Goal: Task Accomplishment & Management: Manage account settings

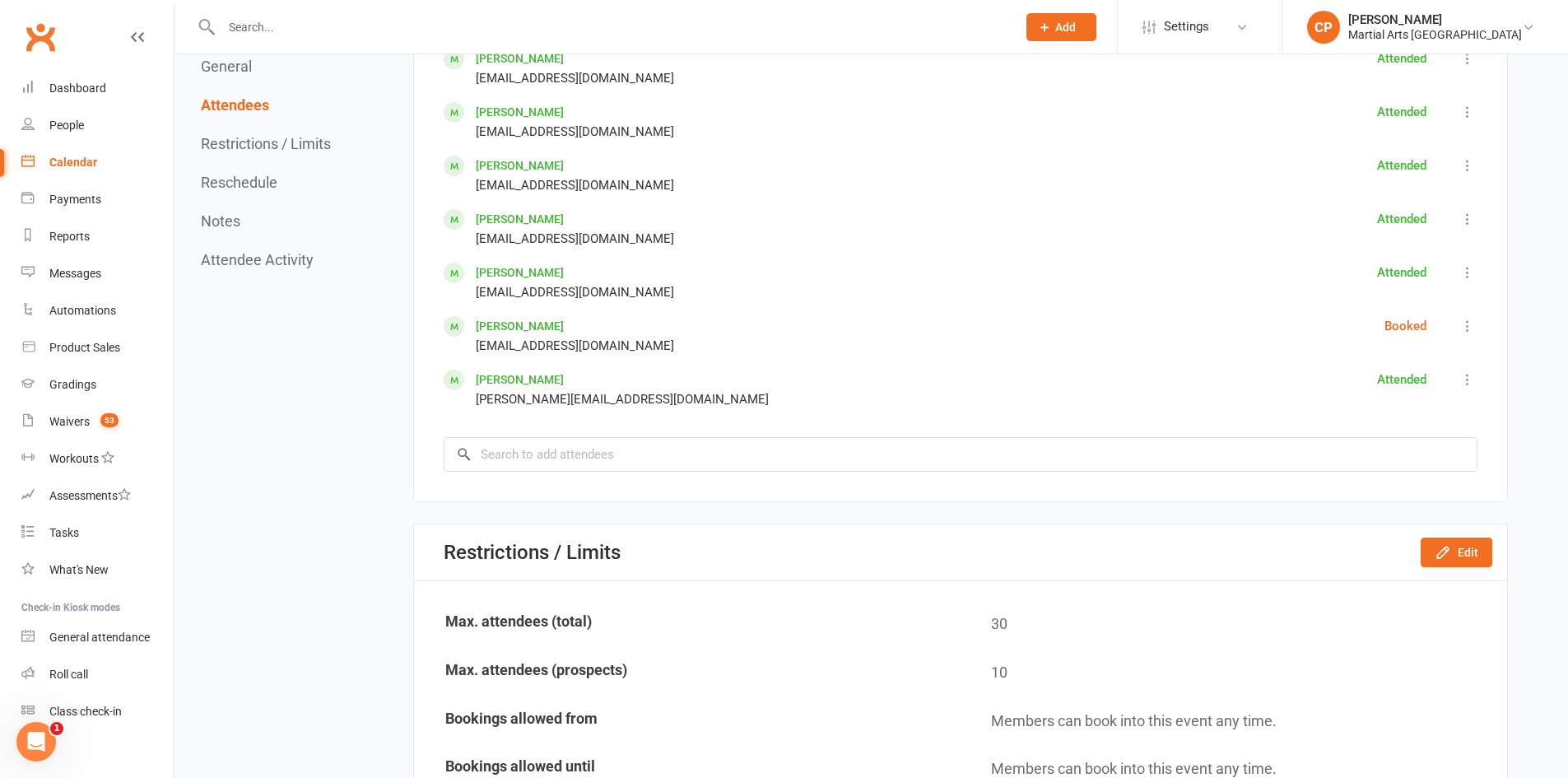
click at [1469, 325] on icon at bounding box center [1467, 326] width 17 height 17
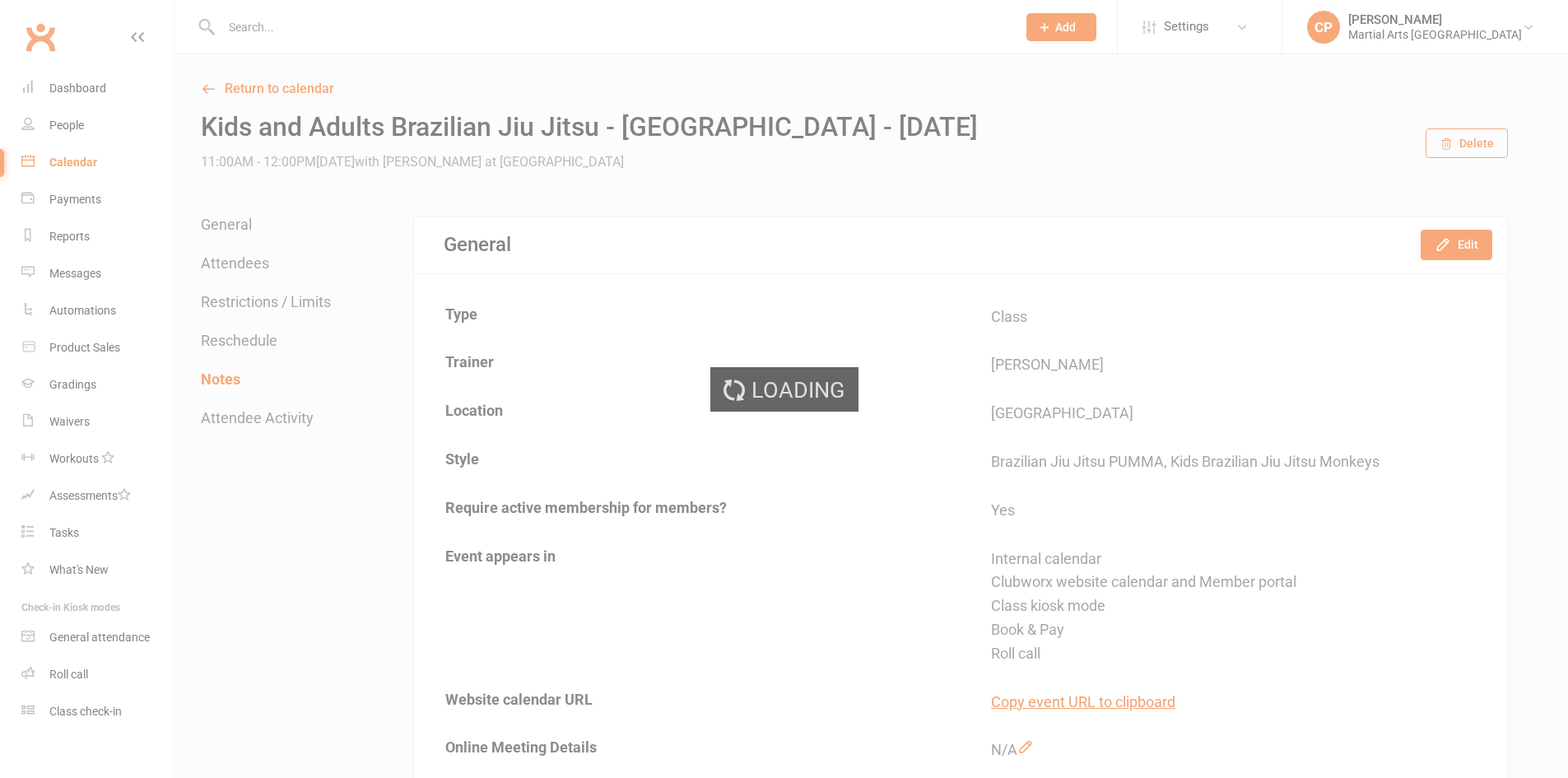
scroll to position [1647, 0]
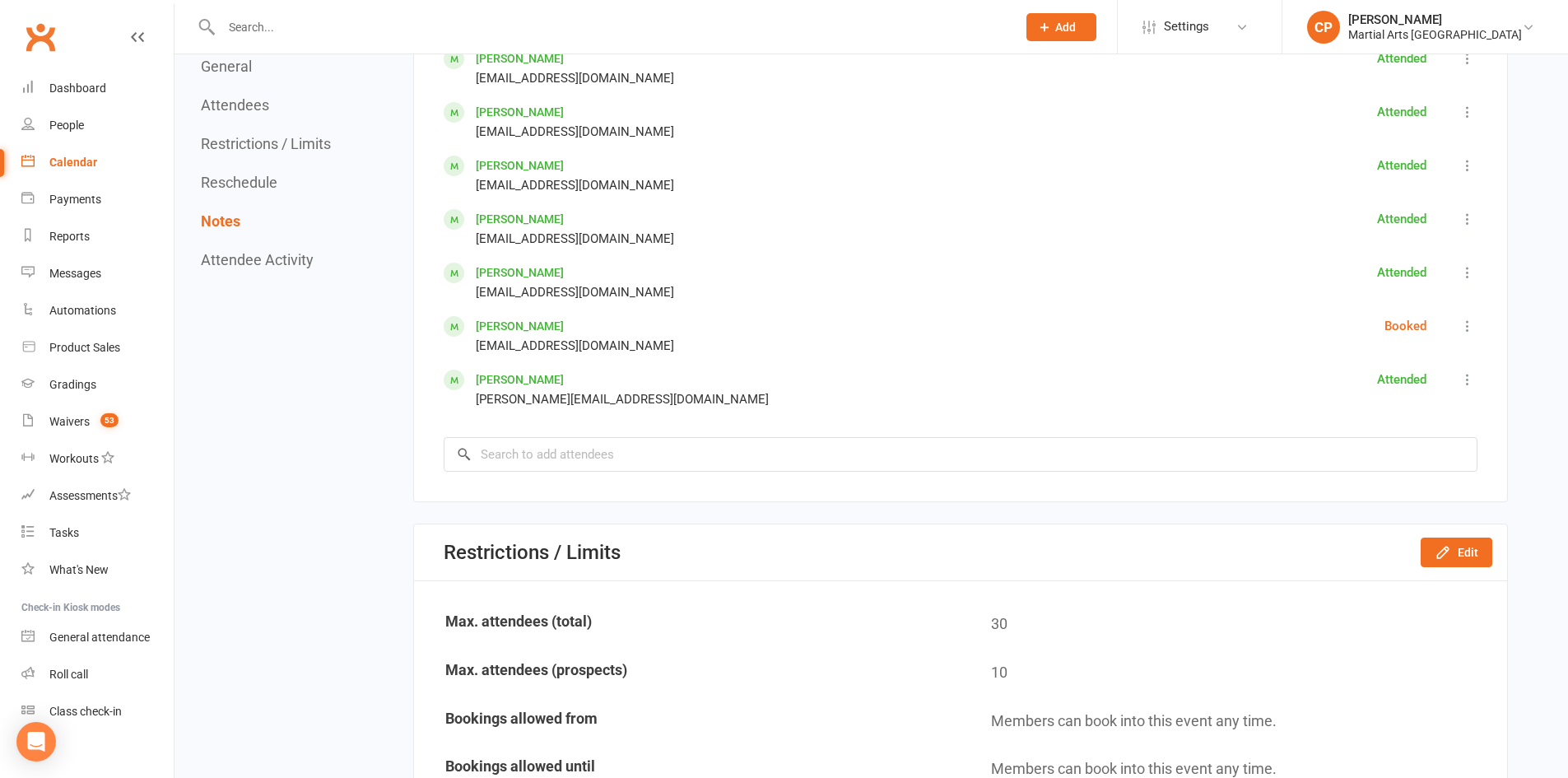
click at [1453, 325] on div "Booked" at bounding box center [1421, 335] width 73 height 39
click at [1455, 325] on div "Booked" at bounding box center [1421, 335] width 73 height 39
click at [1467, 320] on icon at bounding box center [1467, 326] width 17 height 17
click at [1406, 370] on span "Mark absent" at bounding box center [1373, 378] width 69 height 20
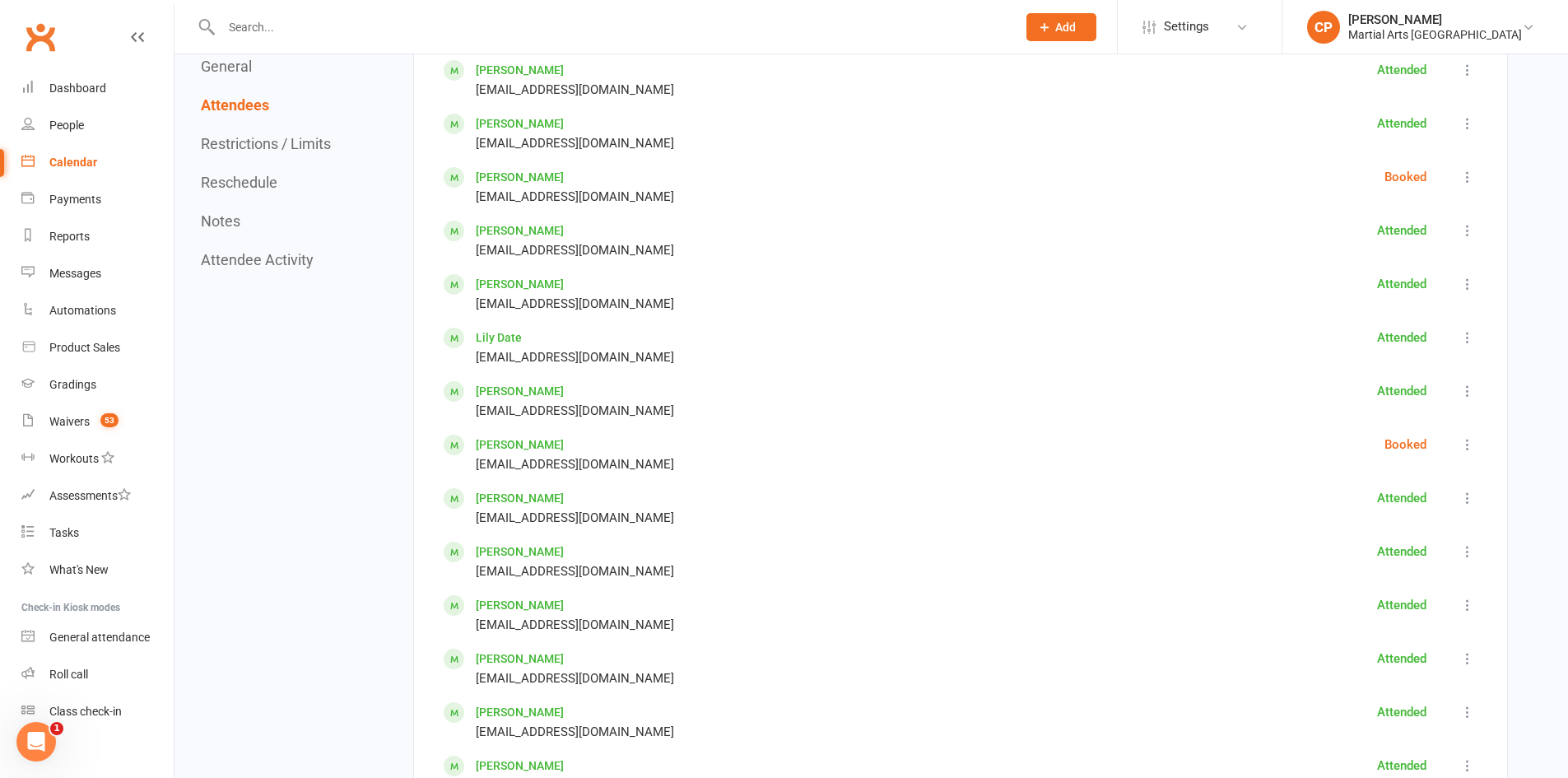
scroll to position [1153, 0]
click at [1470, 445] on icon at bounding box center [1467, 445] width 17 height 17
click at [1421, 495] on link "Mark absent" at bounding box center [1390, 497] width 173 height 33
click at [1461, 180] on icon at bounding box center [1467, 178] width 17 height 17
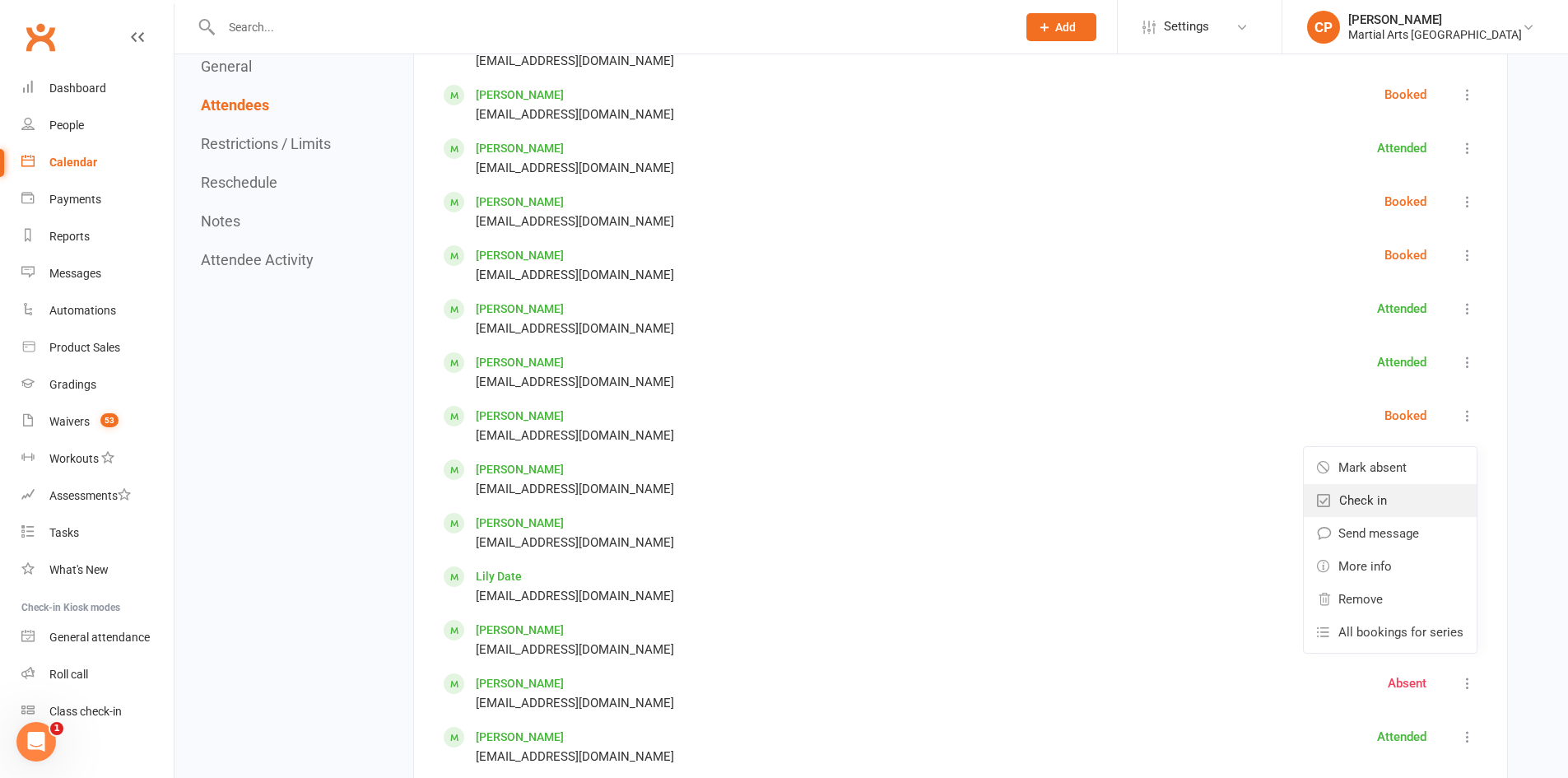
scroll to position [905, 0]
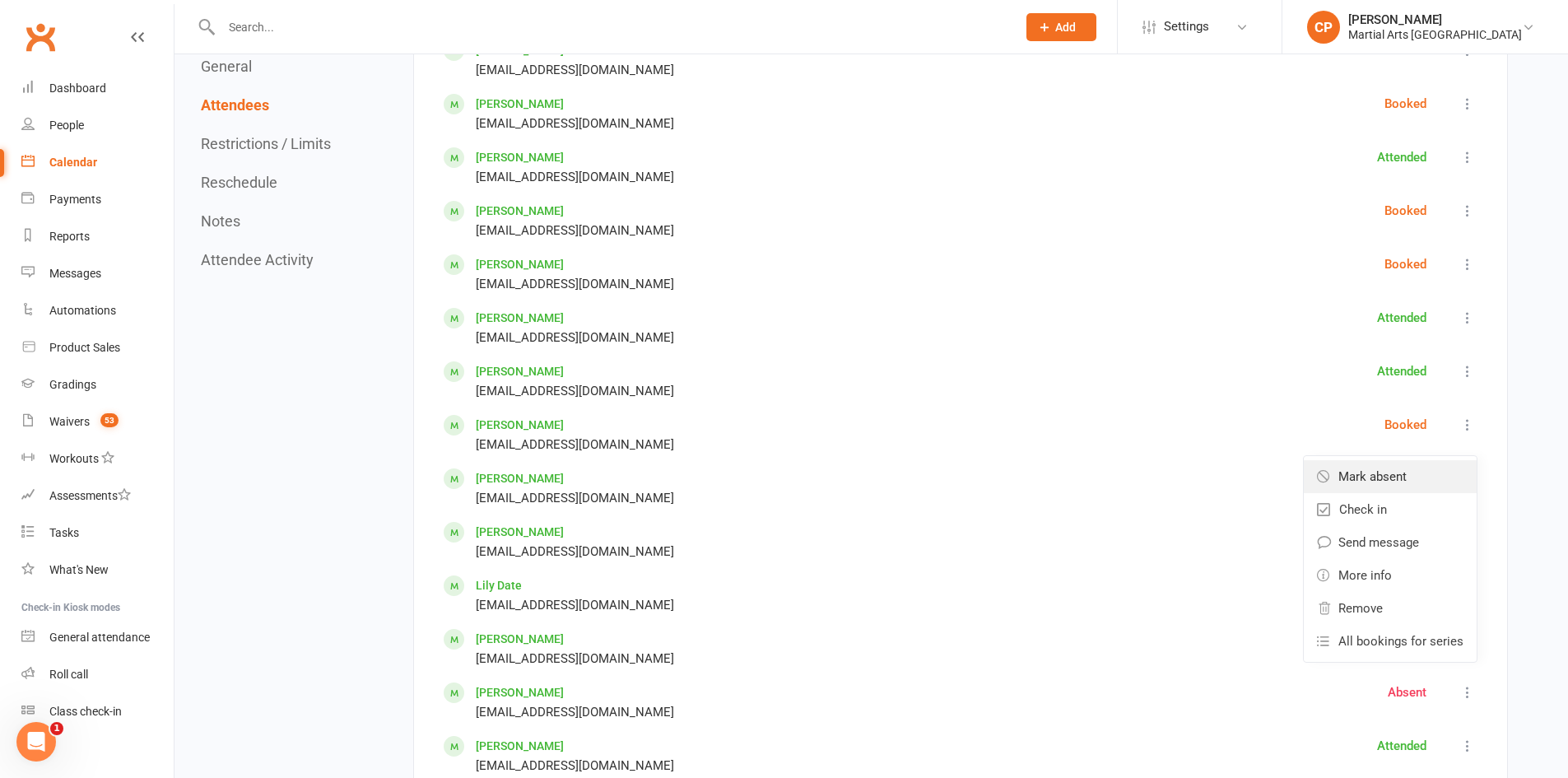
click at [1403, 470] on span "Mark absent" at bounding box center [1373, 477] width 69 height 20
click at [1462, 275] on div "Mark absent Check in Send message More info Remove All bookings for series" at bounding box center [1467, 273] width 20 height 39
click at [1467, 267] on icon at bounding box center [1467, 264] width 17 height 17
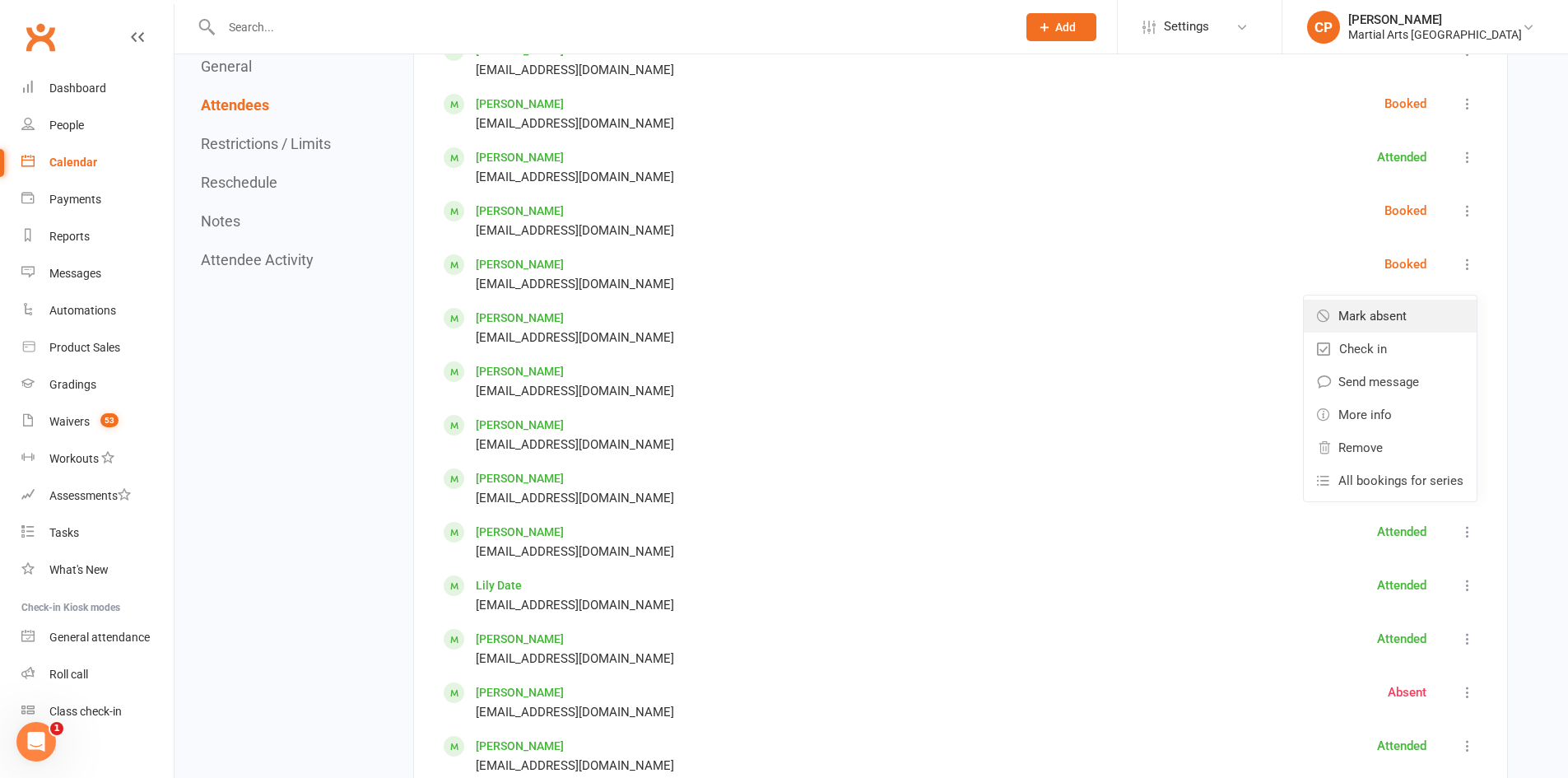
click at [1415, 309] on link "Mark absent" at bounding box center [1390, 315] width 173 height 33
click at [1465, 205] on icon at bounding box center [1467, 211] width 17 height 17
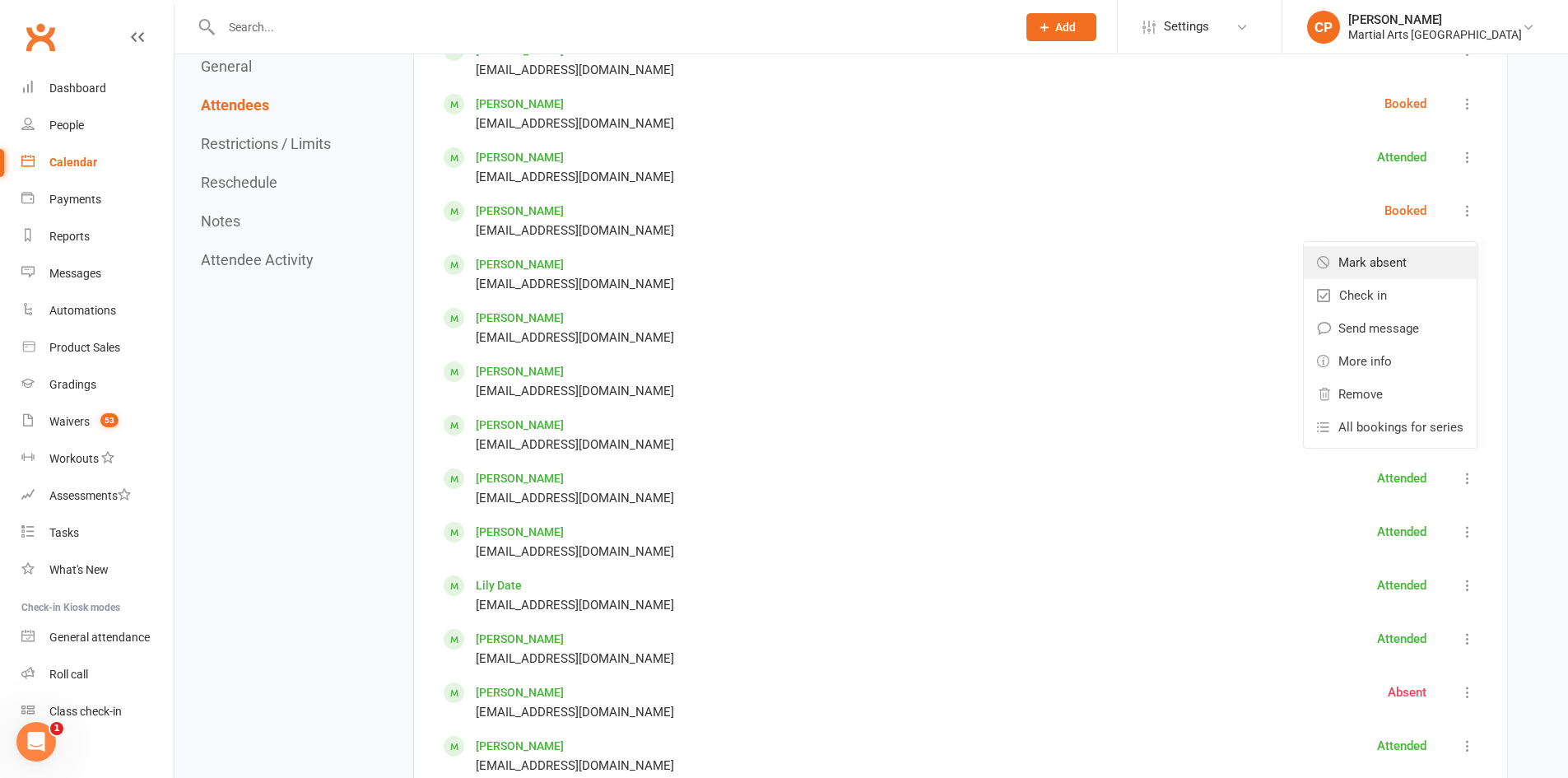
click at [1389, 264] on span "Mark absent" at bounding box center [1373, 262] width 69 height 20
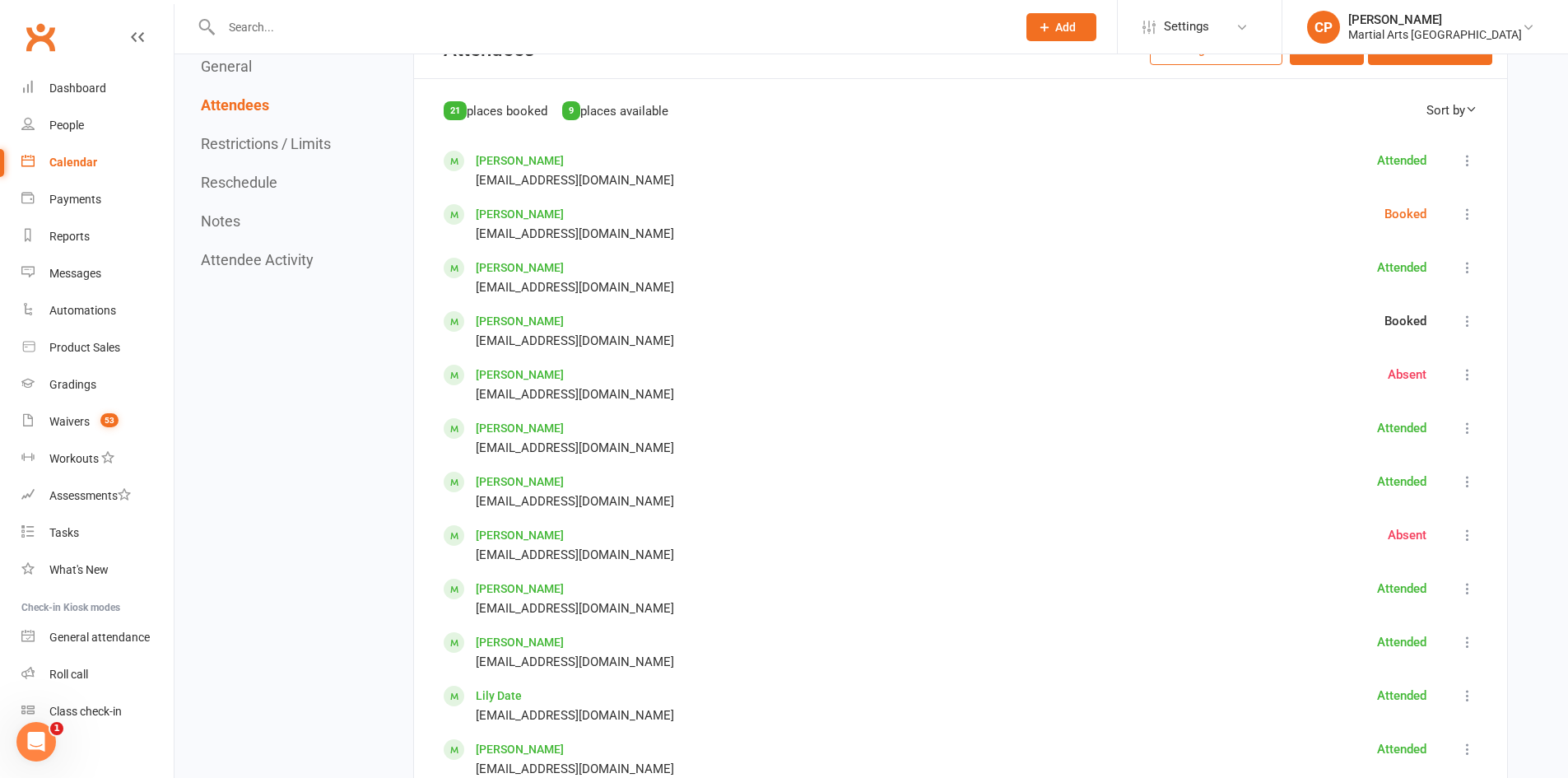
scroll to position [741, 0]
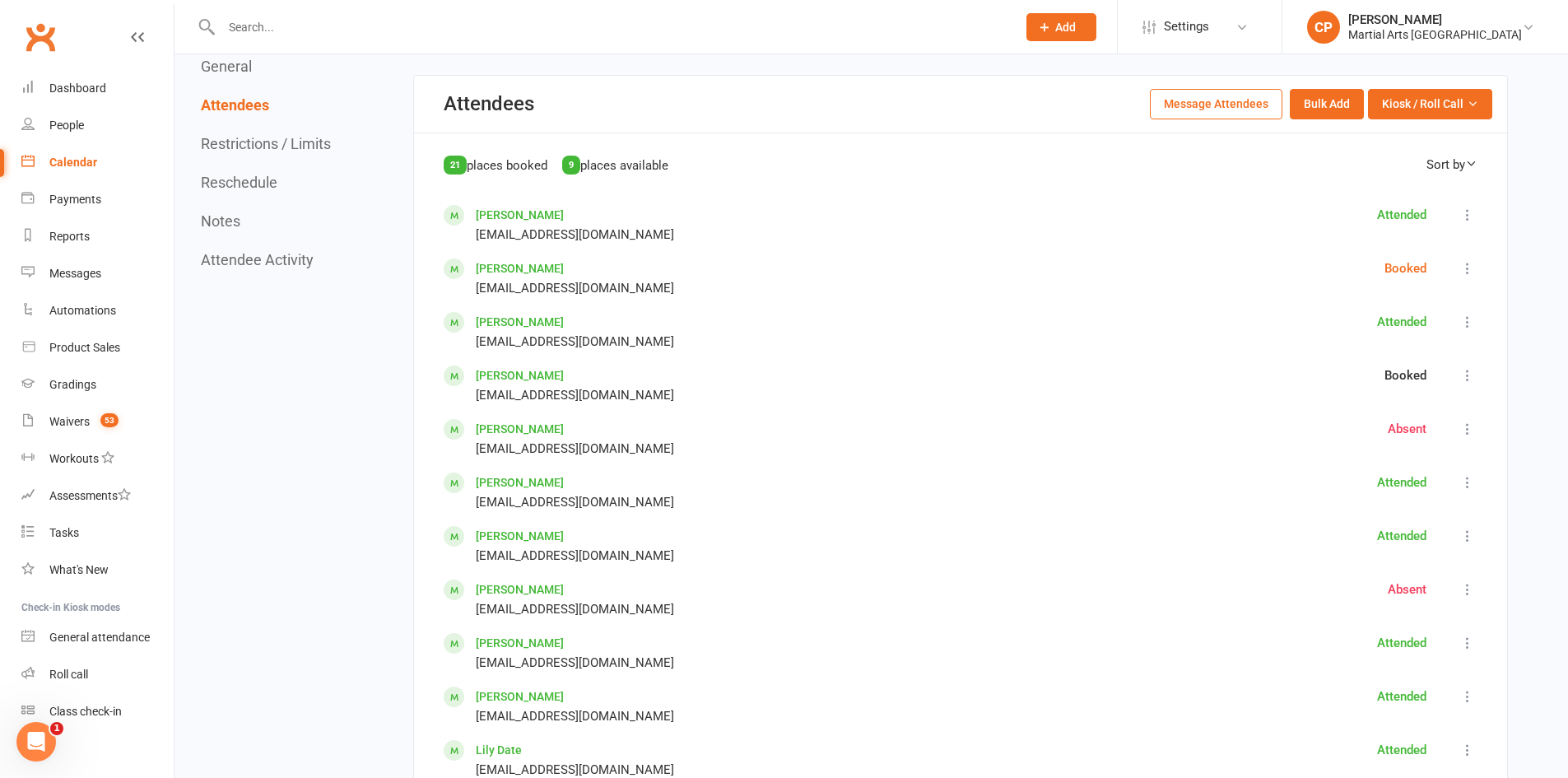
click at [1463, 267] on icon at bounding box center [1467, 268] width 17 height 17
click at [1419, 321] on link "Mark absent" at bounding box center [1390, 319] width 173 height 33
click at [77, 159] on div "Calendar" at bounding box center [73, 163] width 48 height 13
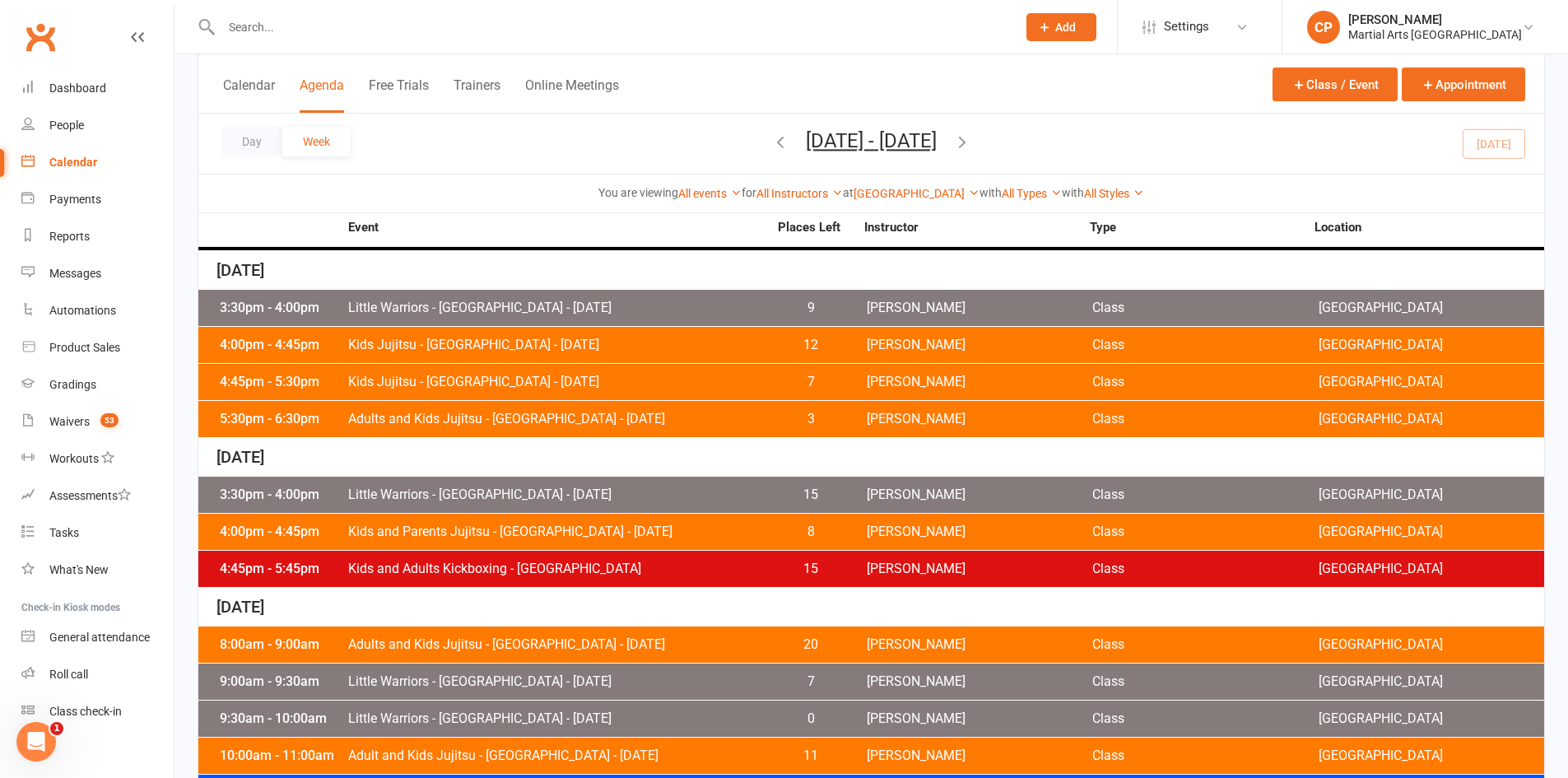
scroll to position [657, 0]
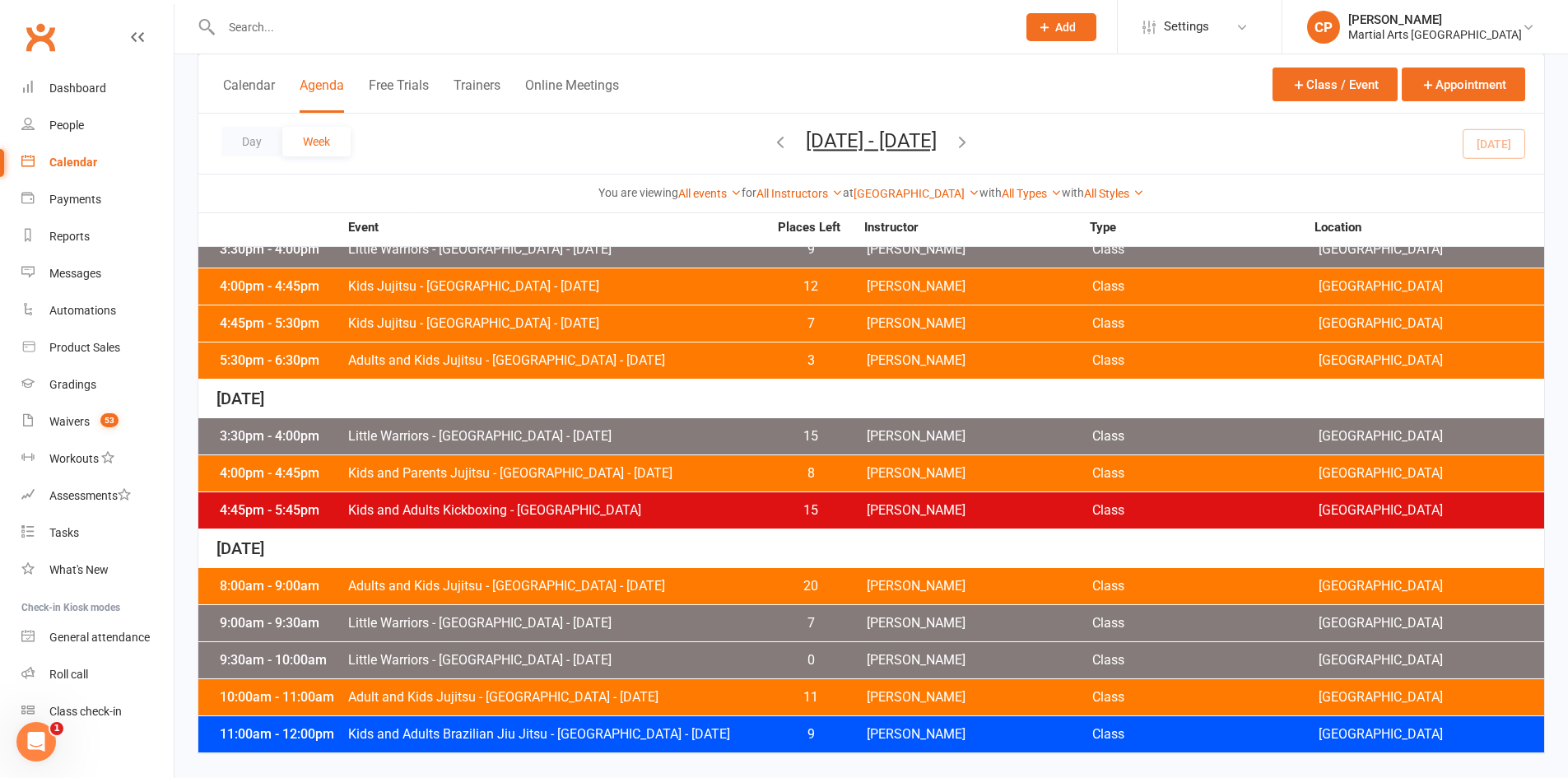
click at [447, 630] on div "9:00am - 9:30am Little Warriors - Jamboree Heights - Saturday 7 Shane Philpot C…" at bounding box center [872, 623] width 1346 height 36
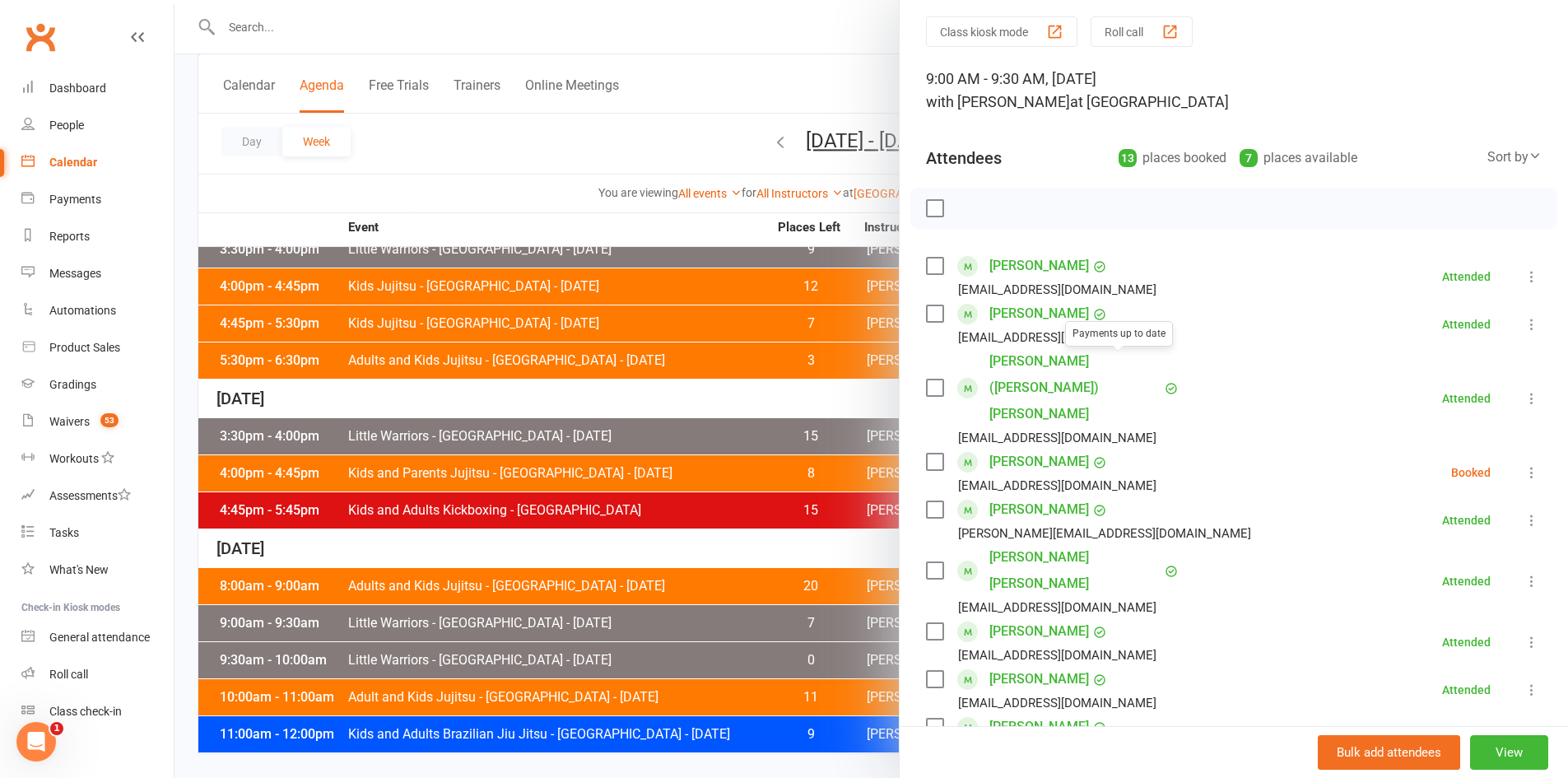
scroll to position [82, 0]
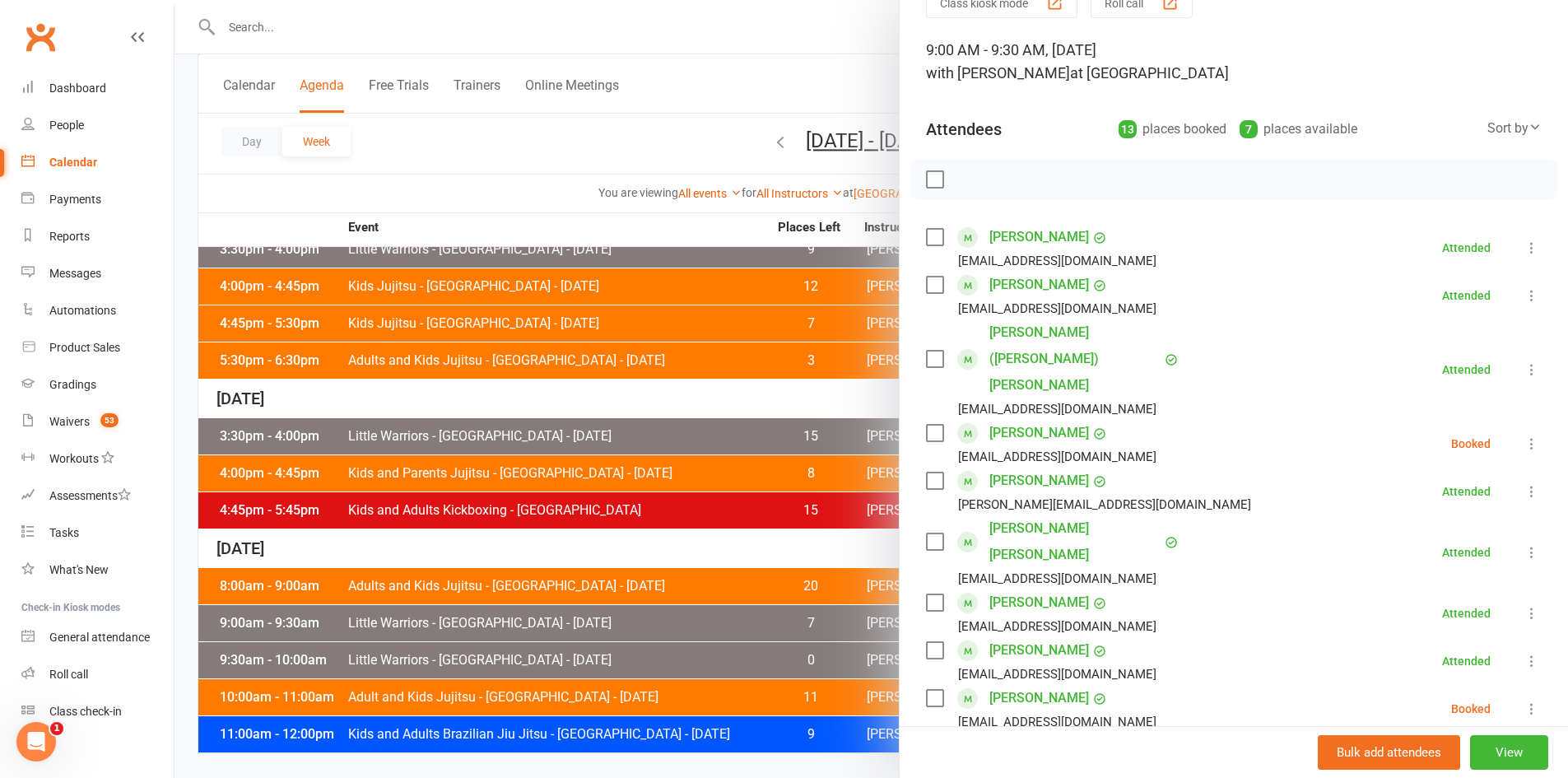
click at [1524, 436] on icon at bounding box center [1532, 444] width 17 height 17
click at [1417, 558] on link "Mark absent" at bounding box center [1452, 574] width 177 height 33
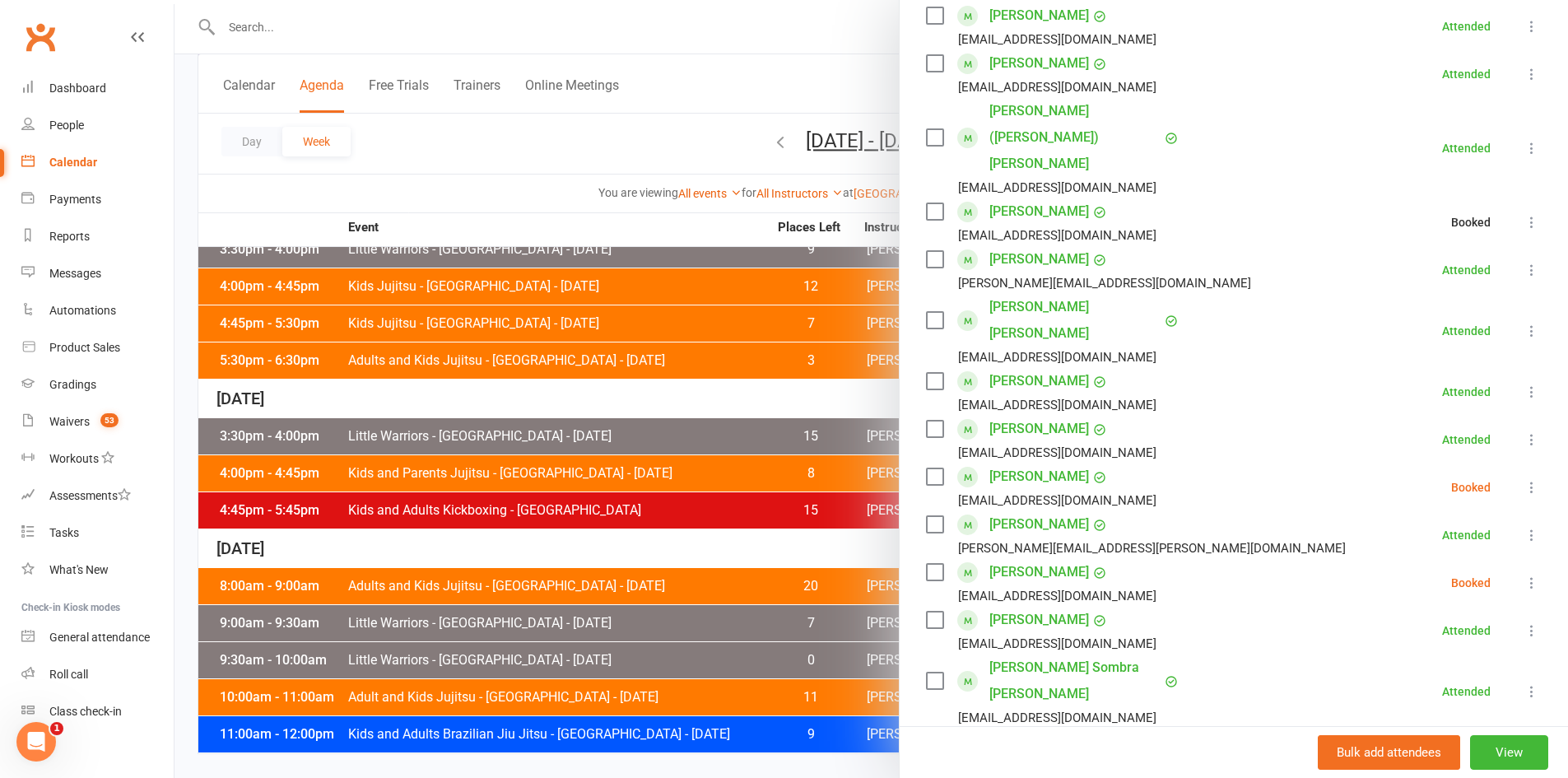
scroll to position [329, 0]
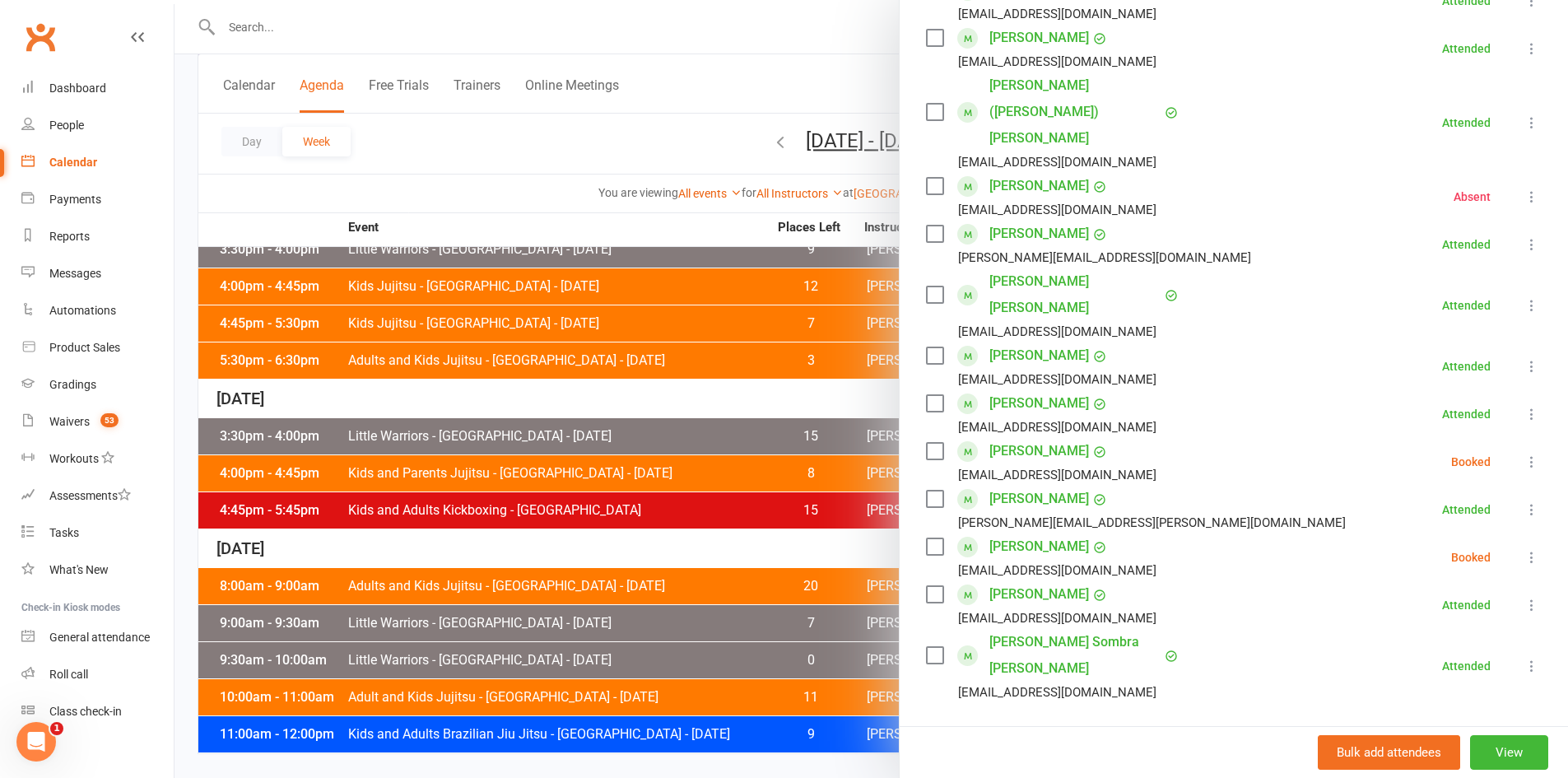
click at [1496, 438] on li "Dean Rizmanoski taravlad2017@gmail.com Booked More info Remove Check in Mark ab…" at bounding box center [1234, 461] width 616 height 48
click at [1524, 454] on icon at bounding box center [1532, 462] width 17 height 17
click at [1421, 576] on link "Mark absent" at bounding box center [1452, 592] width 177 height 33
click at [1522, 547] on button at bounding box center [1532, 558] width 20 height 20
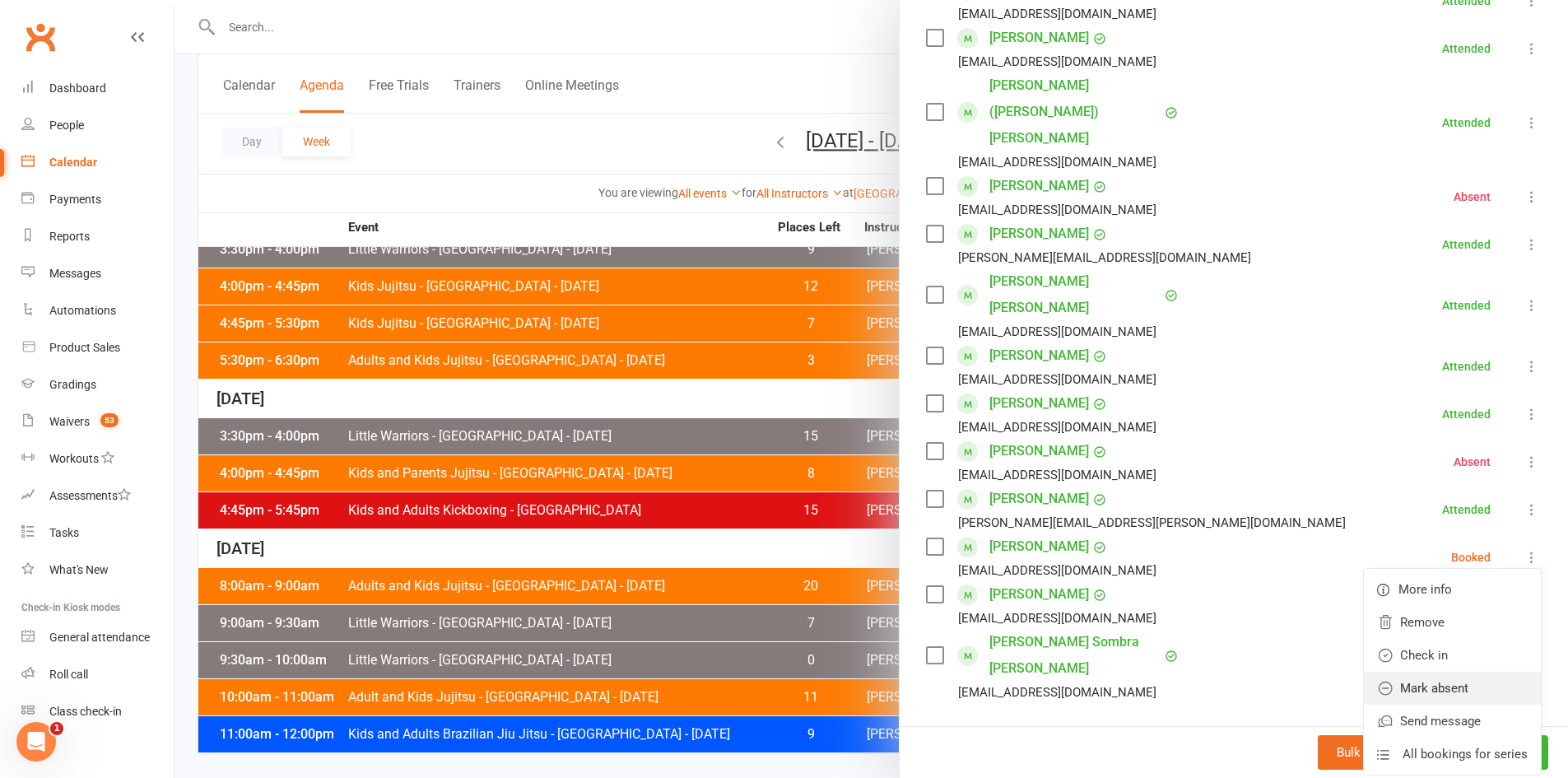
click at [1425, 672] on link "Mark absent" at bounding box center [1452, 687] width 177 height 33
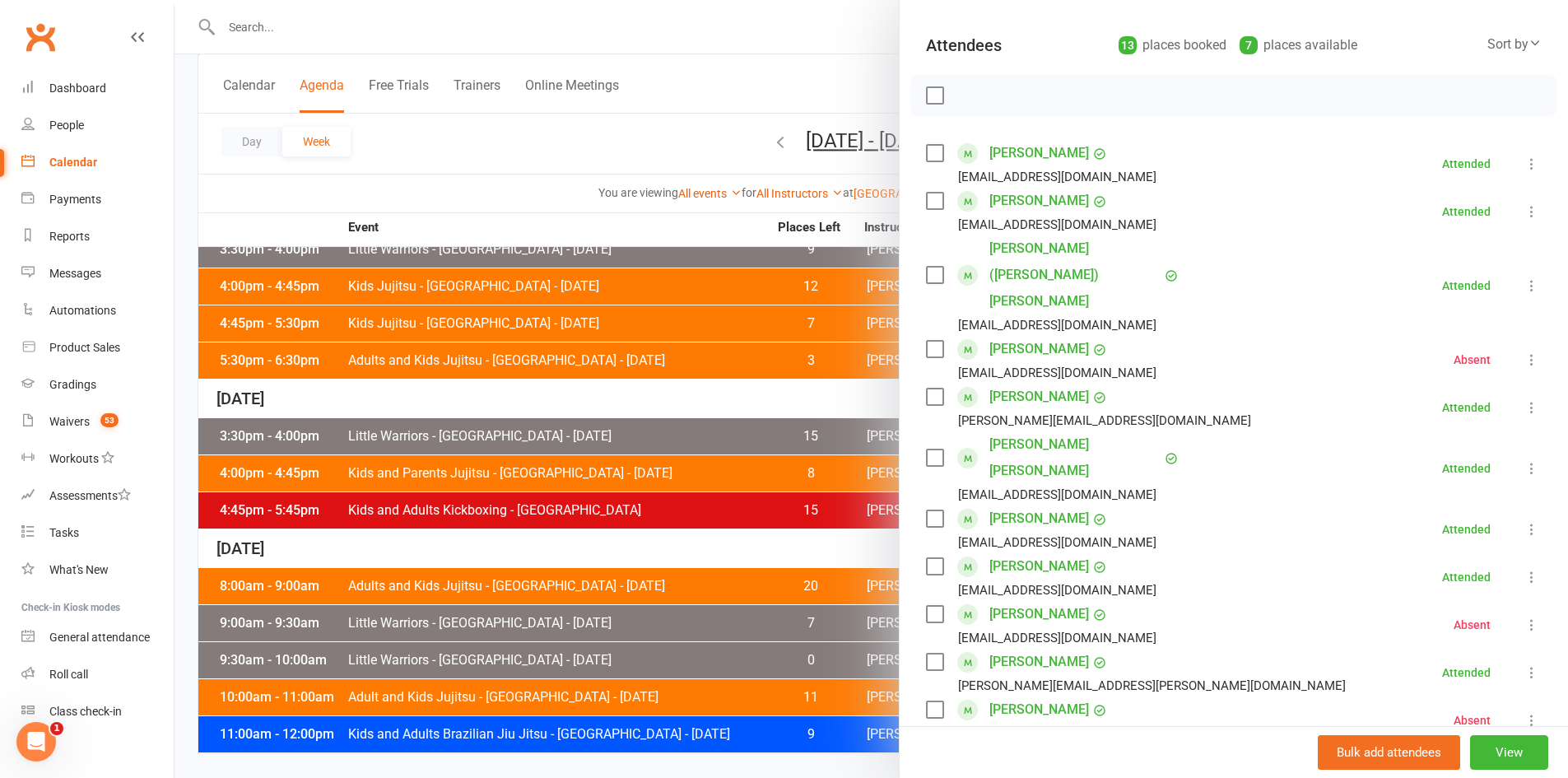
scroll to position [164, 0]
click at [595, 466] on div at bounding box center [871, 389] width 1394 height 778
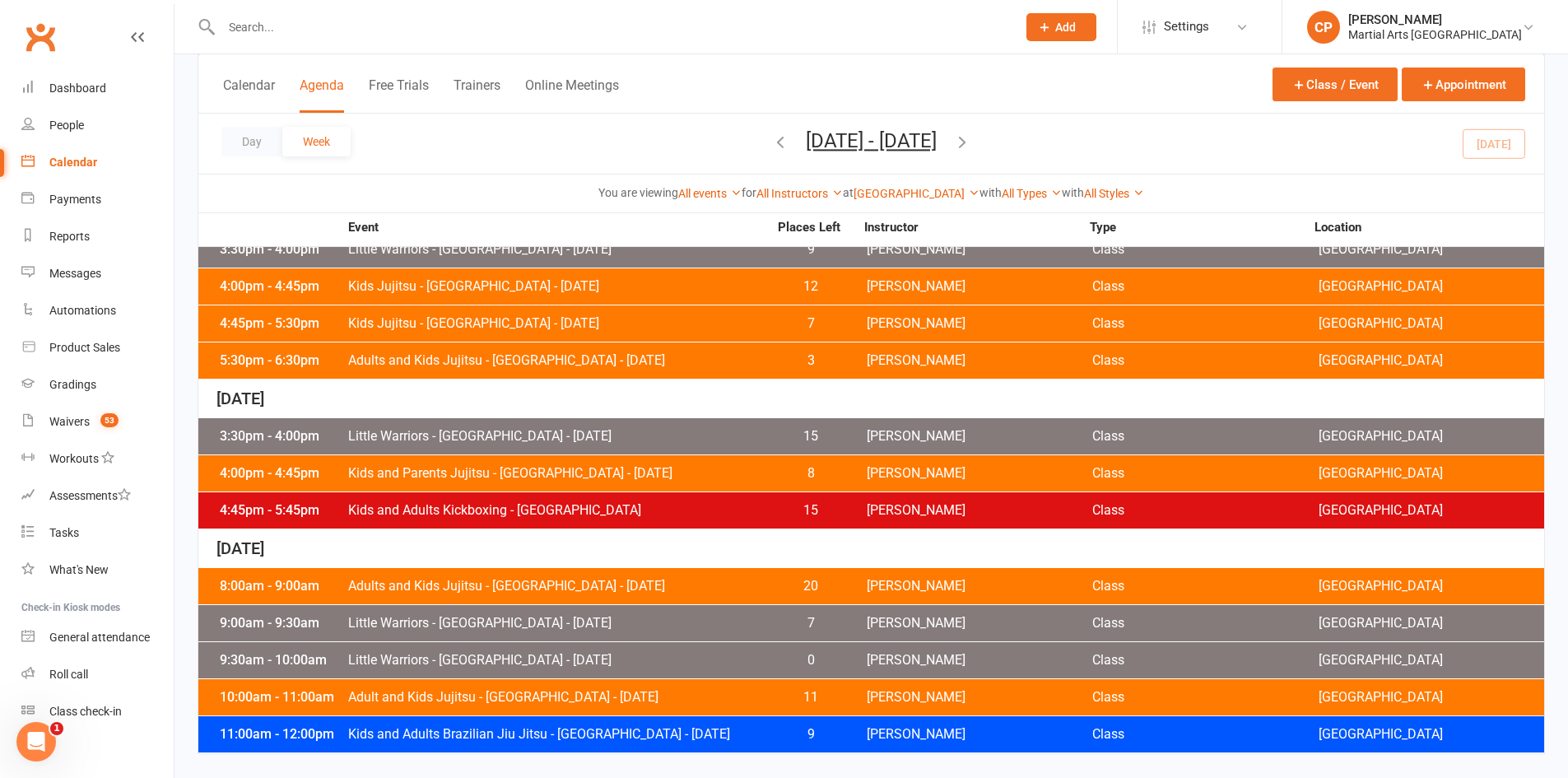
click at [529, 656] on span "Little Warriors - Jamboree Heights - Saturday" at bounding box center [557, 661] width 421 height 13
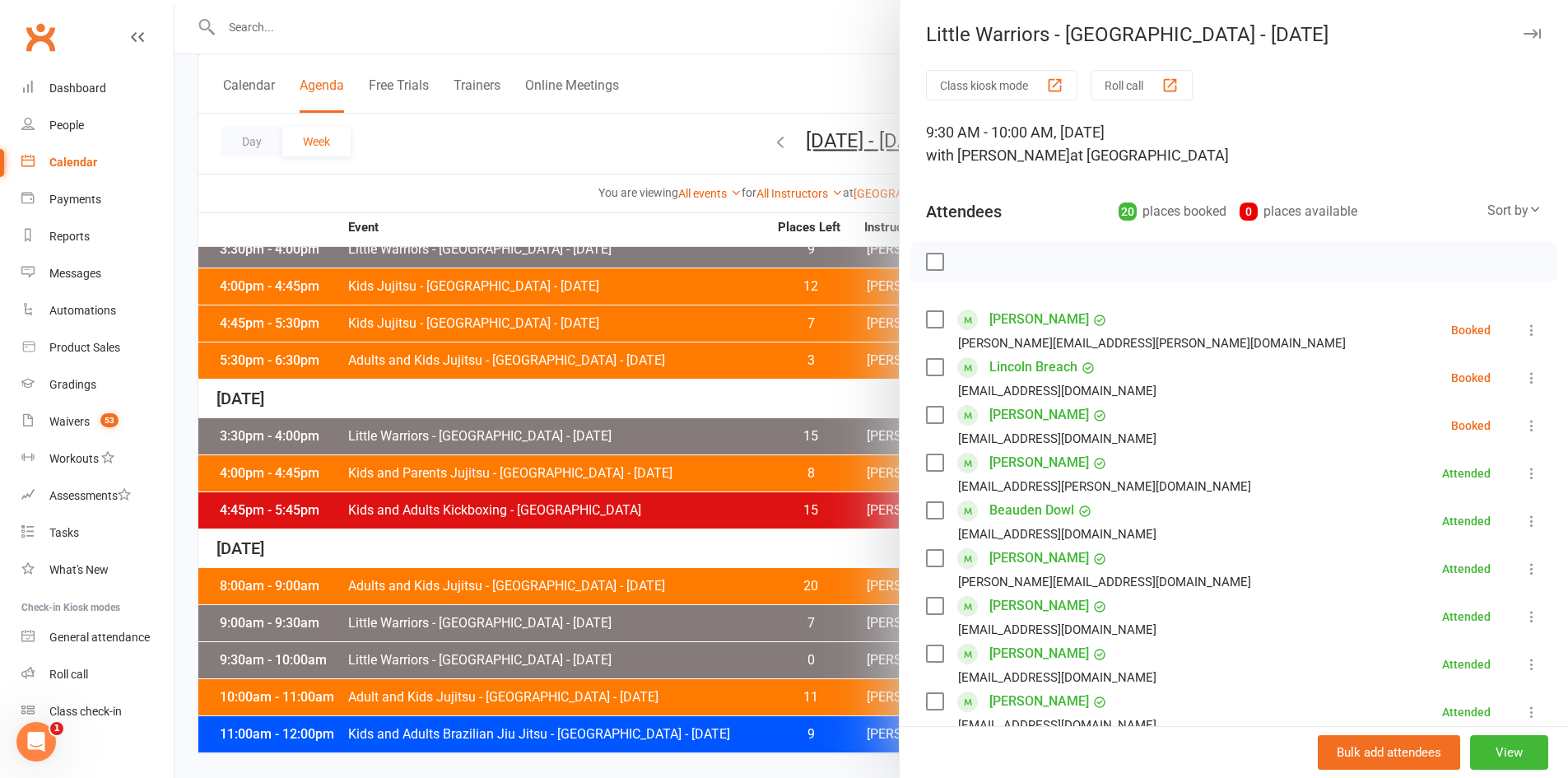
click at [1524, 328] on icon at bounding box center [1532, 330] width 17 height 17
click at [1409, 465] on link "Mark absent" at bounding box center [1452, 460] width 177 height 33
drag, startPoint x: 1503, startPoint y: 377, endPoint x: 1503, endPoint y: 386, distance: 9.0
click at [1524, 377] on icon at bounding box center [1532, 378] width 17 height 17
click at [1439, 504] on link "Mark absent" at bounding box center [1452, 508] width 177 height 33
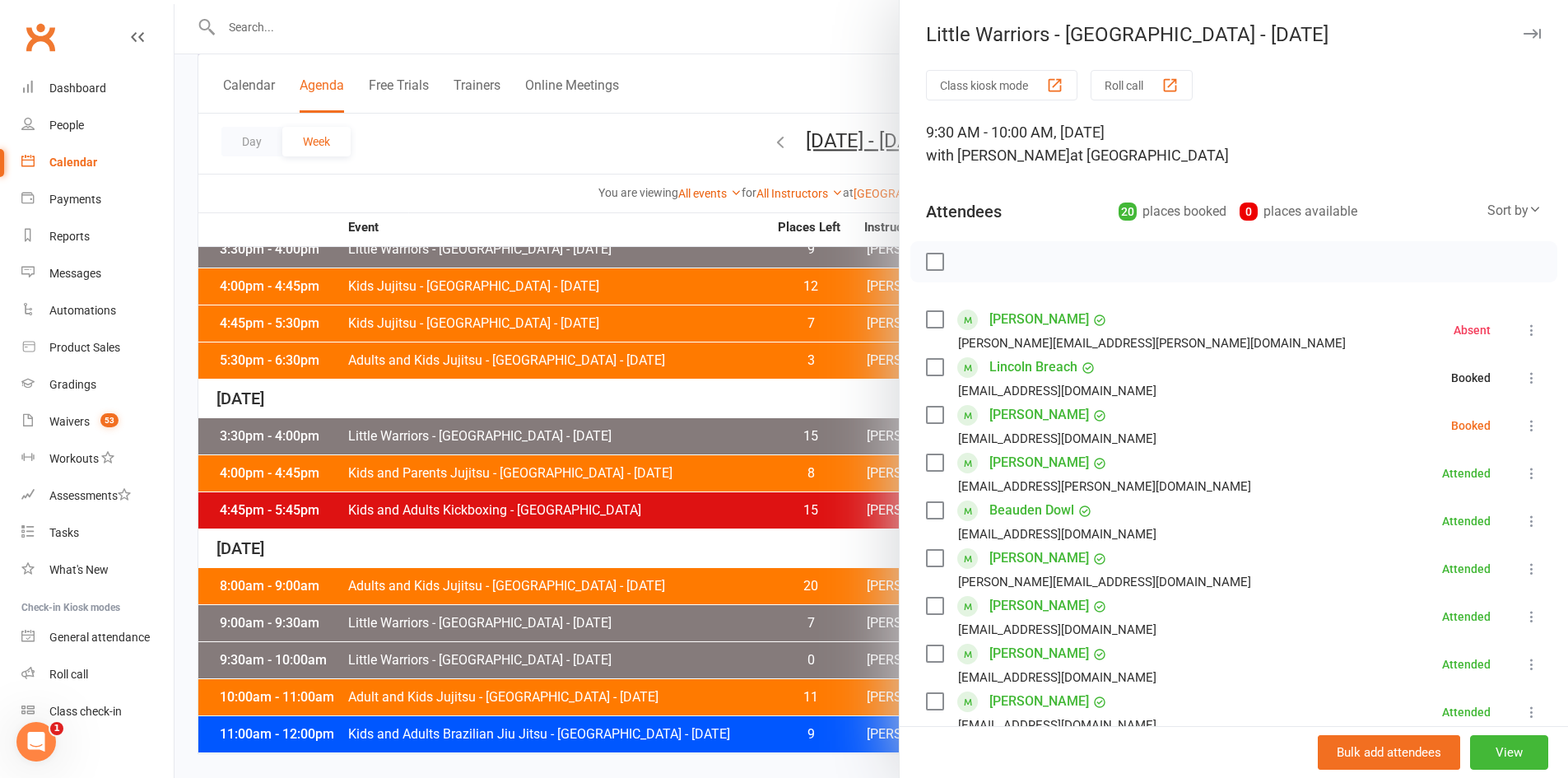
click at [1522, 430] on button at bounding box center [1532, 426] width 20 height 20
click at [1397, 561] on link "Mark absent" at bounding box center [1452, 556] width 177 height 33
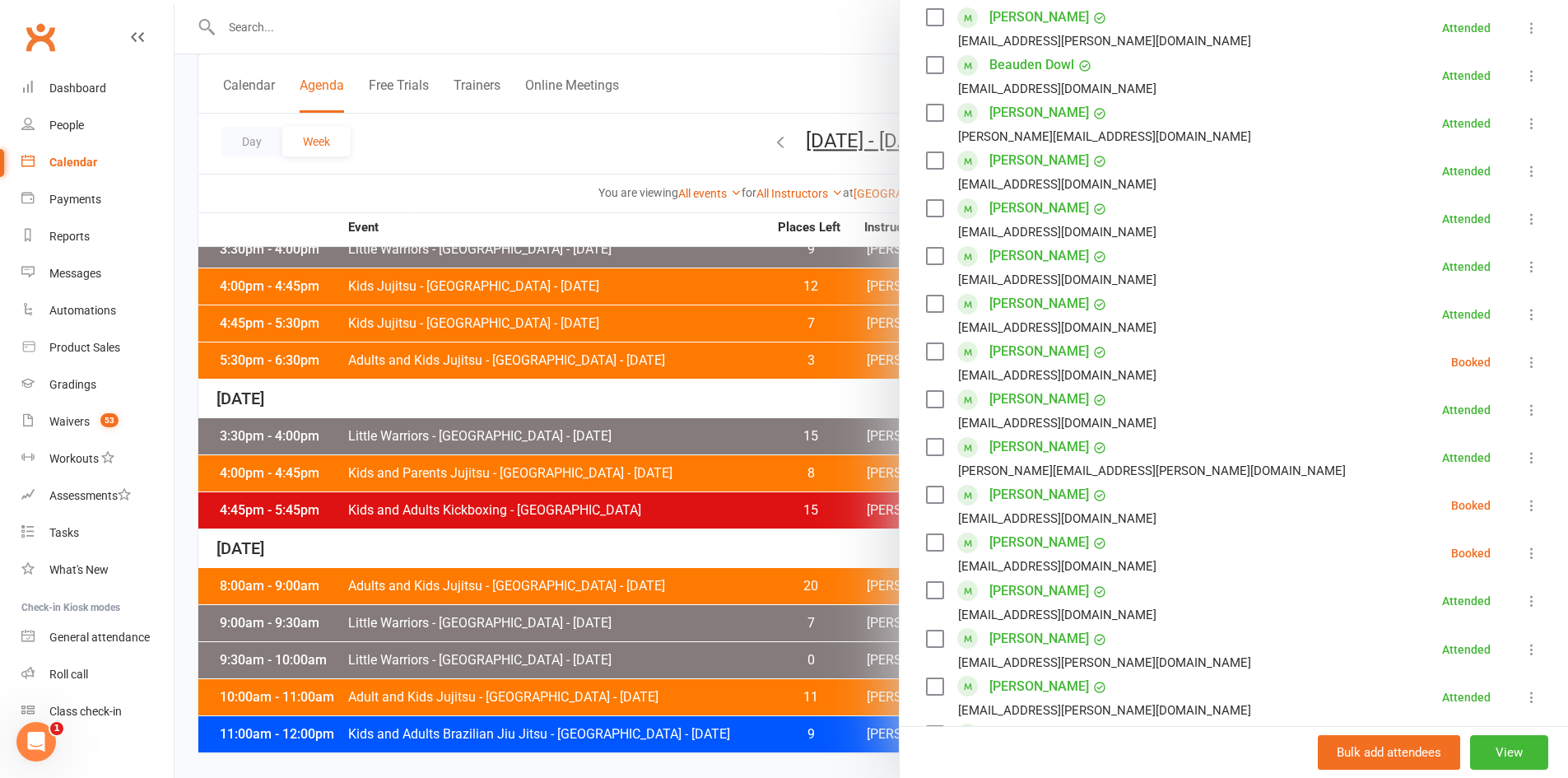
scroll to position [494, 0]
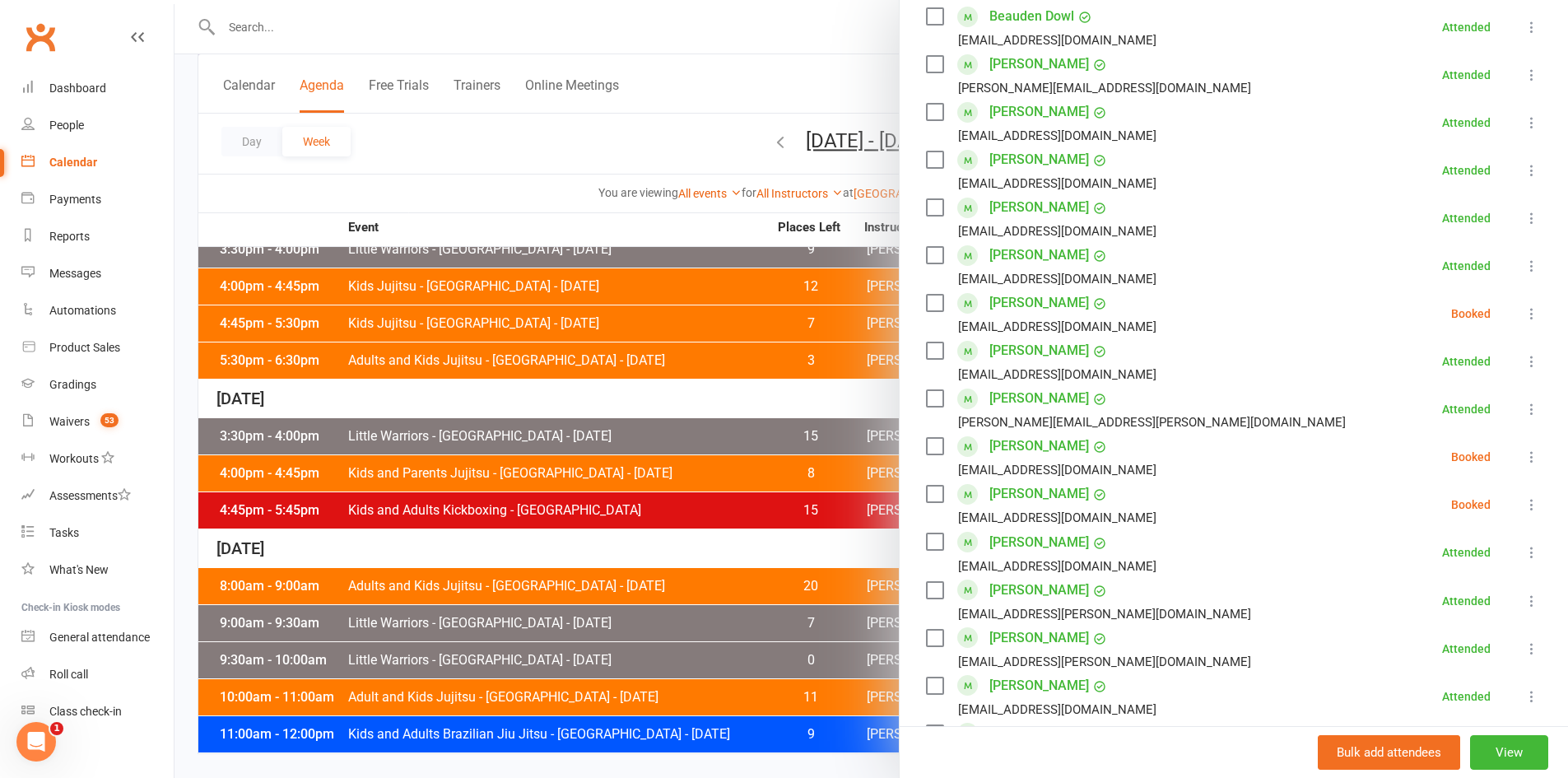
click at [1496, 317] on li "Aadav Kumar v.singh93@hotmail.com Booked More info Remove Check in Mark absent …" at bounding box center [1234, 314] width 616 height 48
click at [1524, 310] on icon at bounding box center [1532, 314] width 17 height 17
click at [1401, 438] on link "Mark absent" at bounding box center [1452, 444] width 177 height 33
click at [1524, 464] on icon at bounding box center [1532, 457] width 17 height 17
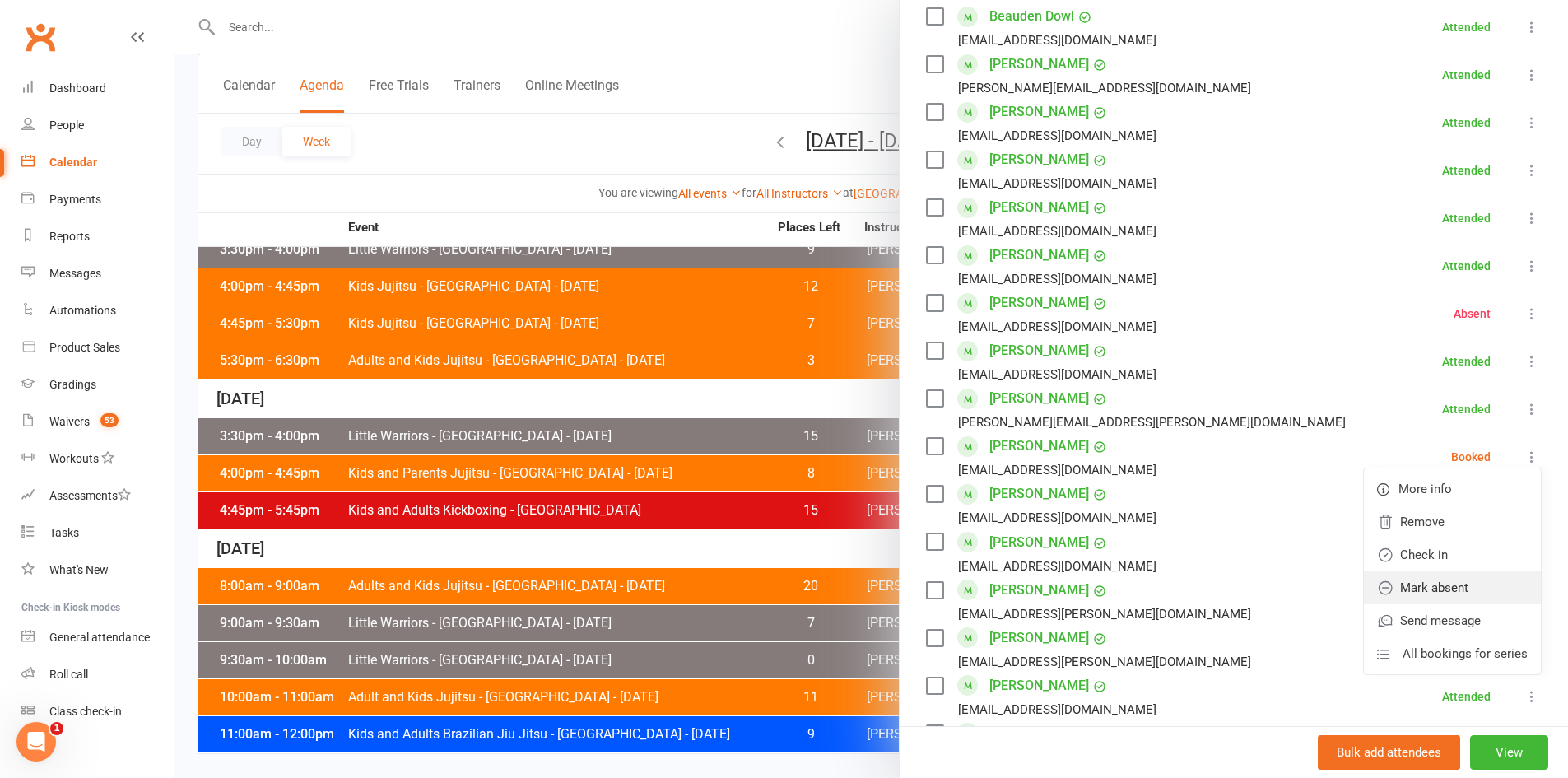
click at [1410, 586] on link "Mark absent" at bounding box center [1452, 588] width 177 height 33
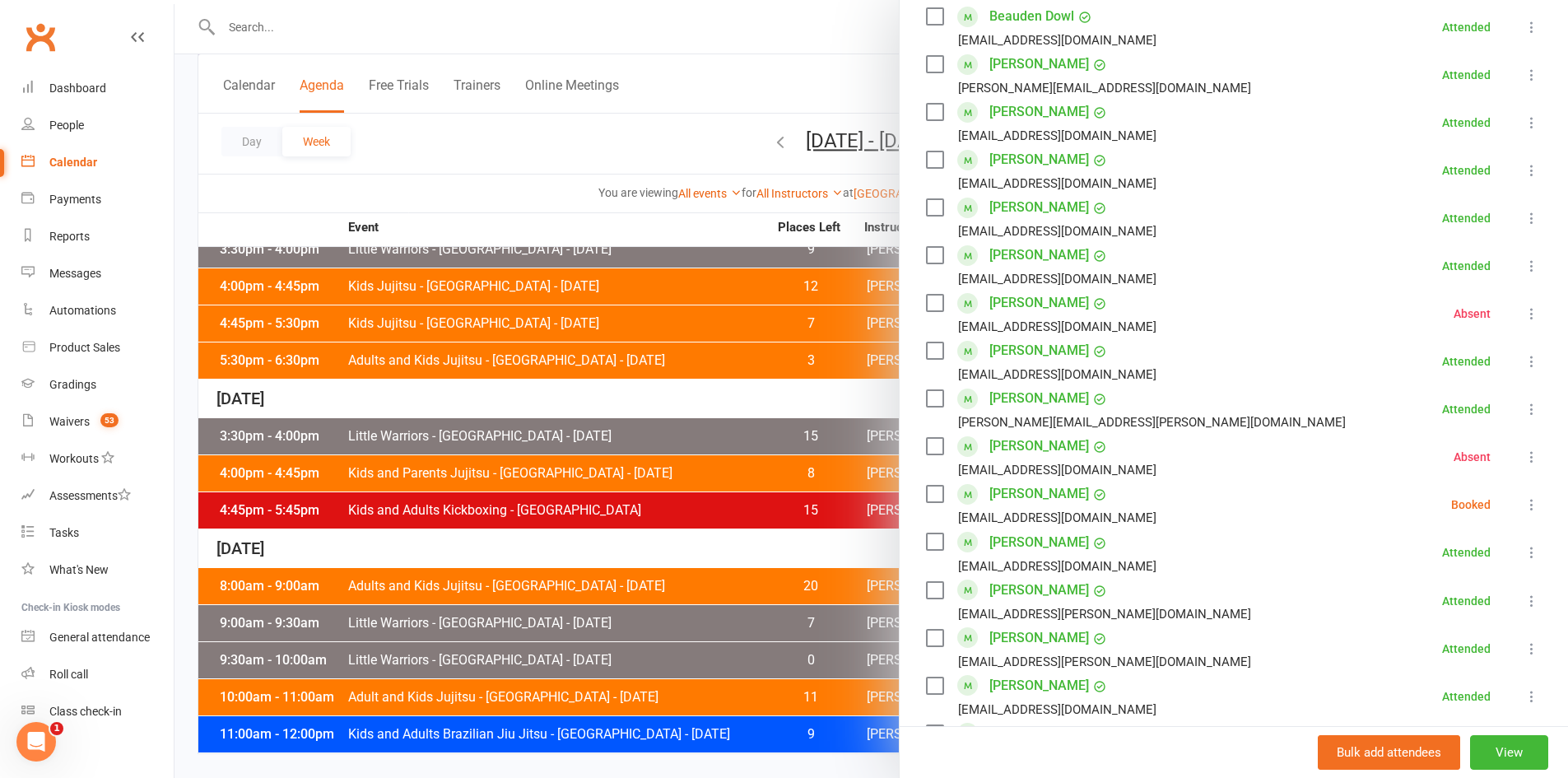
click at [1524, 505] on icon at bounding box center [1532, 505] width 17 height 17
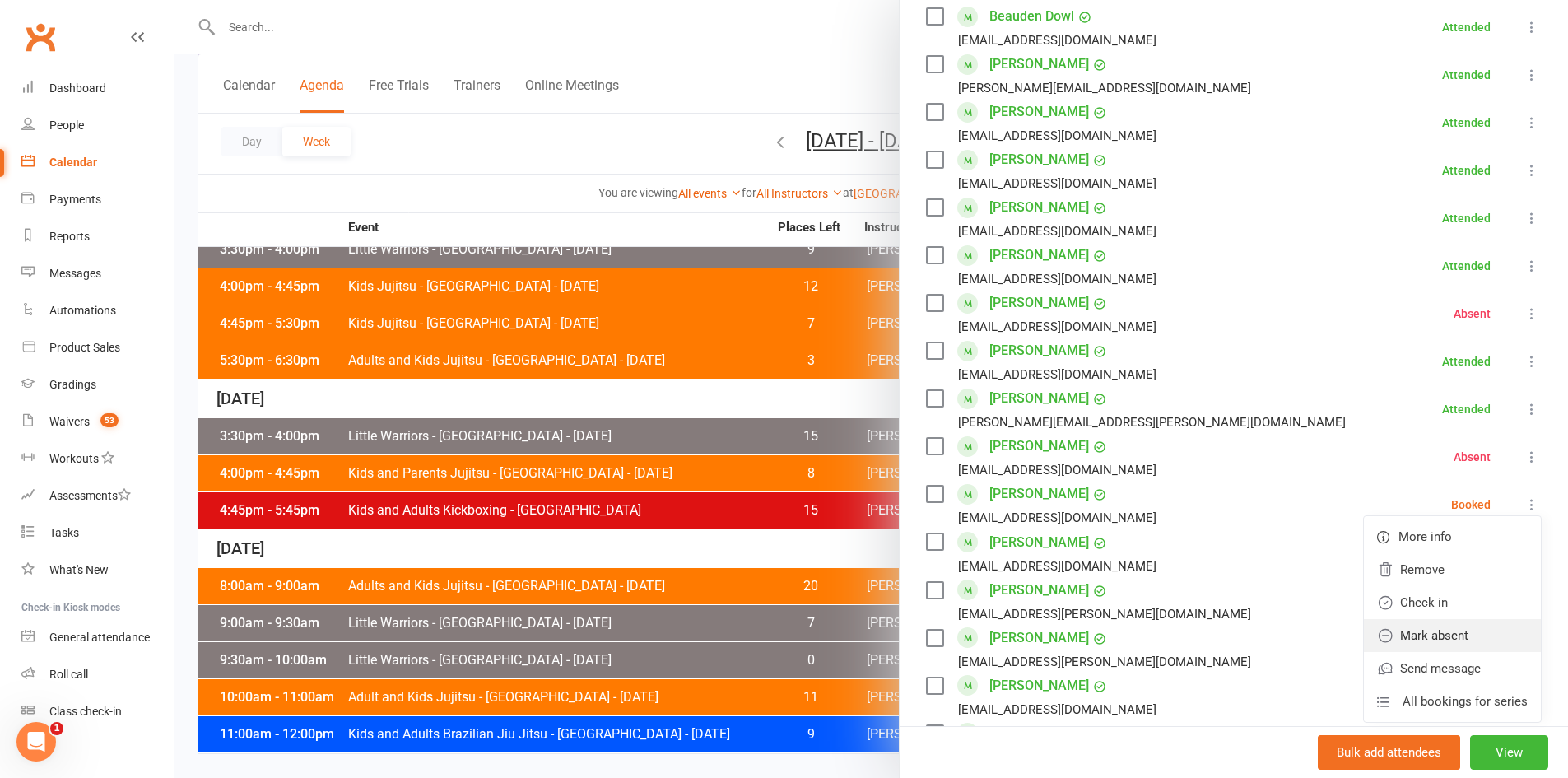
click at [1417, 635] on link "Mark absent" at bounding box center [1452, 635] width 177 height 33
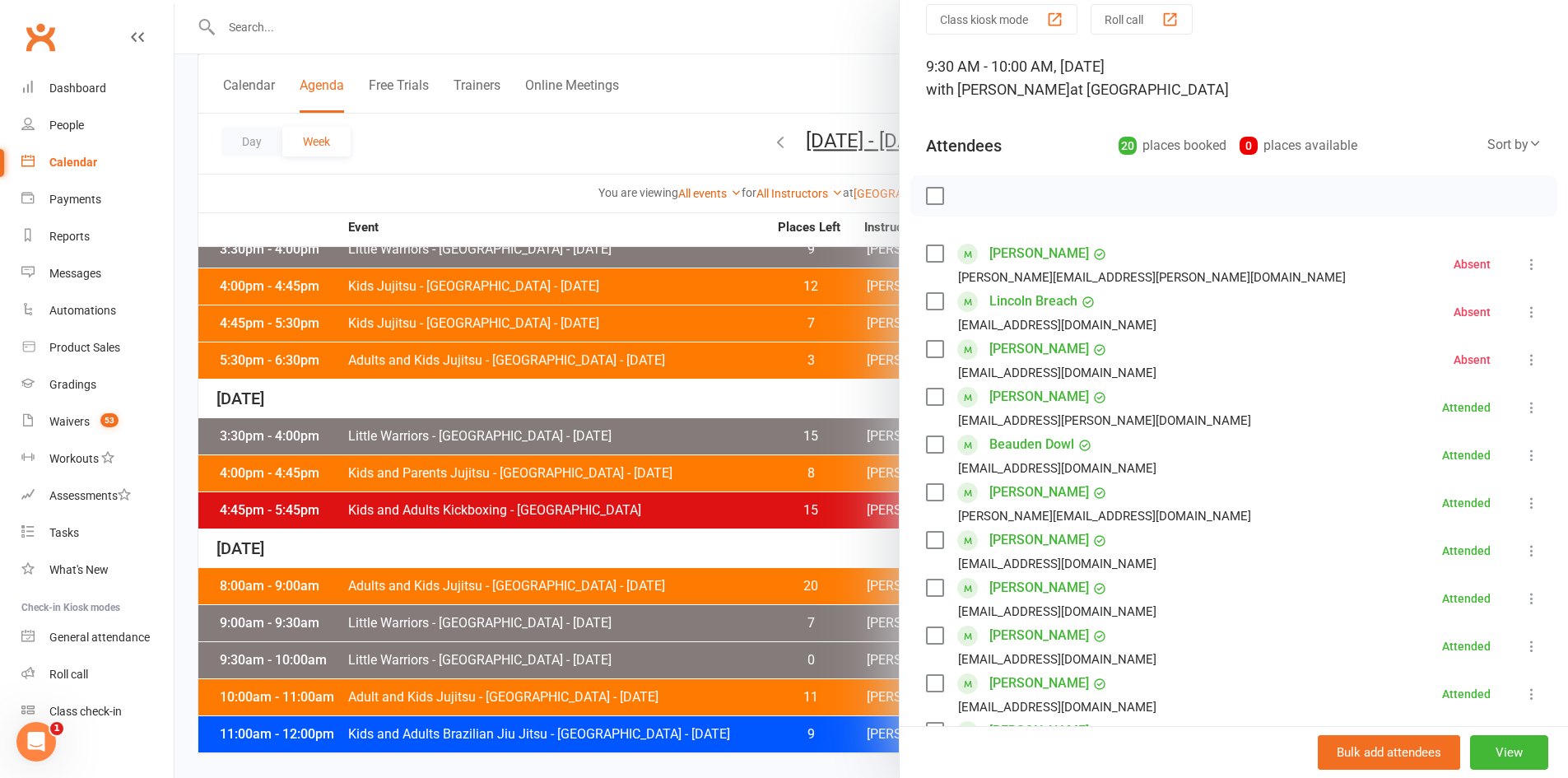
scroll to position [8, 0]
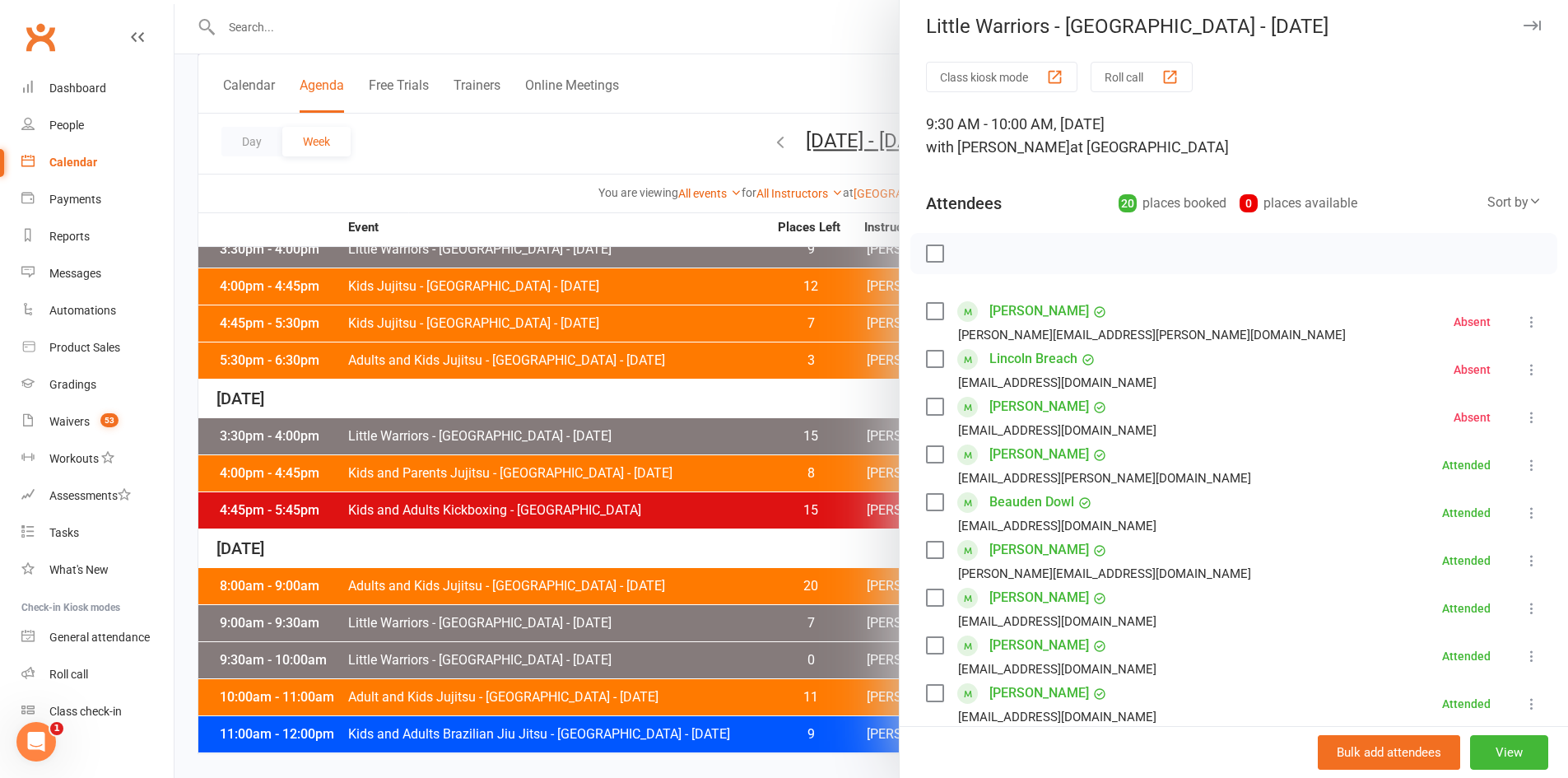
click at [659, 345] on div at bounding box center [871, 389] width 1394 height 778
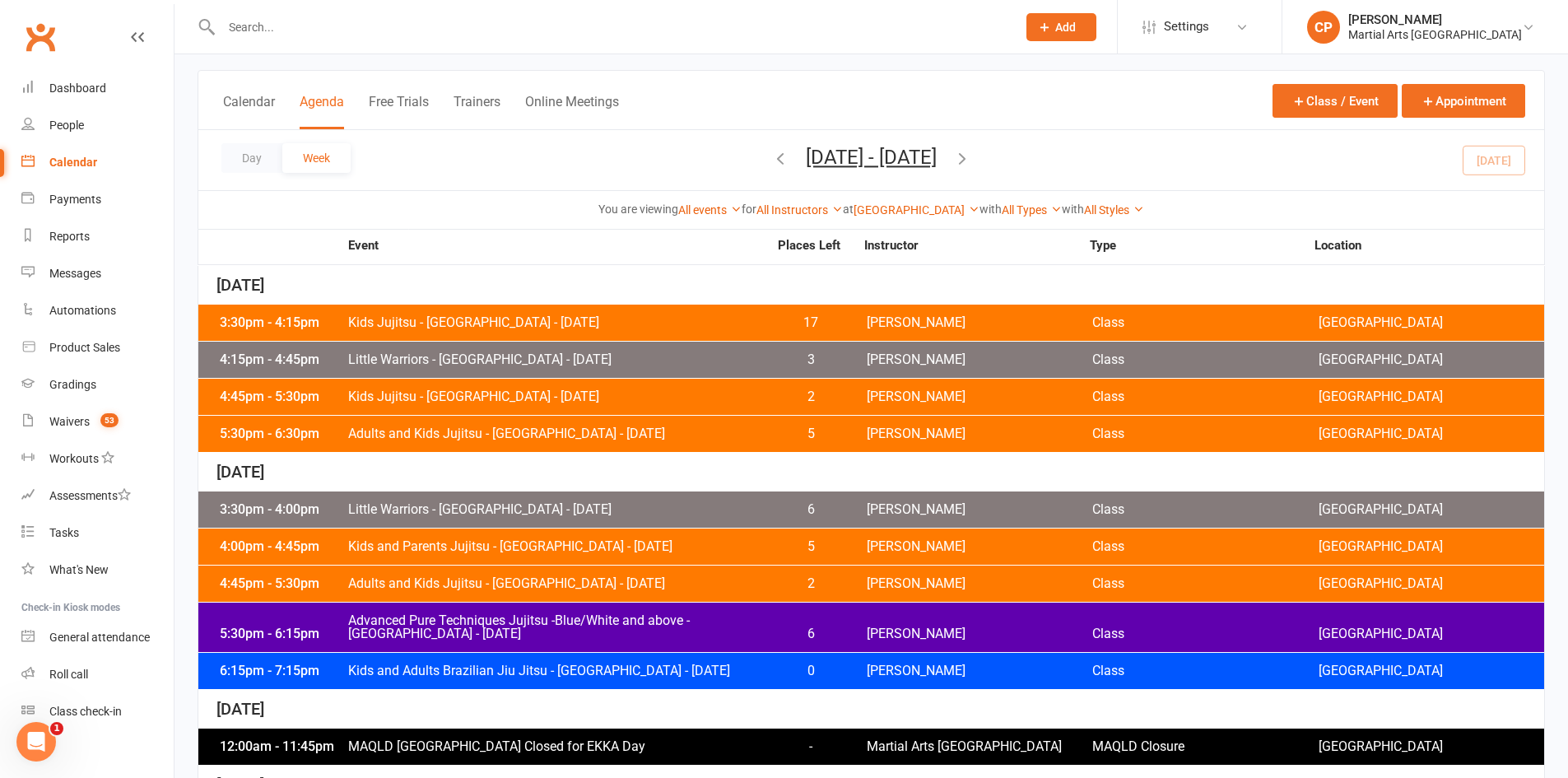
scroll to position [0, 0]
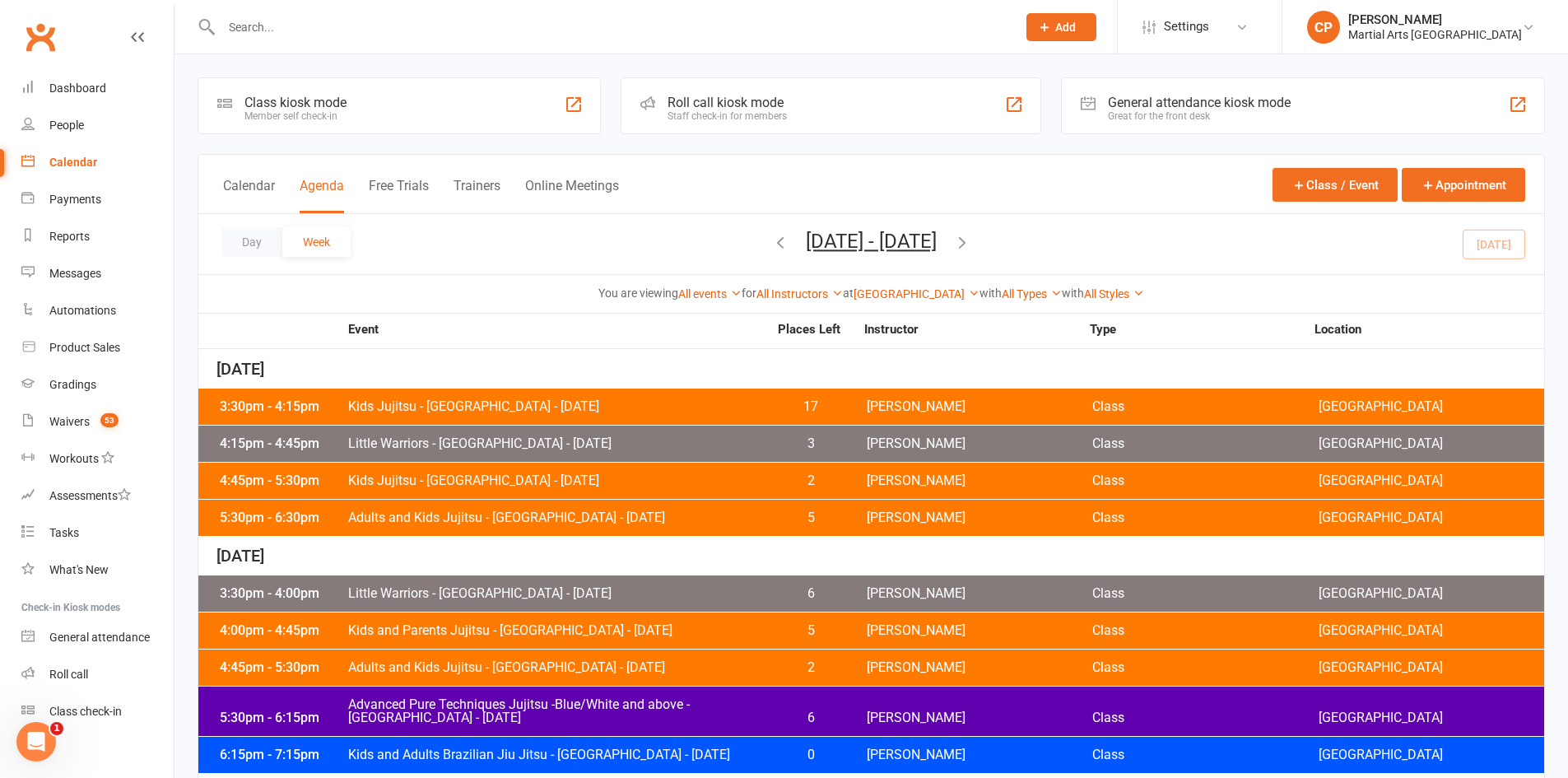
click at [673, 402] on span "Kids Jujitsu - Jamboree Heights - Monday" at bounding box center [557, 407] width 421 height 13
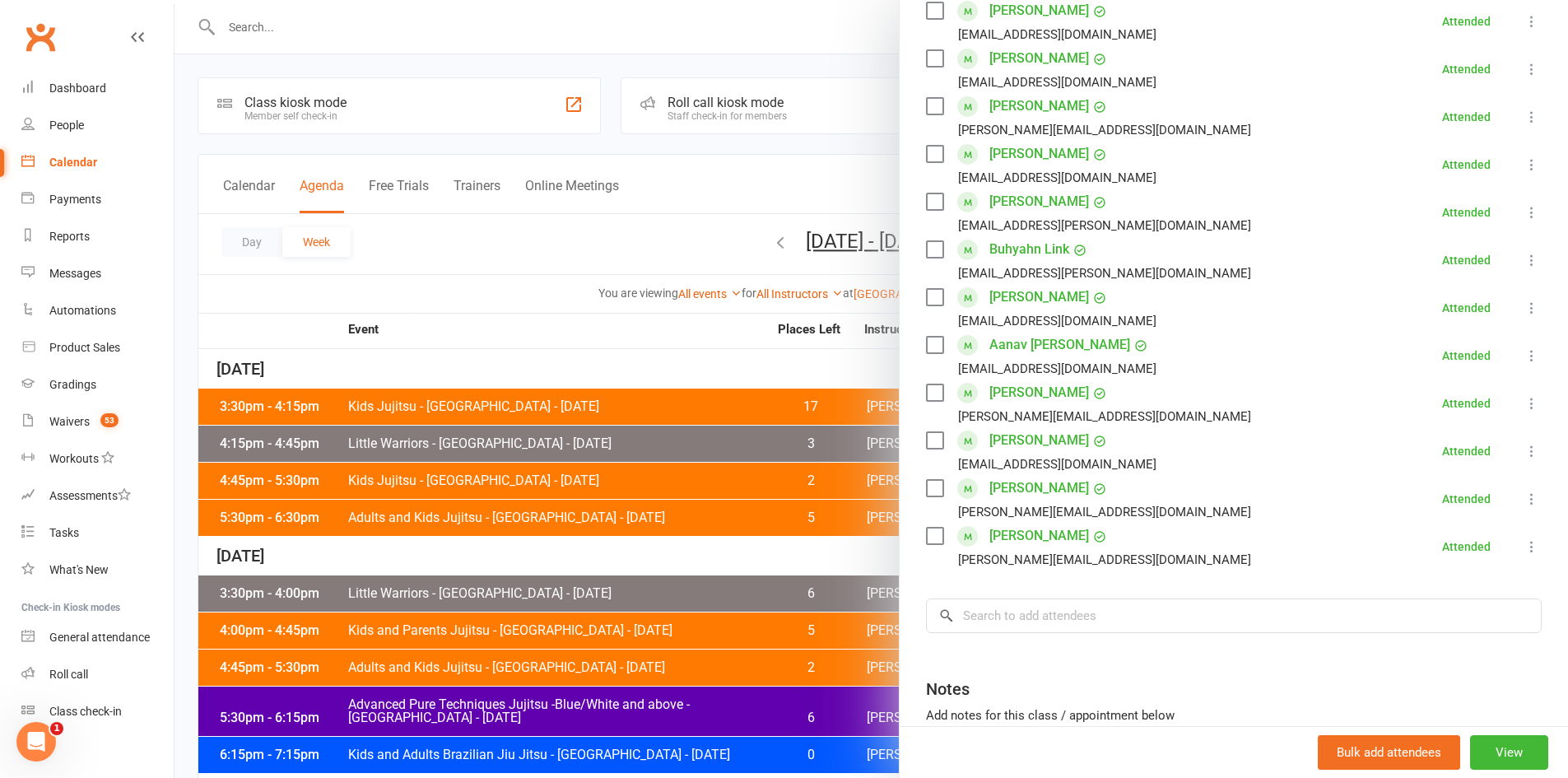
scroll to position [412, 0]
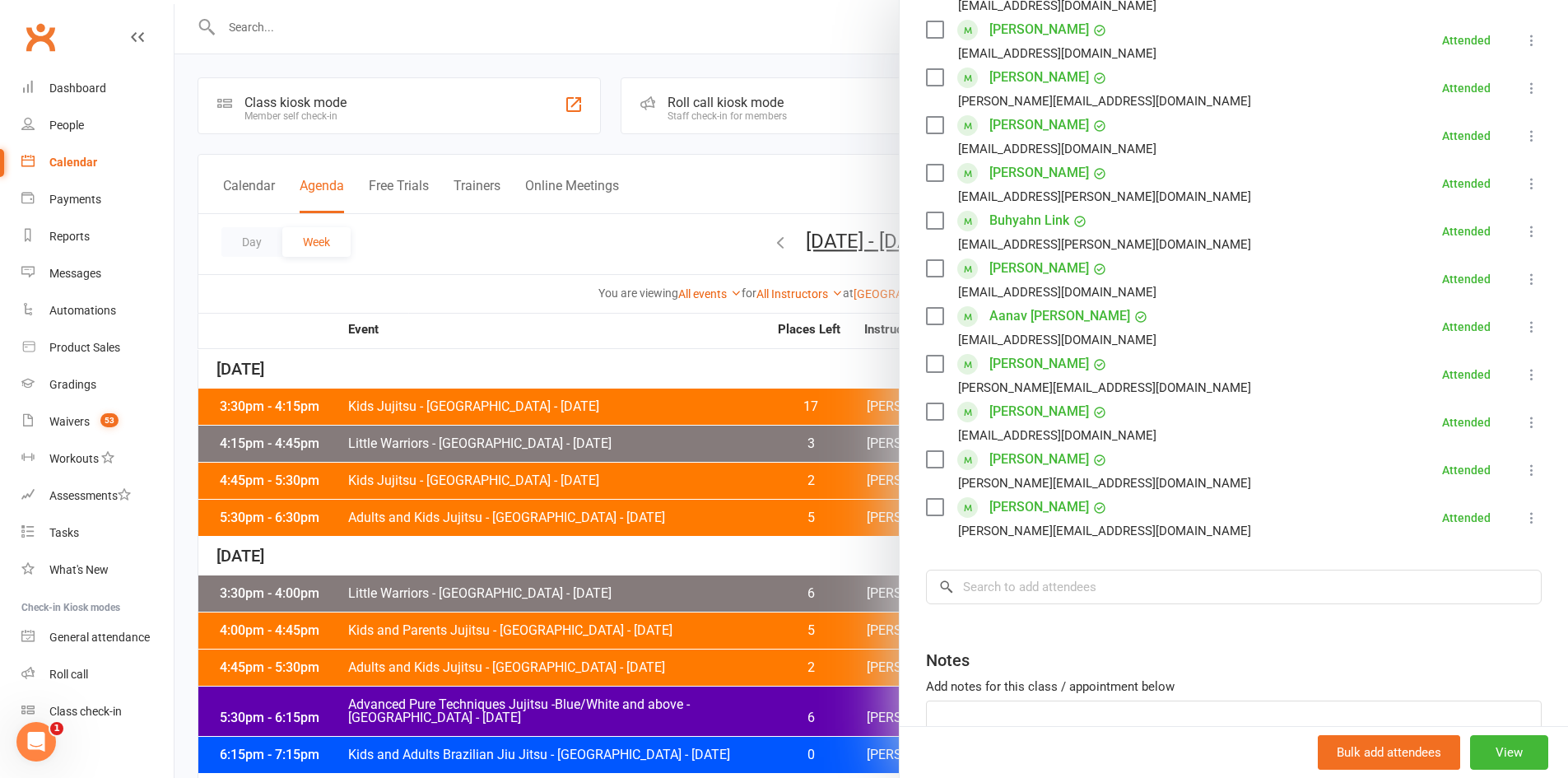
drag, startPoint x: 548, startPoint y: 474, endPoint x: 555, endPoint y: 440, distance: 34.7
click at [548, 473] on div at bounding box center [871, 389] width 1394 height 778
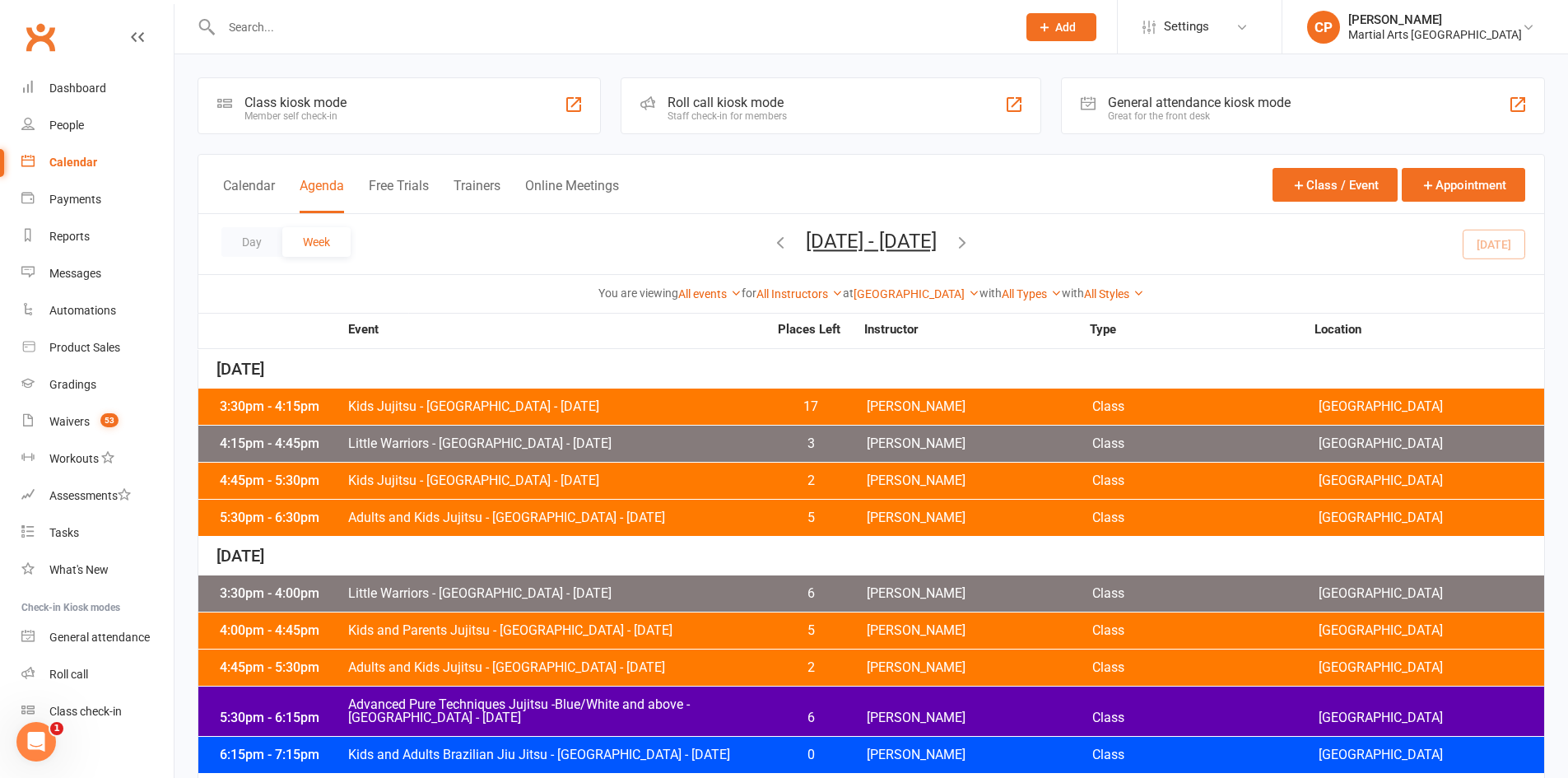
click at [551, 437] on span "Little Warriors - Jamboree Heights - Monday" at bounding box center [557, 443] width 421 height 13
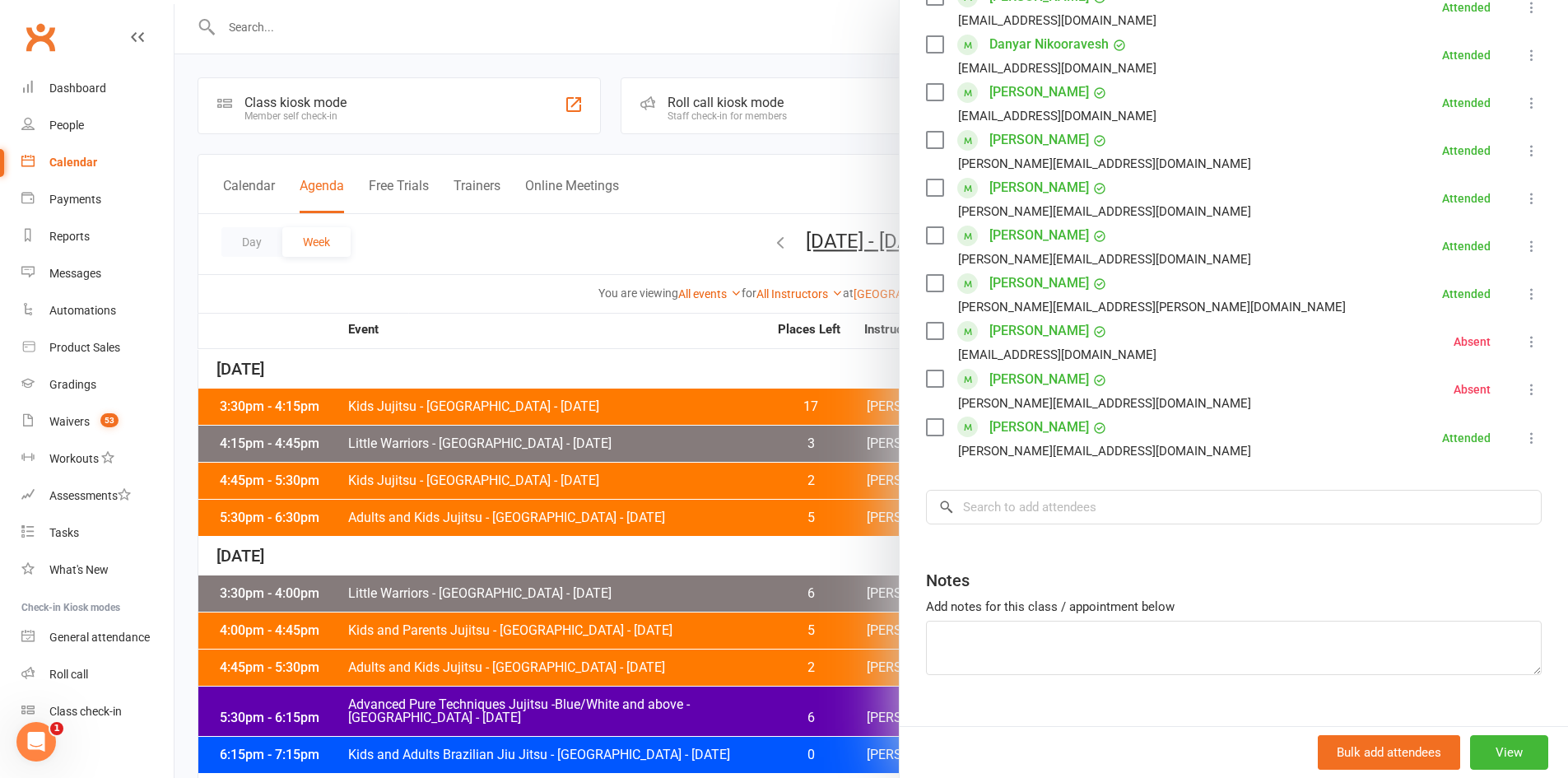
scroll to position [659, 0]
click at [567, 498] on div at bounding box center [871, 389] width 1394 height 778
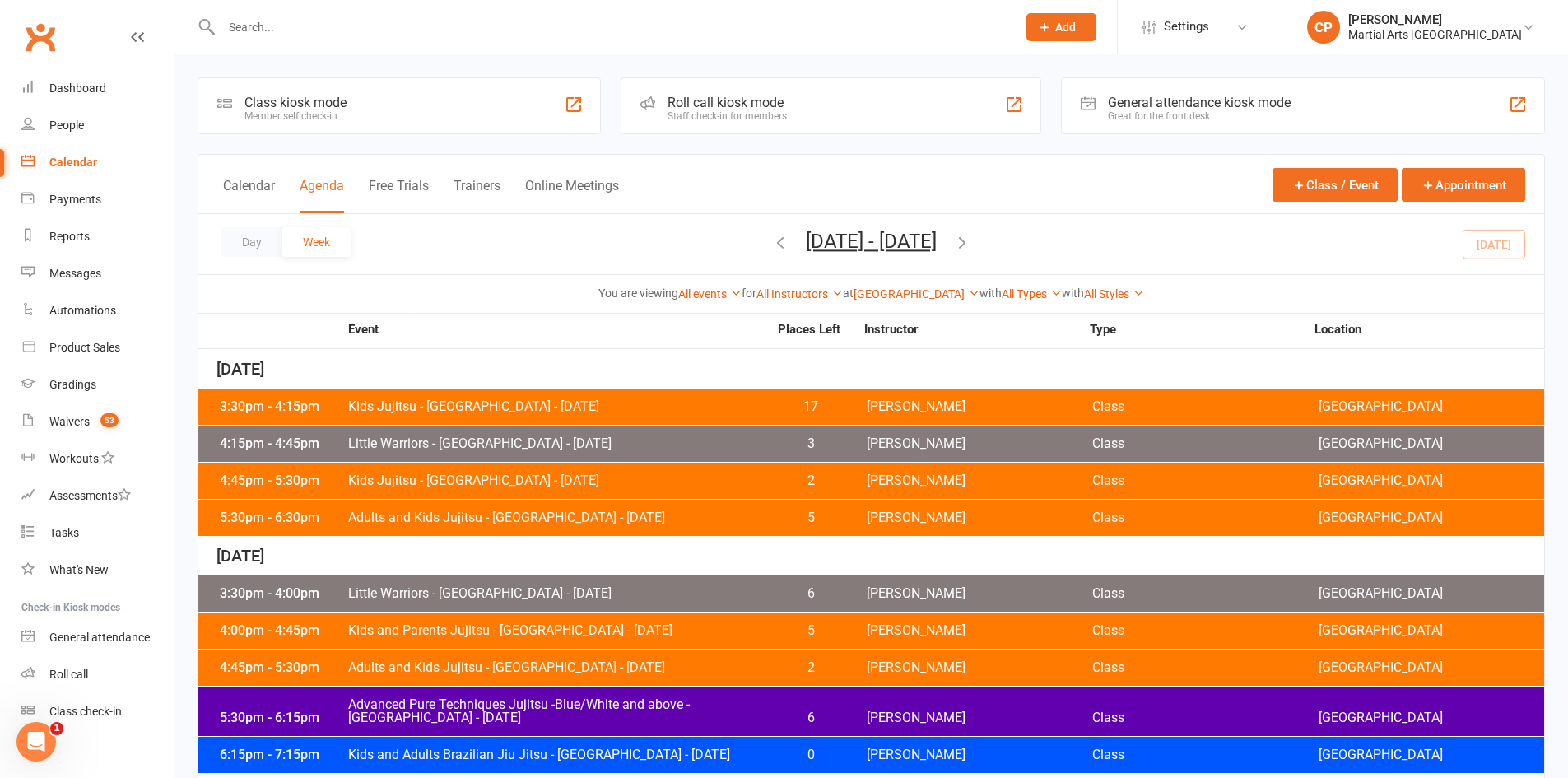
click at [531, 476] on span "Kids Jujitsu - Jamboree Heights - Monday" at bounding box center [557, 481] width 421 height 13
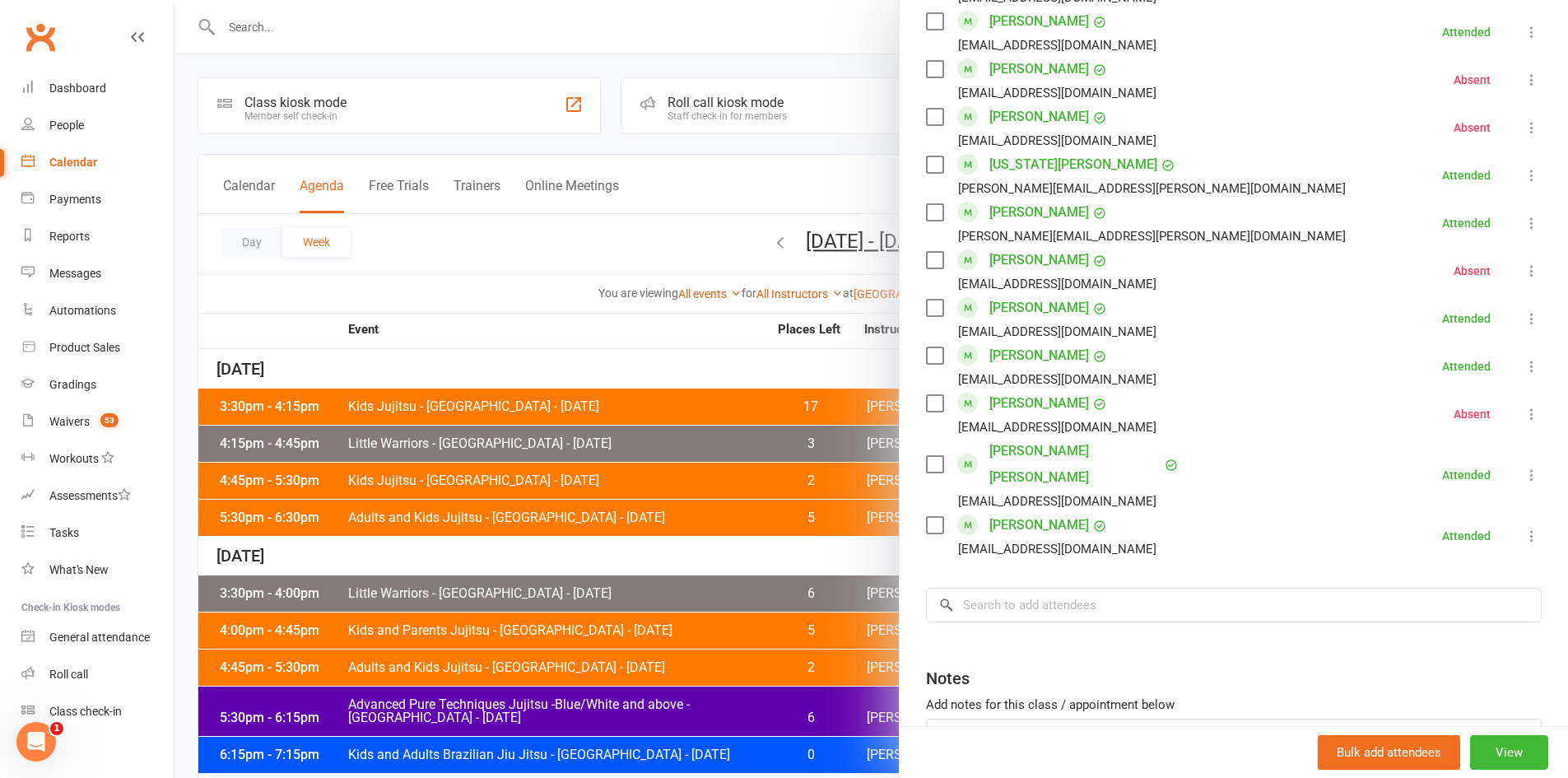
scroll to position [1399, 0]
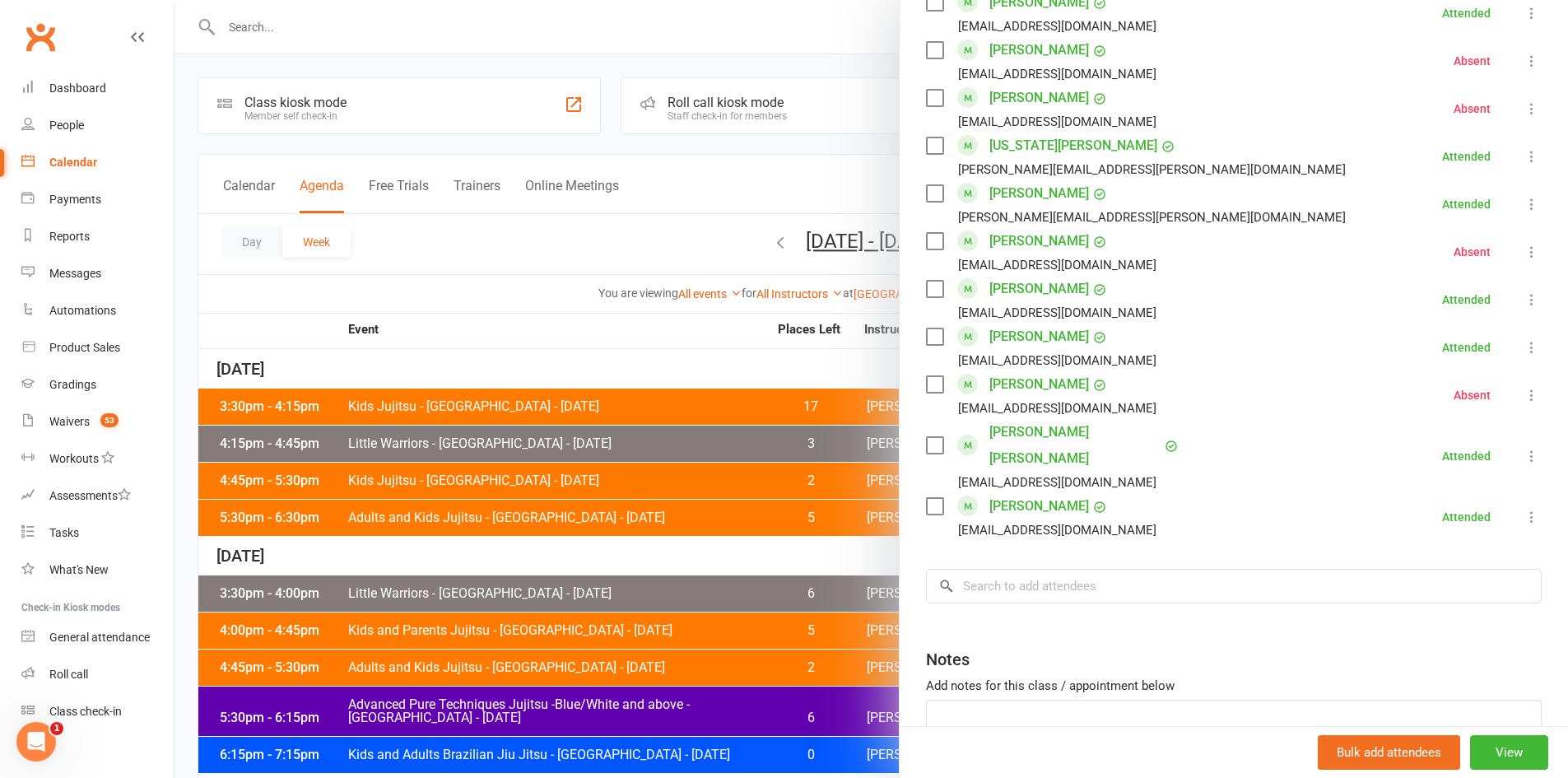
click at [587, 504] on div at bounding box center [871, 389] width 1394 height 778
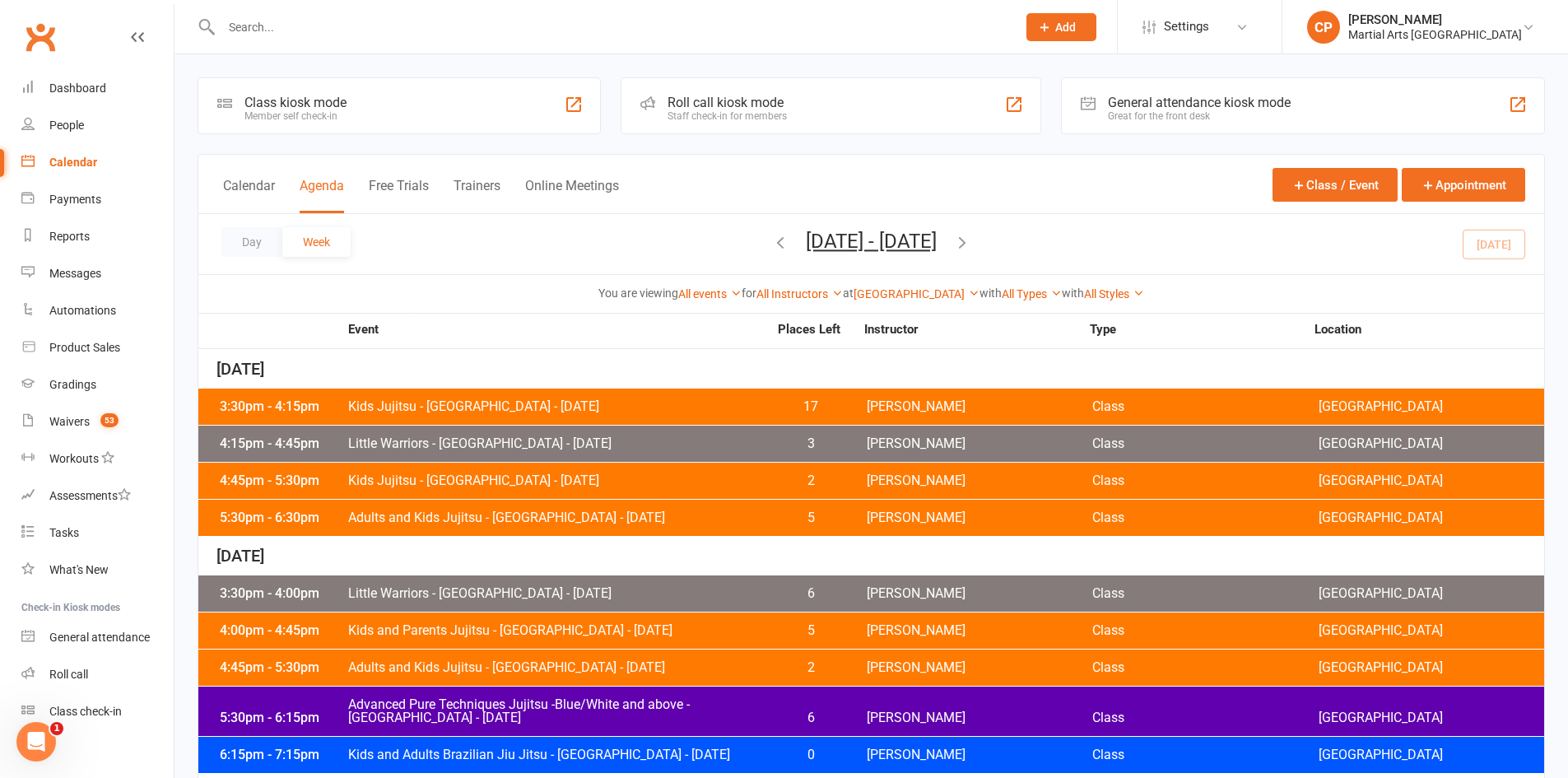
click at [554, 518] on span "Adults and Kids Jujitsu - Jamboree Heights - Monday" at bounding box center [557, 518] width 421 height 13
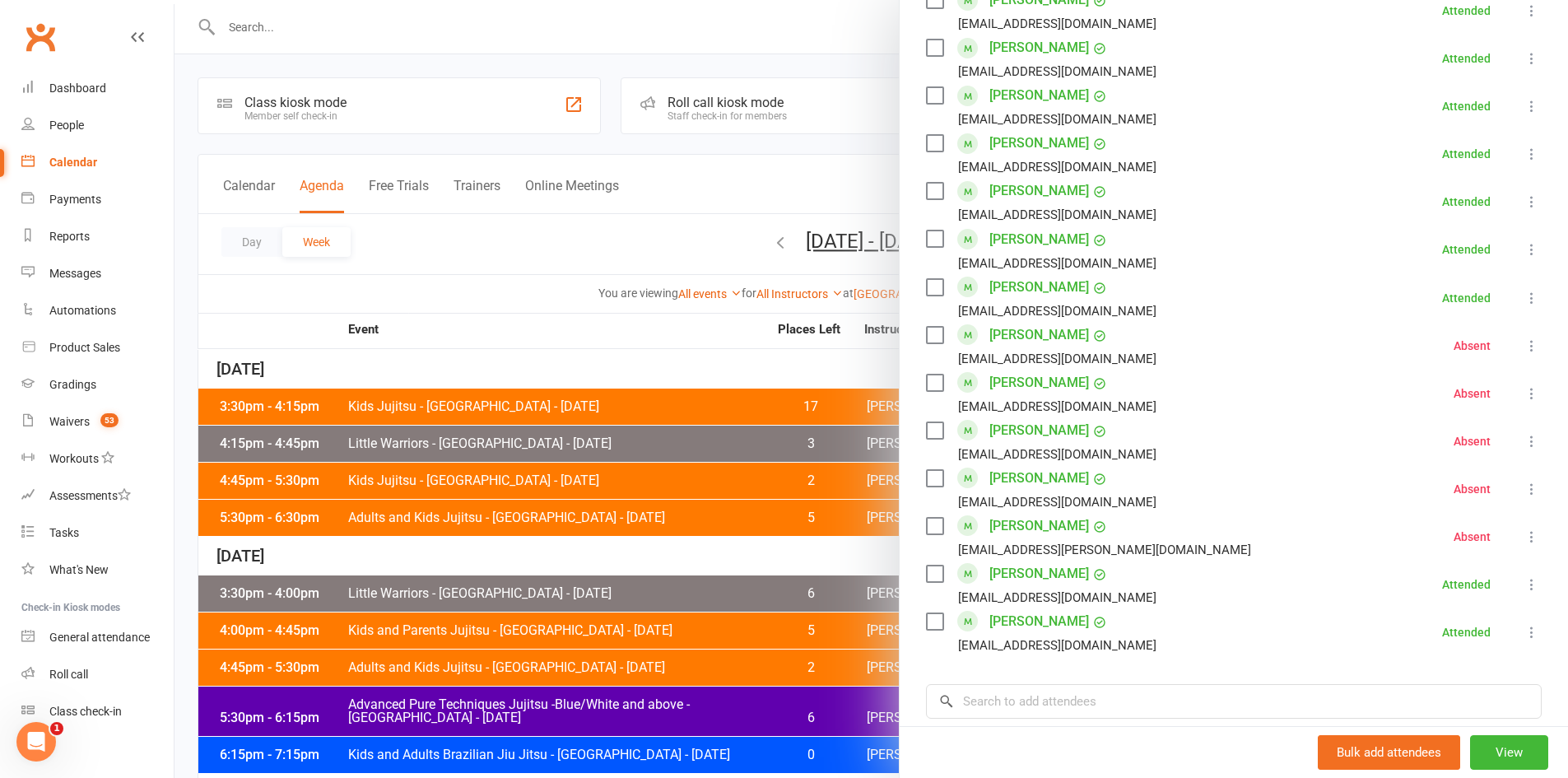
scroll to position [988, 0]
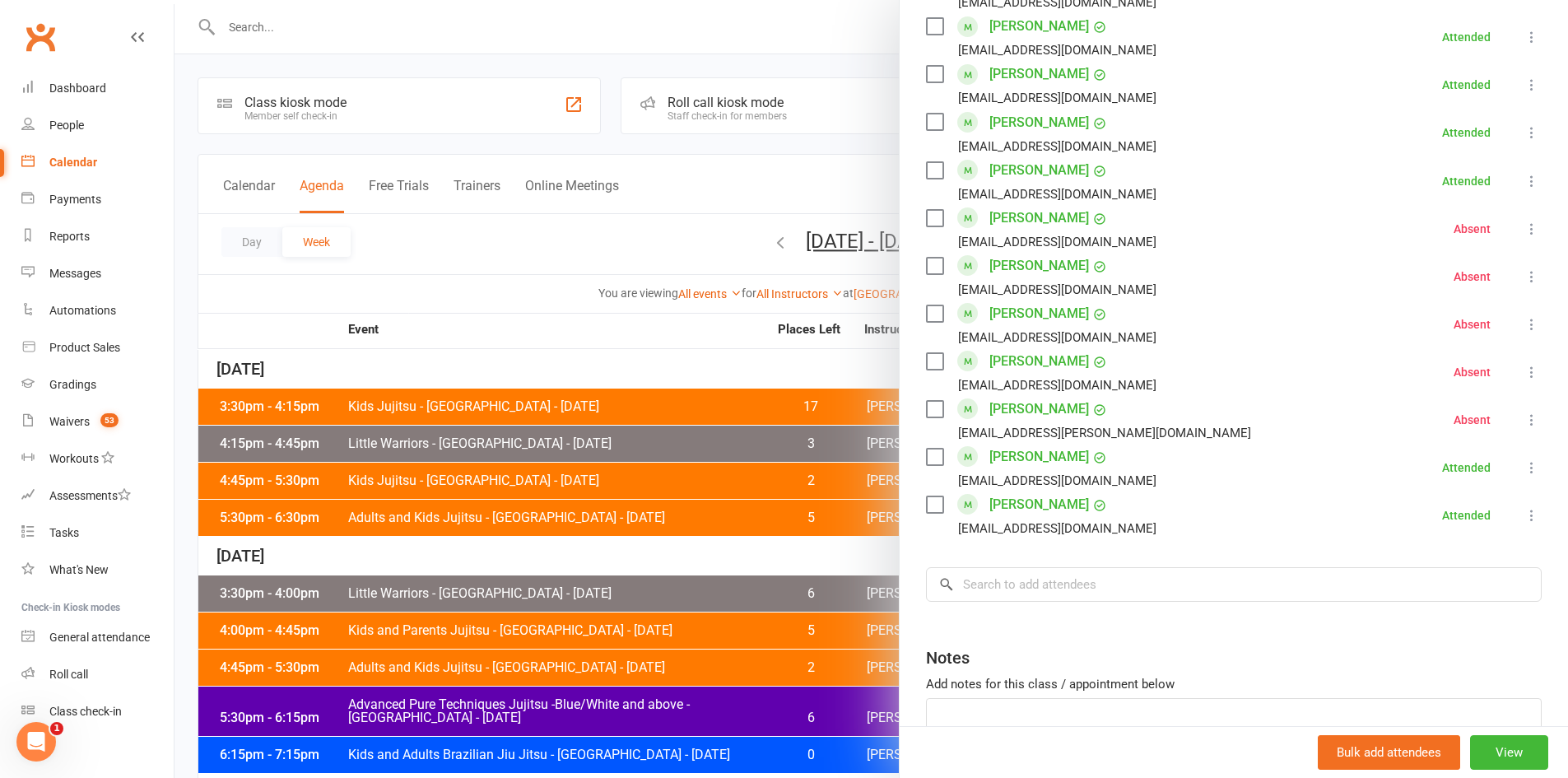
click at [593, 498] on div at bounding box center [871, 389] width 1394 height 778
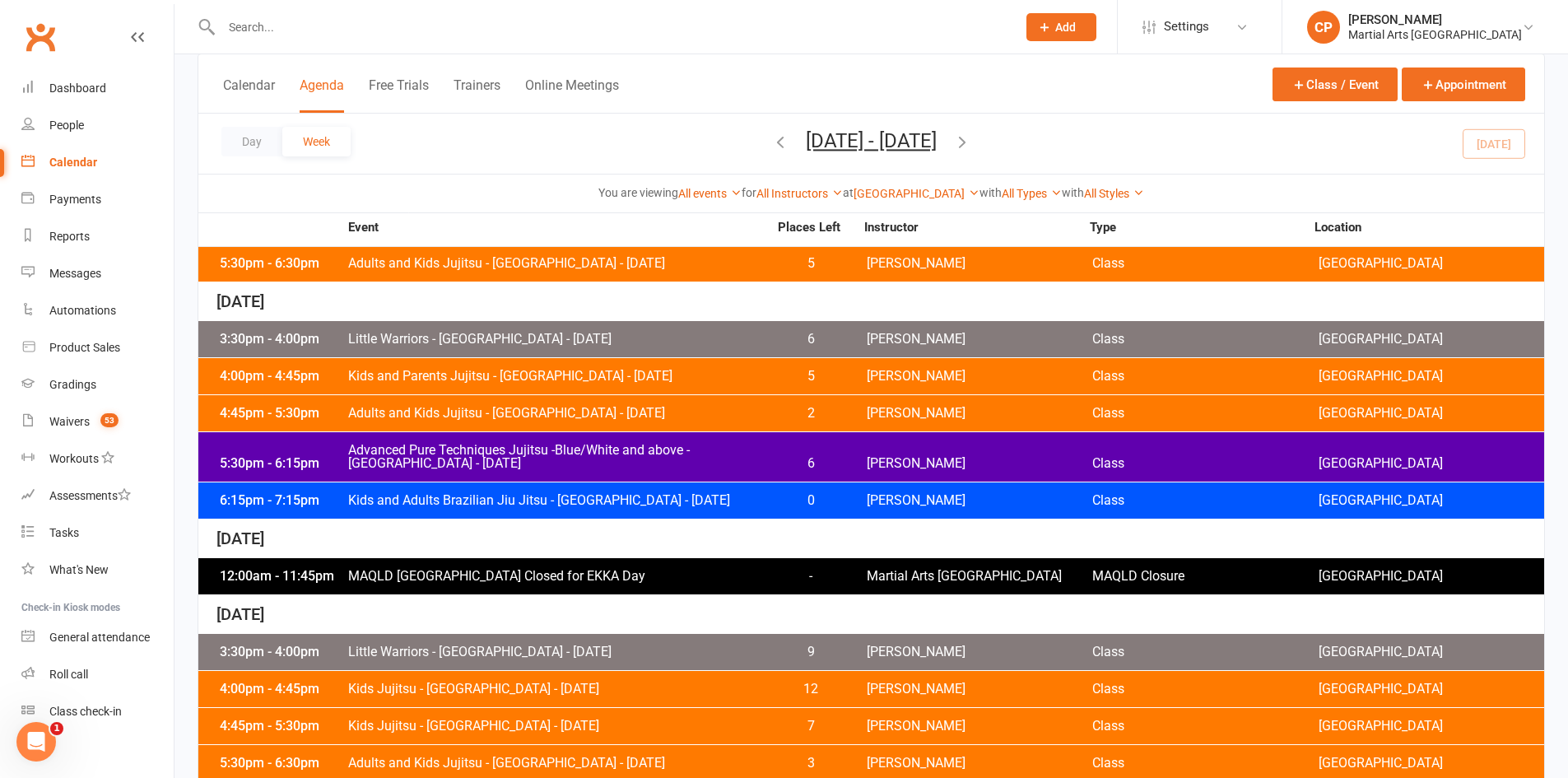
scroll to position [329, 0]
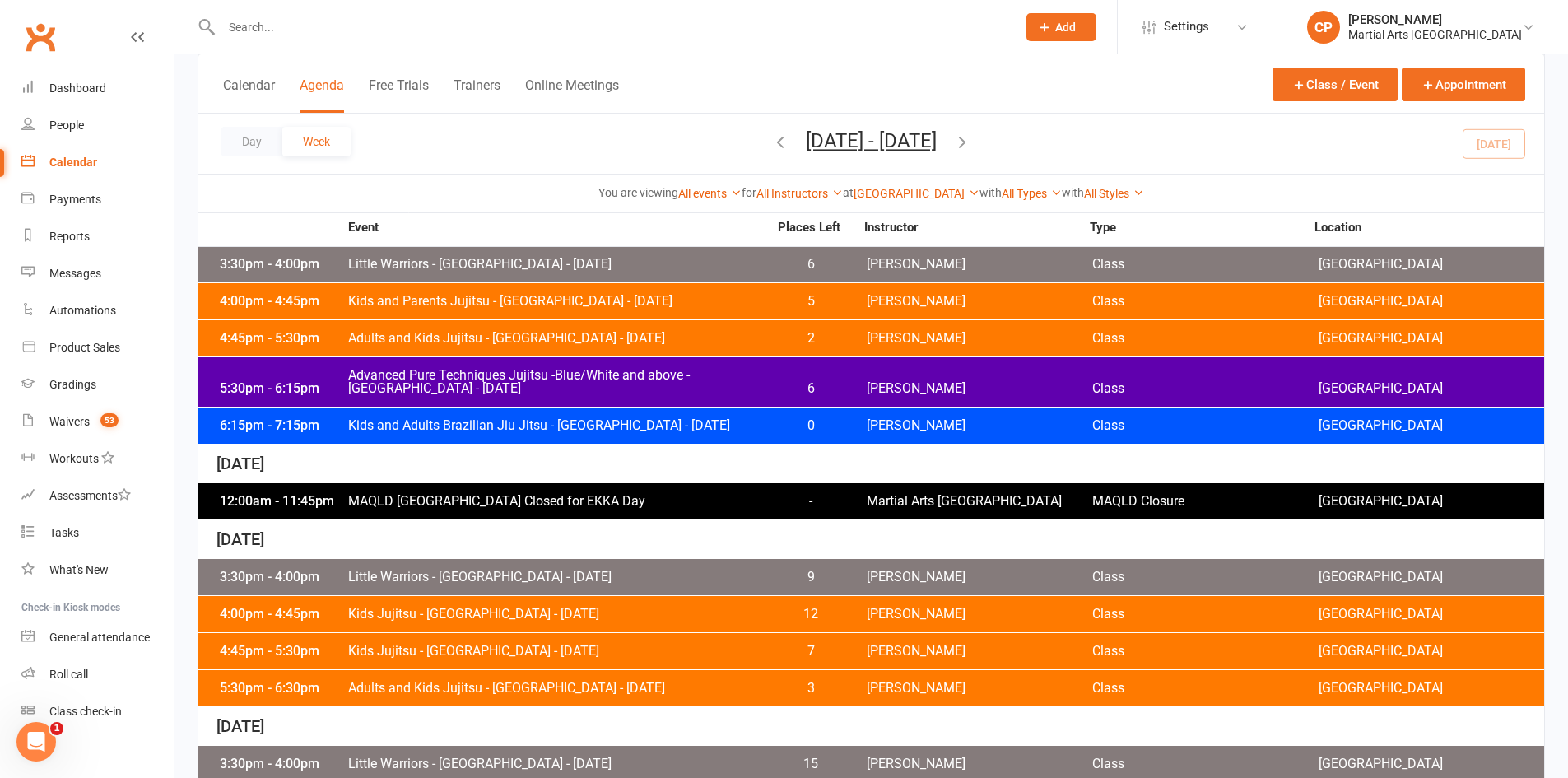
click at [608, 268] on span "Little Warriors - Jamboree Heights - Tuesday" at bounding box center [557, 264] width 421 height 13
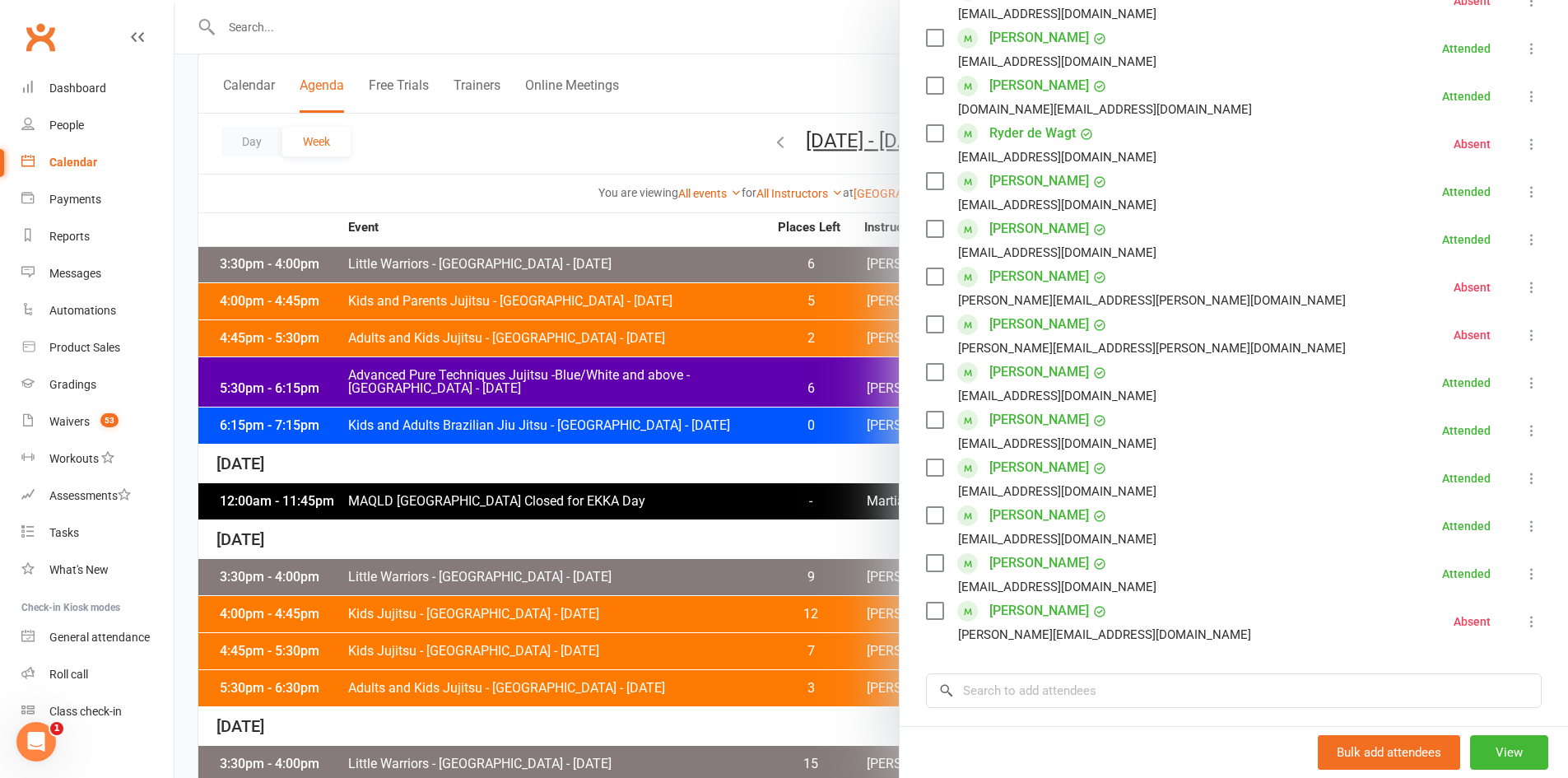
drag, startPoint x: 712, startPoint y: 442, endPoint x: 676, endPoint y: 433, distance: 37.1
click at [711, 441] on div at bounding box center [871, 389] width 1394 height 778
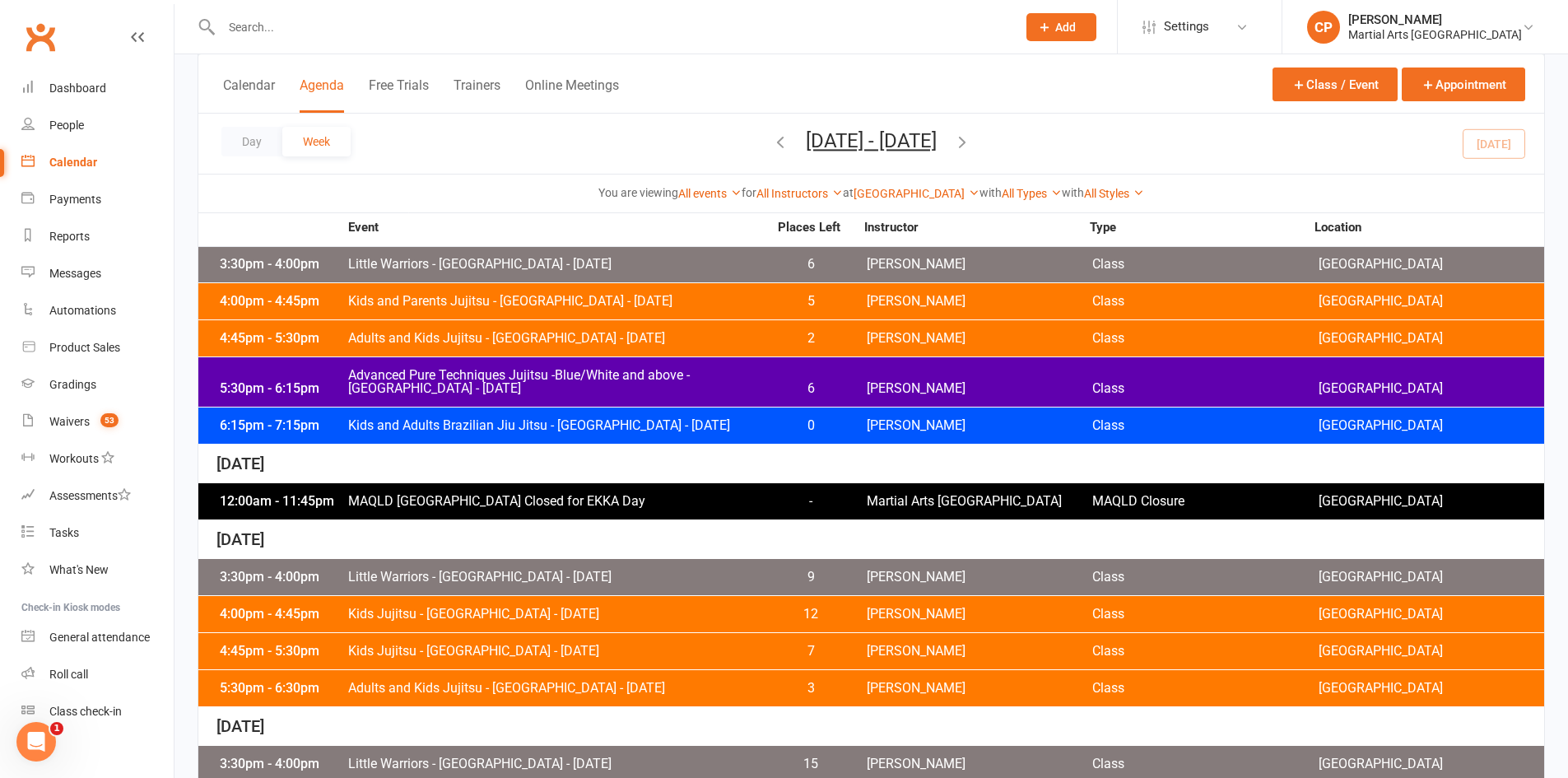
click at [530, 292] on div "4:00pm - 4:45pm Kids and Parents Jujitsu - Jamboree Heights - Tuesday 5 Shane P…" at bounding box center [872, 301] width 1346 height 36
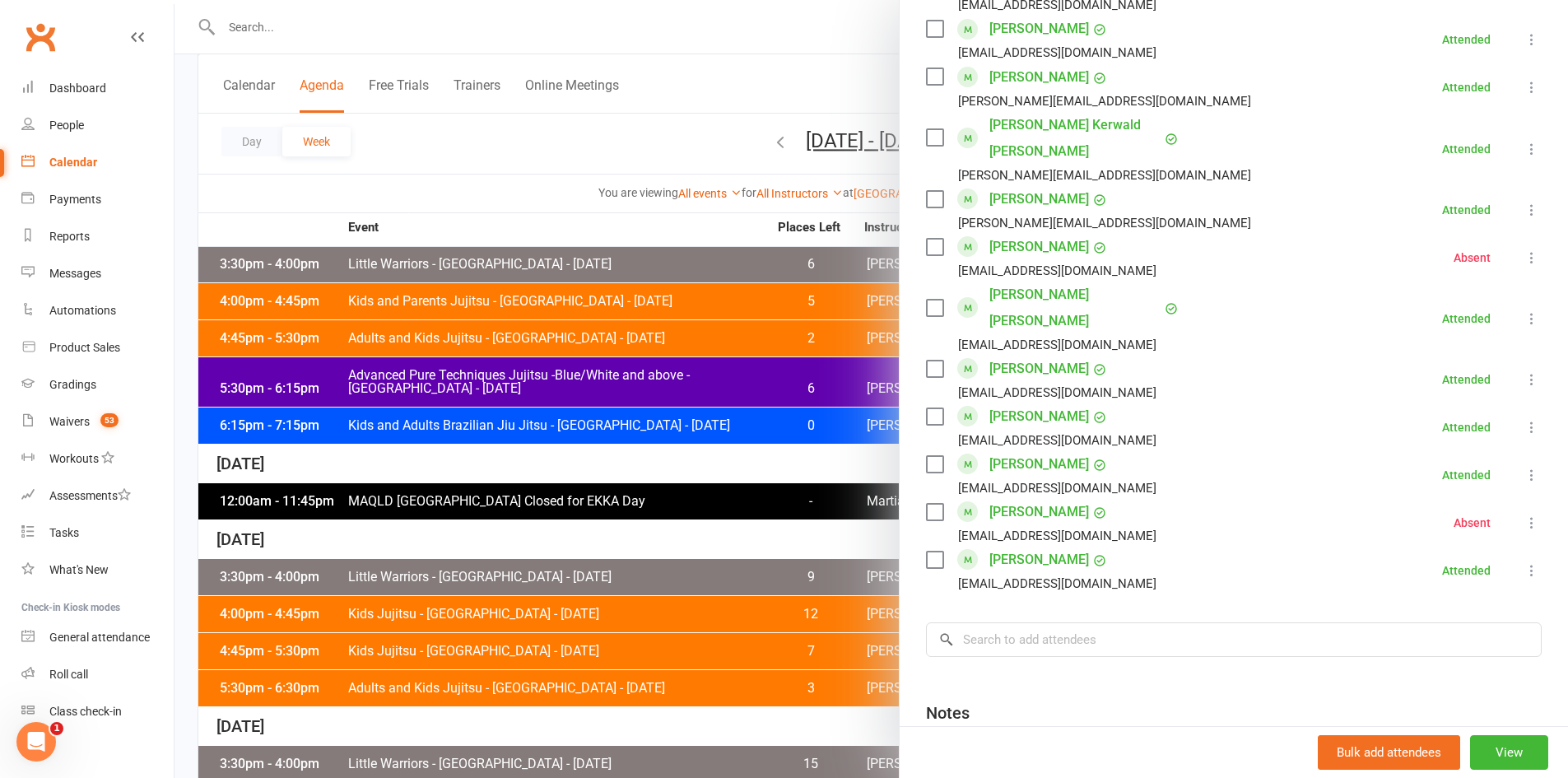
scroll to position [988, 0]
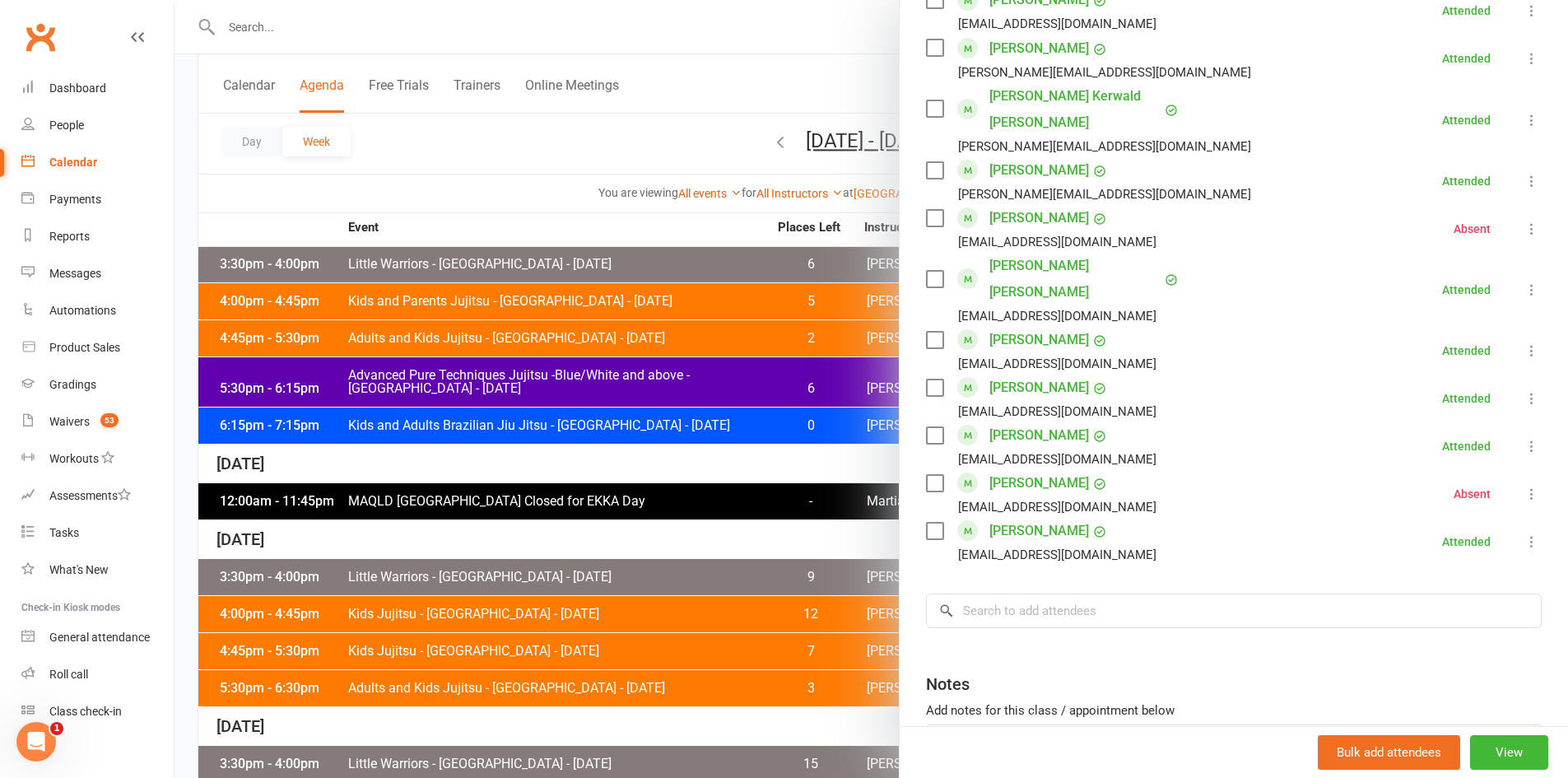
click at [556, 396] on div at bounding box center [871, 389] width 1394 height 778
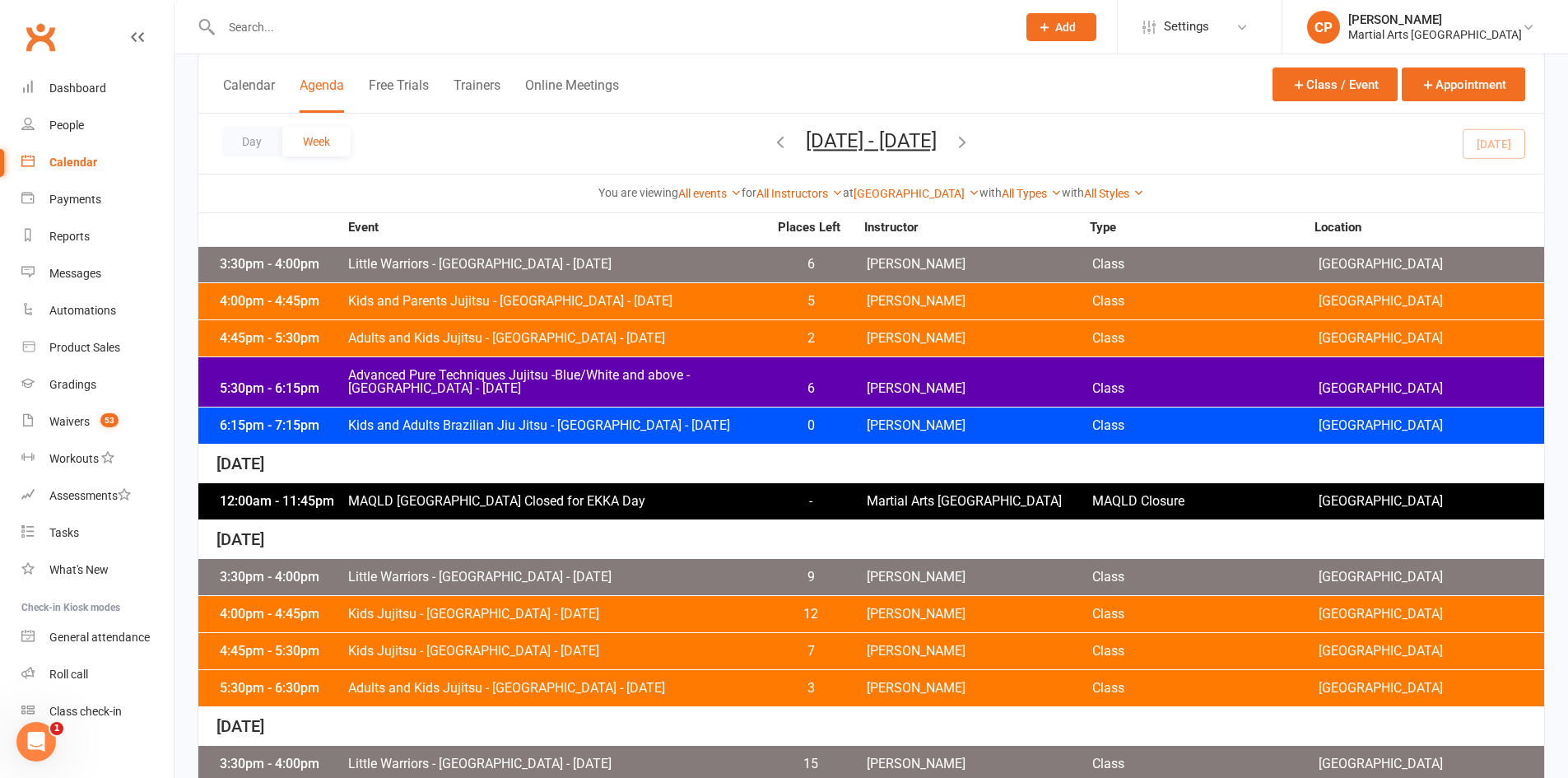
click at [573, 333] on span "Adults and Kids Jujitsu - Jamboree Heights - Tuesday" at bounding box center [557, 339] width 421 height 13
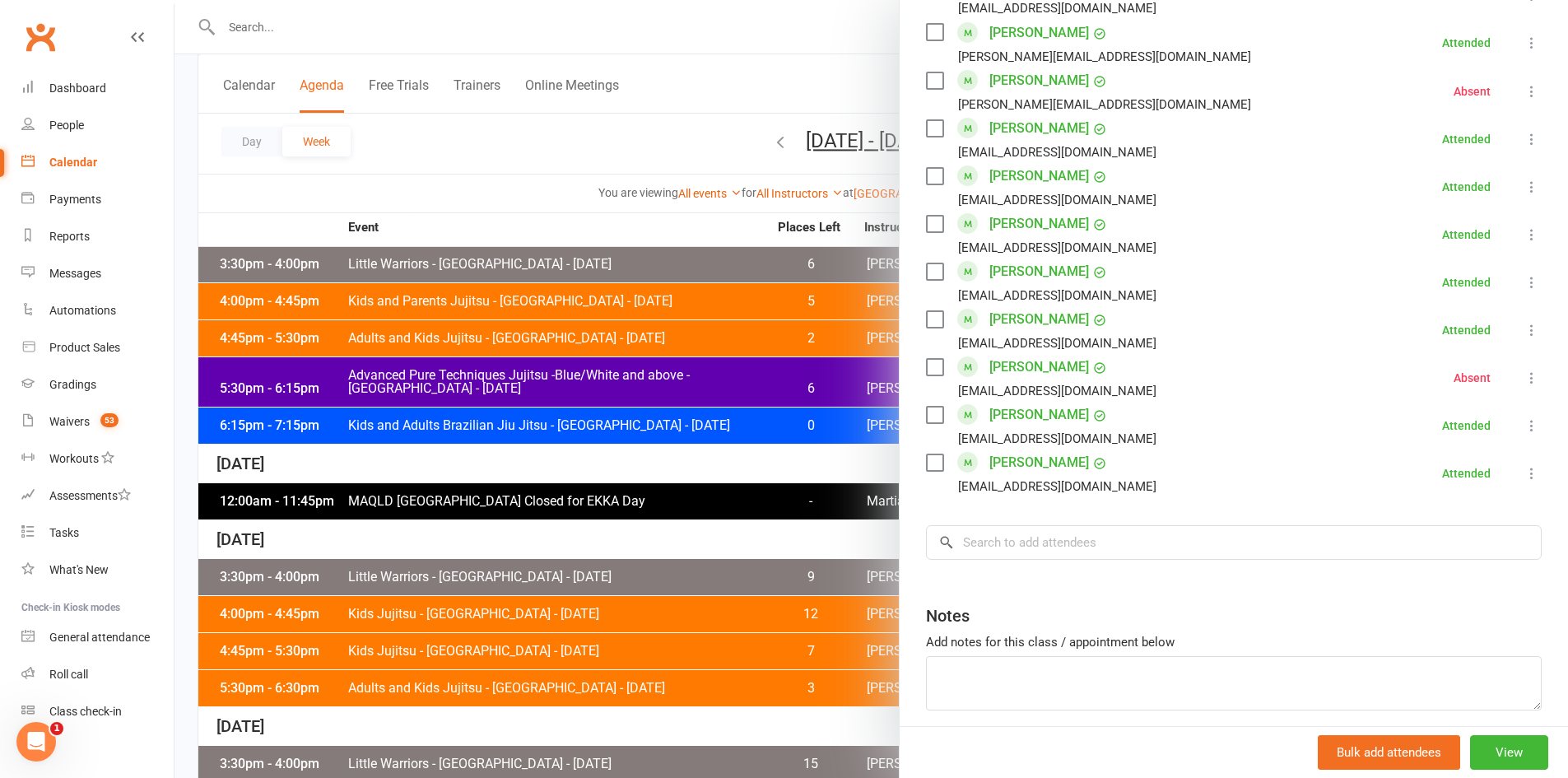
scroll to position [1240, 0]
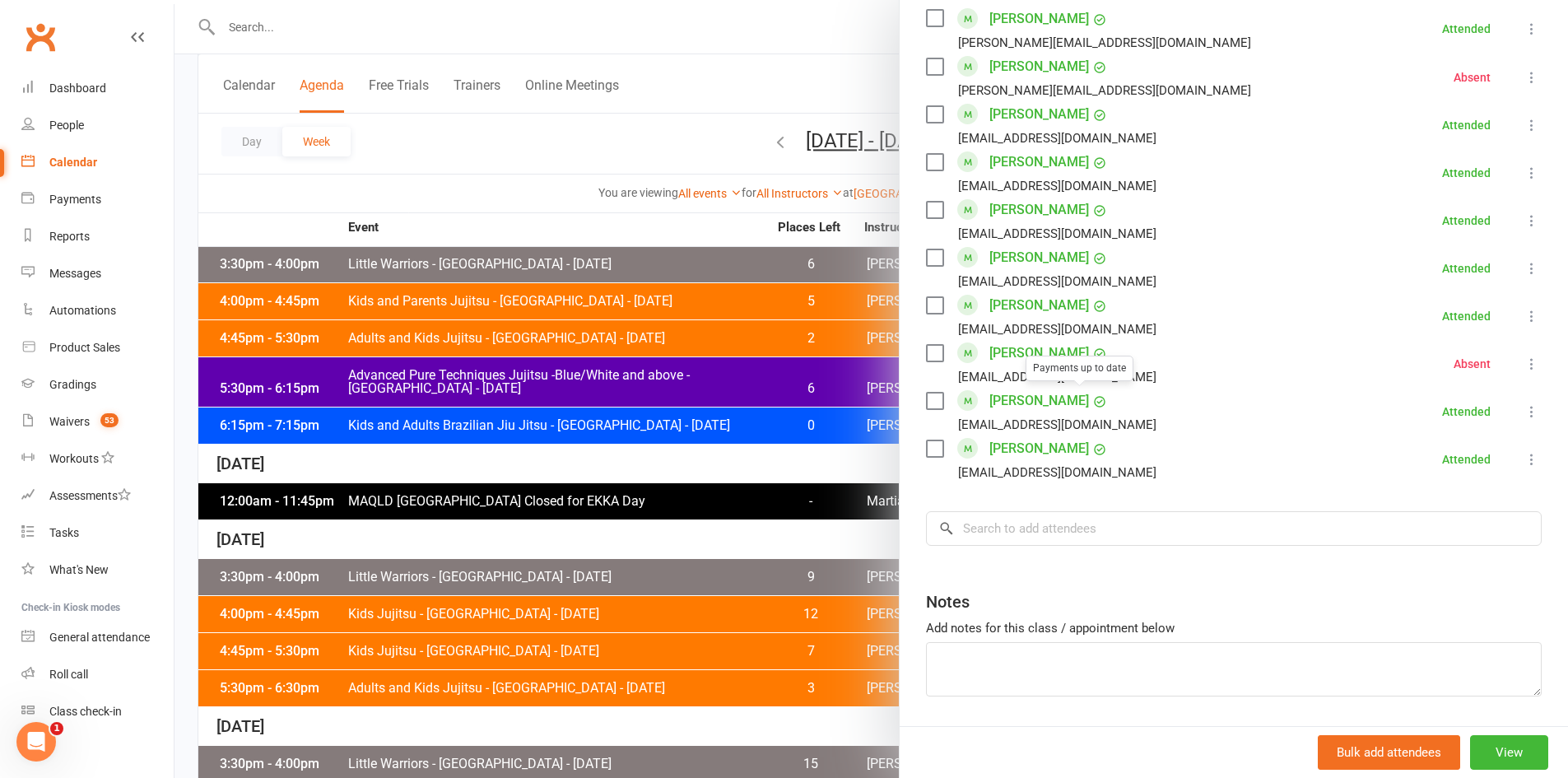
click at [671, 404] on div at bounding box center [871, 389] width 1394 height 778
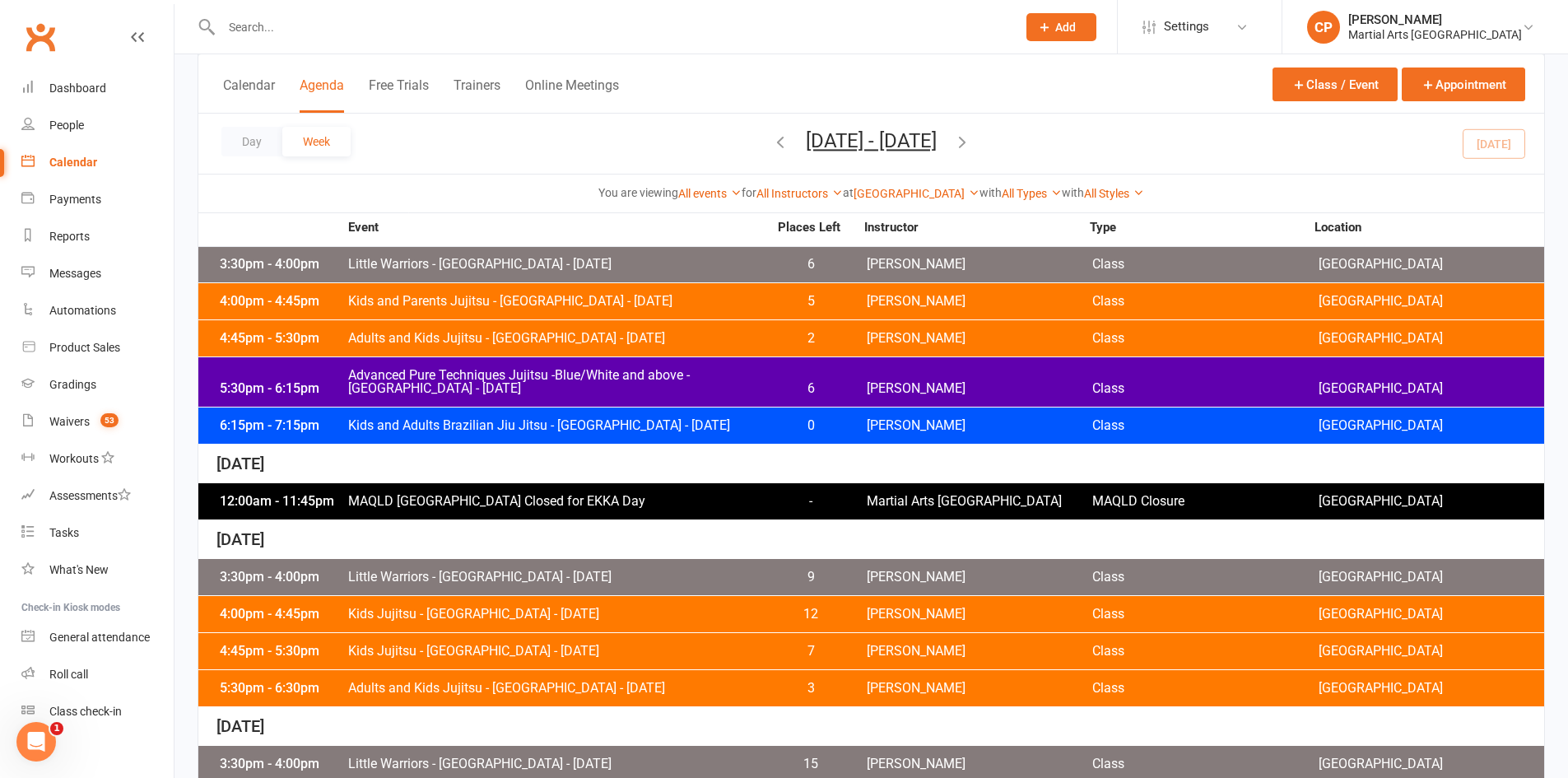
click at [618, 419] on span "Kids and Adults Brazilian Jiu Jitsu - Jamboree Heights - Tuesday" at bounding box center [557, 426] width 421 height 13
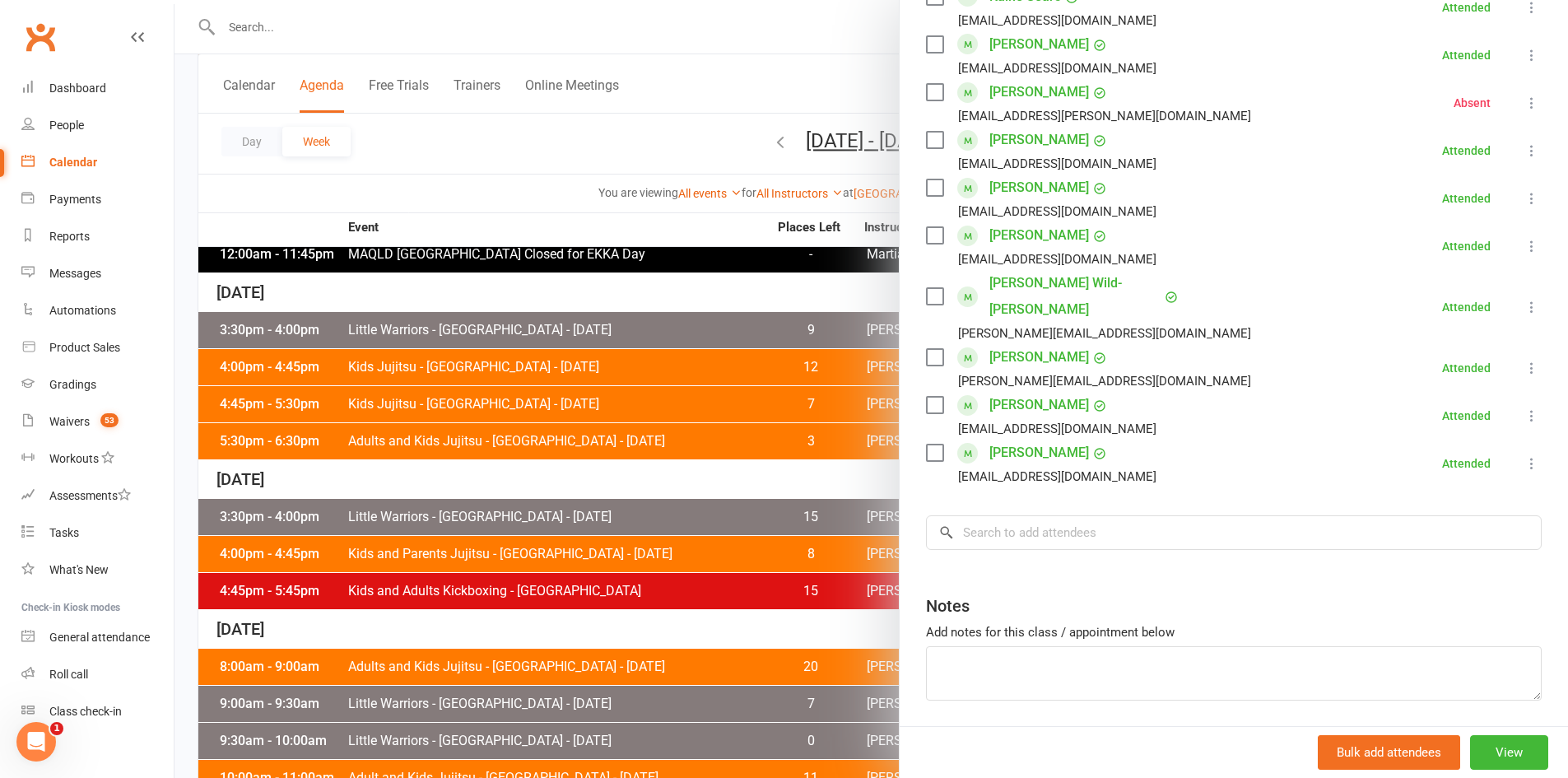
scroll to position [1729, 0]
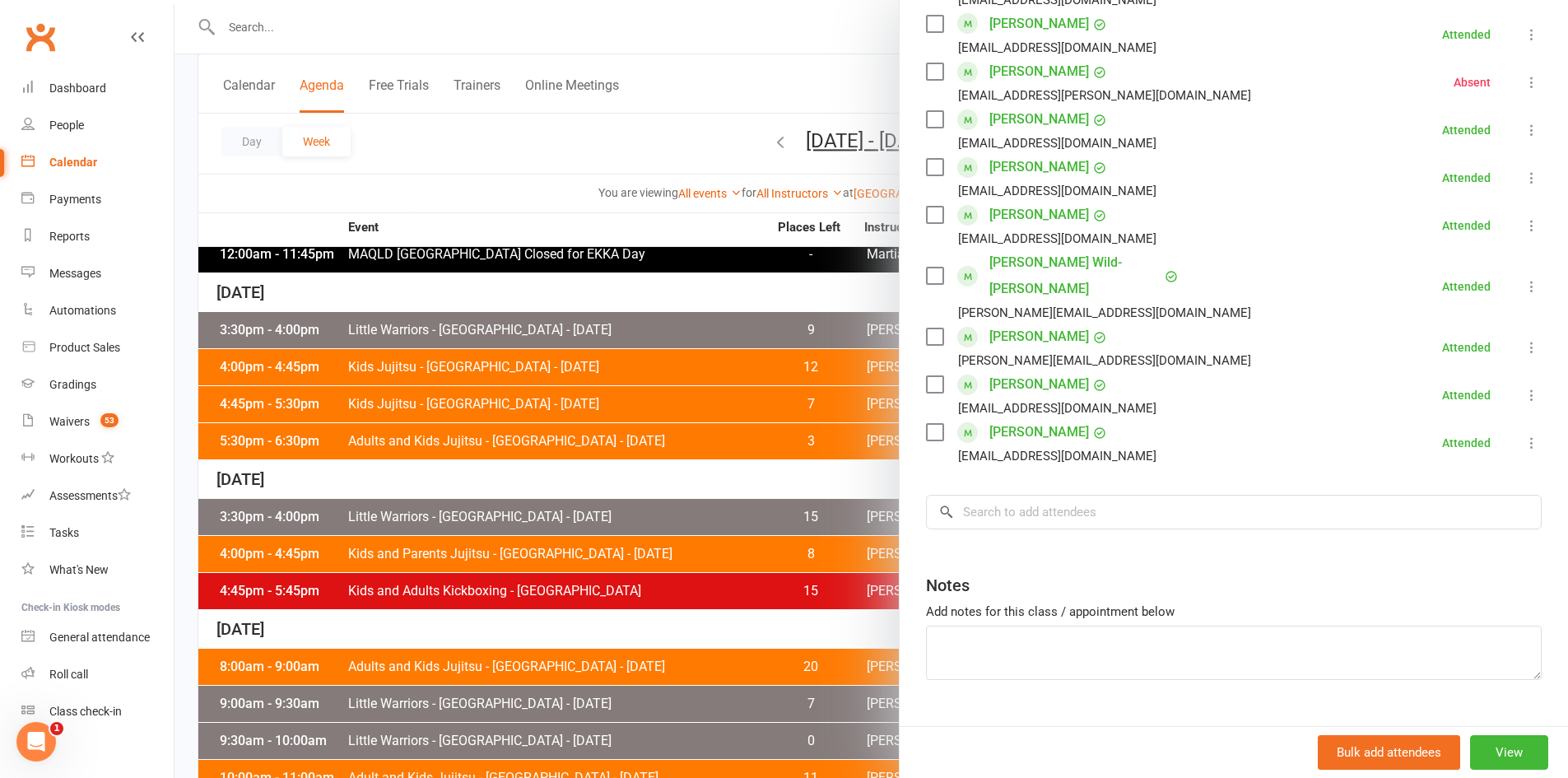
click at [839, 418] on div at bounding box center [871, 389] width 1394 height 778
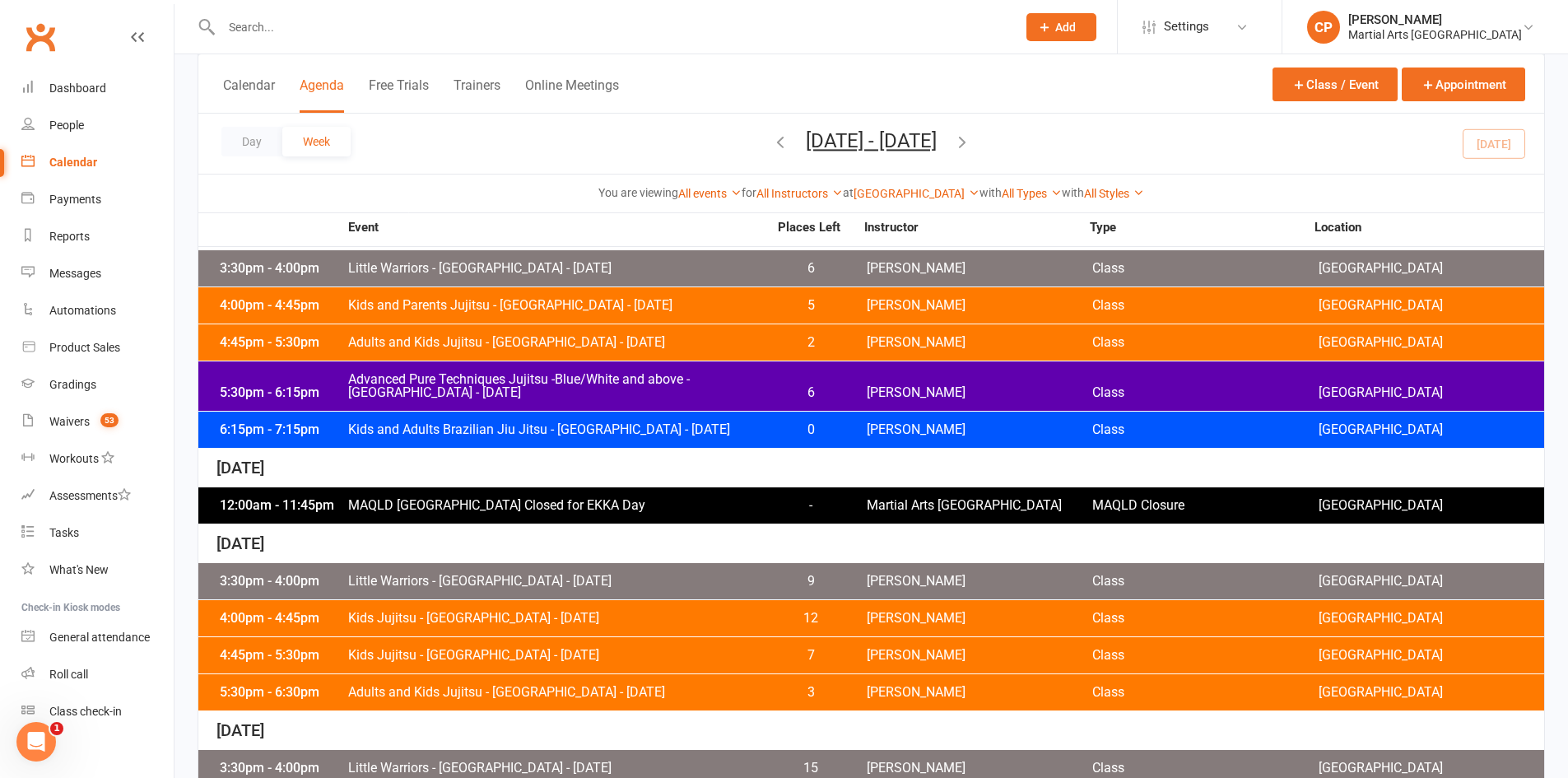
scroll to position [329, 0]
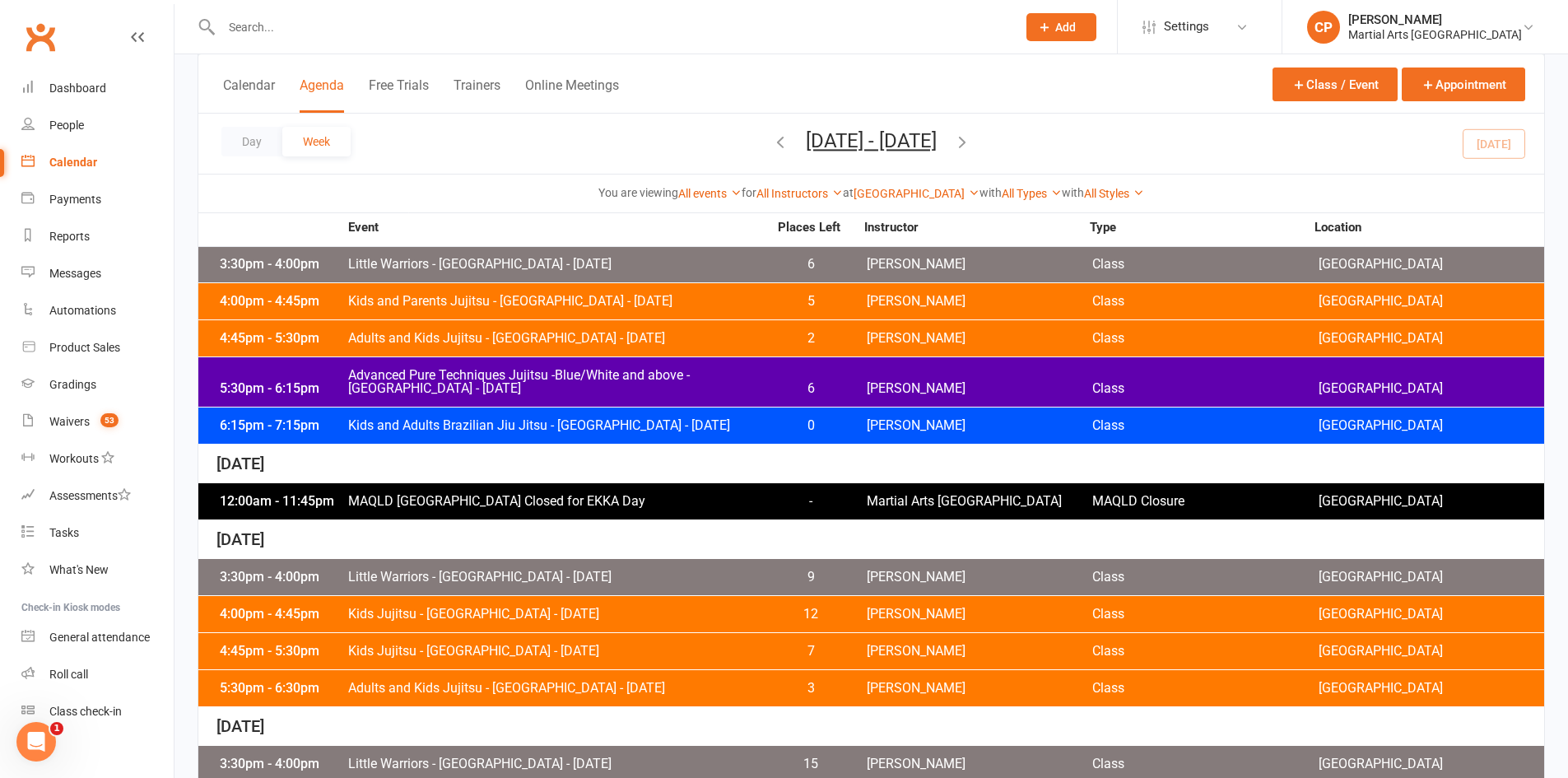
click at [609, 571] on span "Little Warriors - Jamboree Heights - Thursday" at bounding box center [557, 578] width 421 height 13
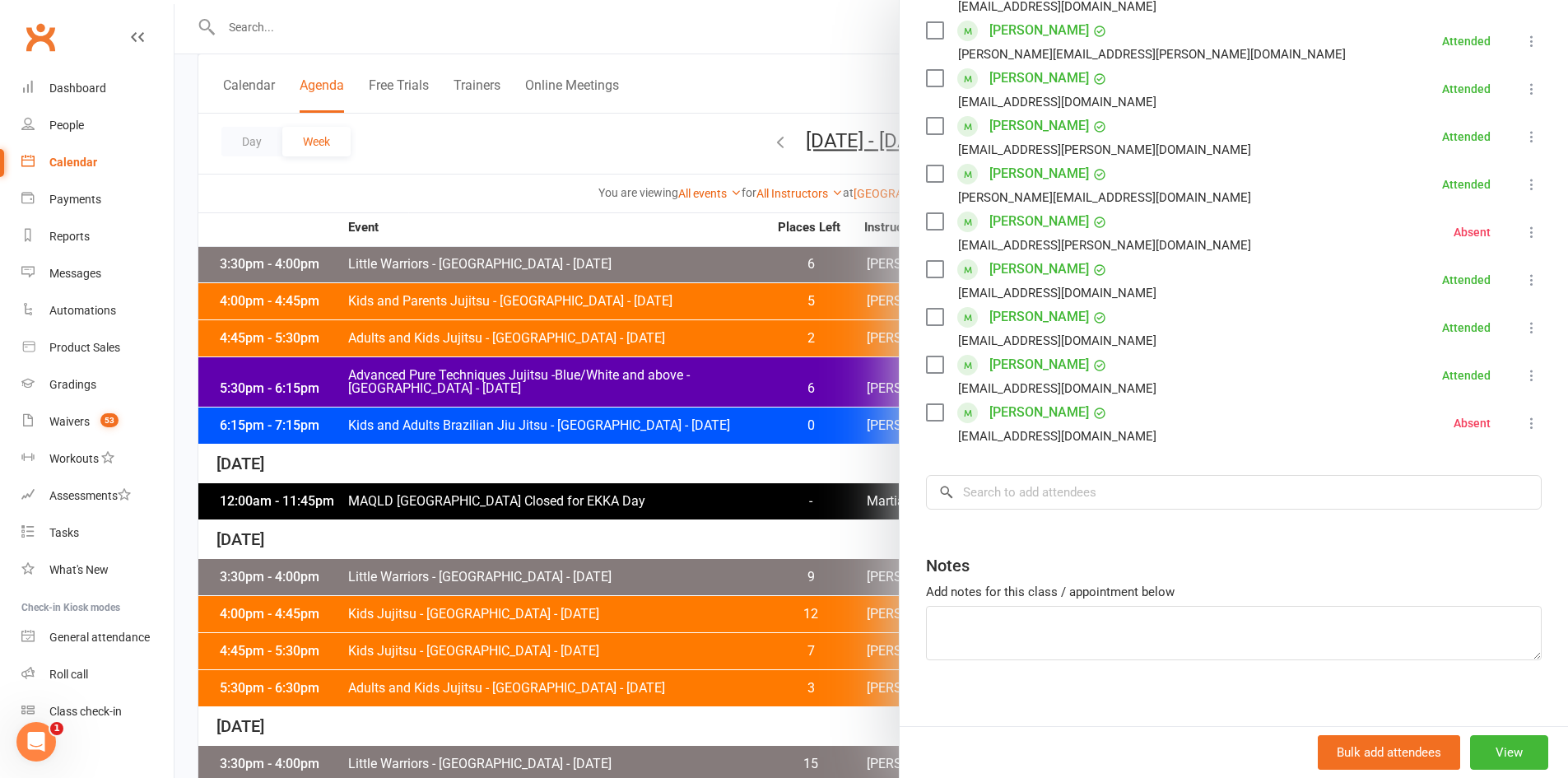
scroll to position [401, 0]
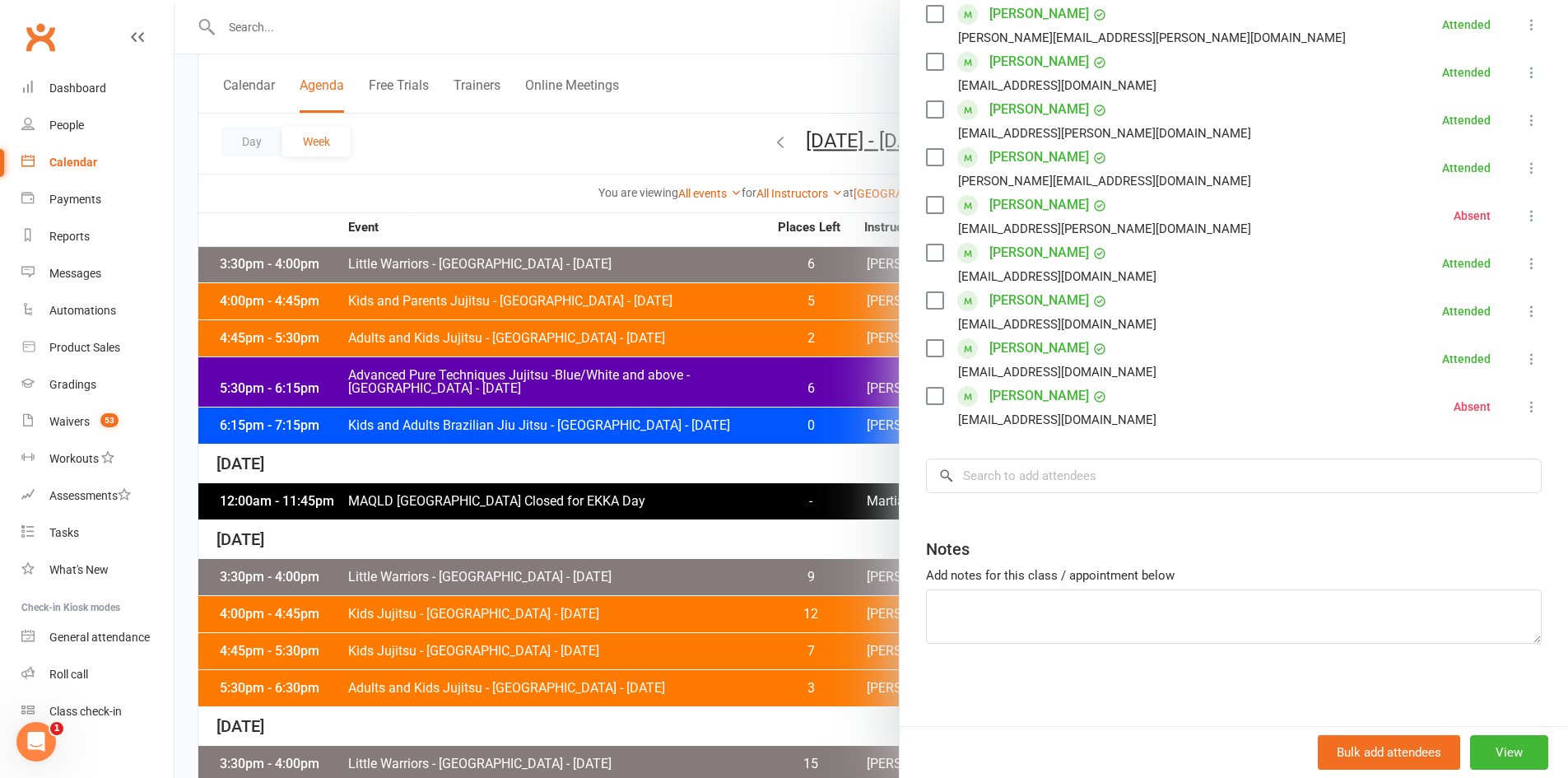
click at [505, 526] on div at bounding box center [871, 389] width 1394 height 778
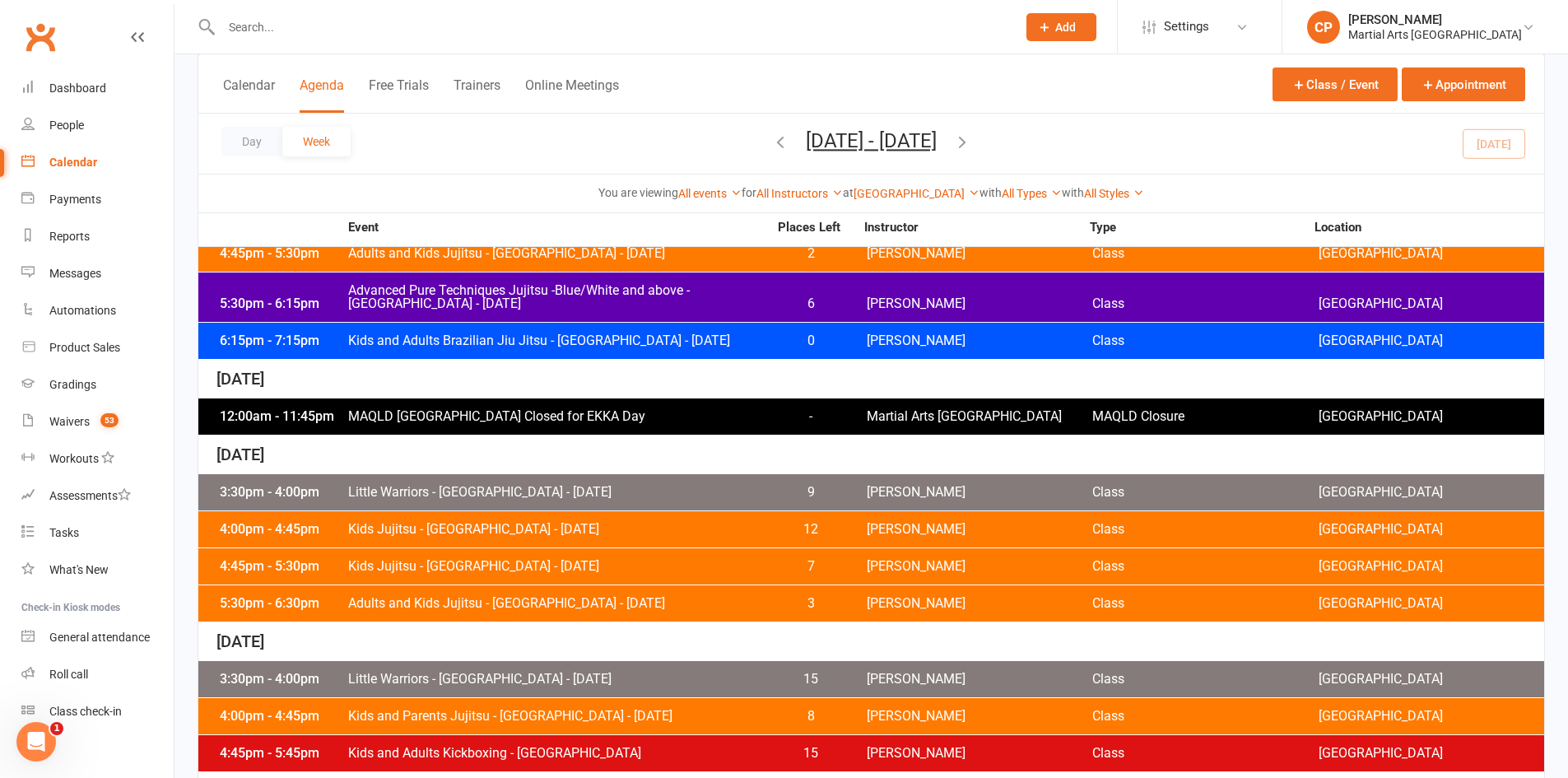
scroll to position [494, 0]
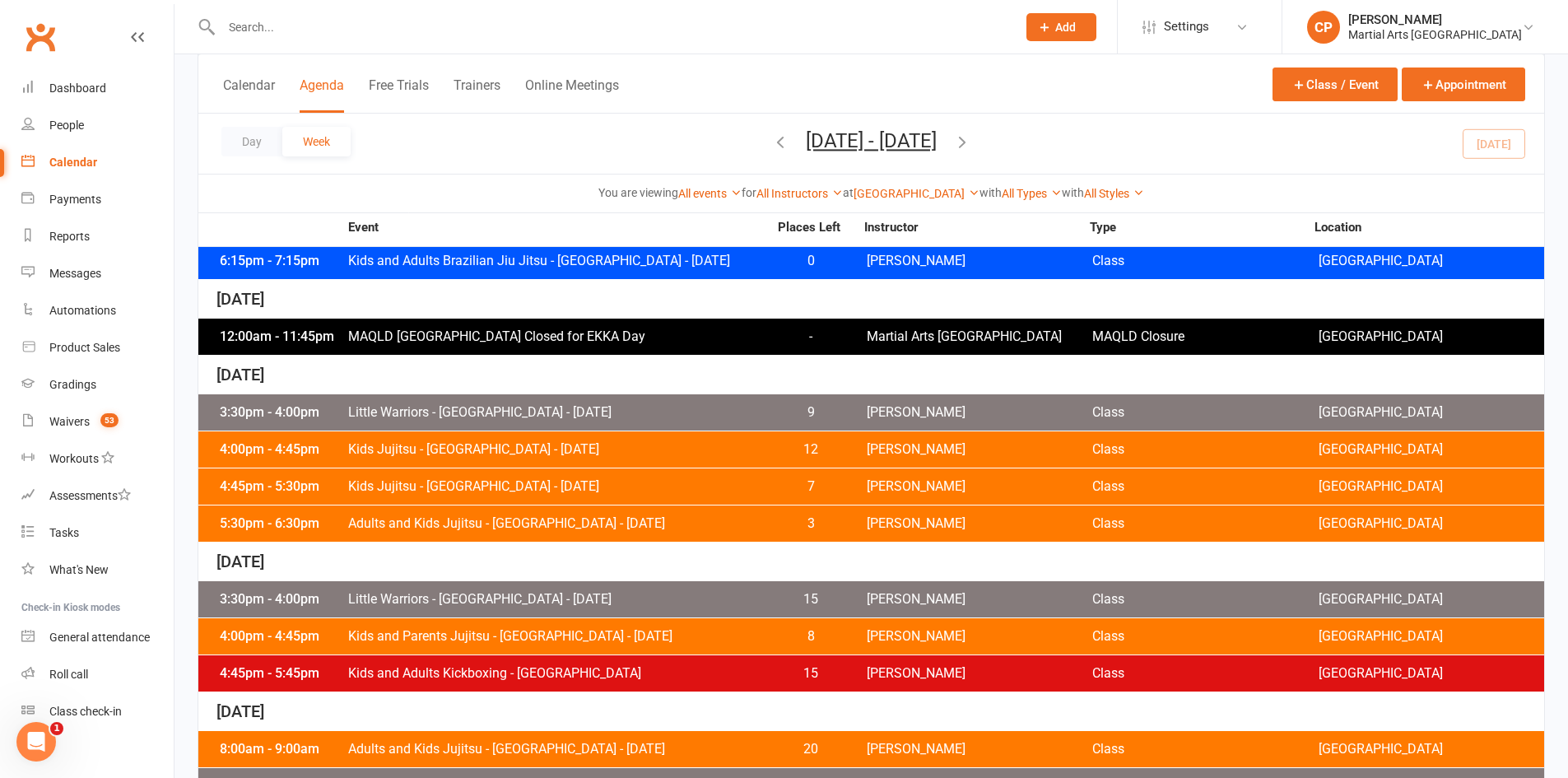
click at [559, 449] on span "Kids Jujitsu - Jamboree Heights - Thursday" at bounding box center [557, 449] width 421 height 13
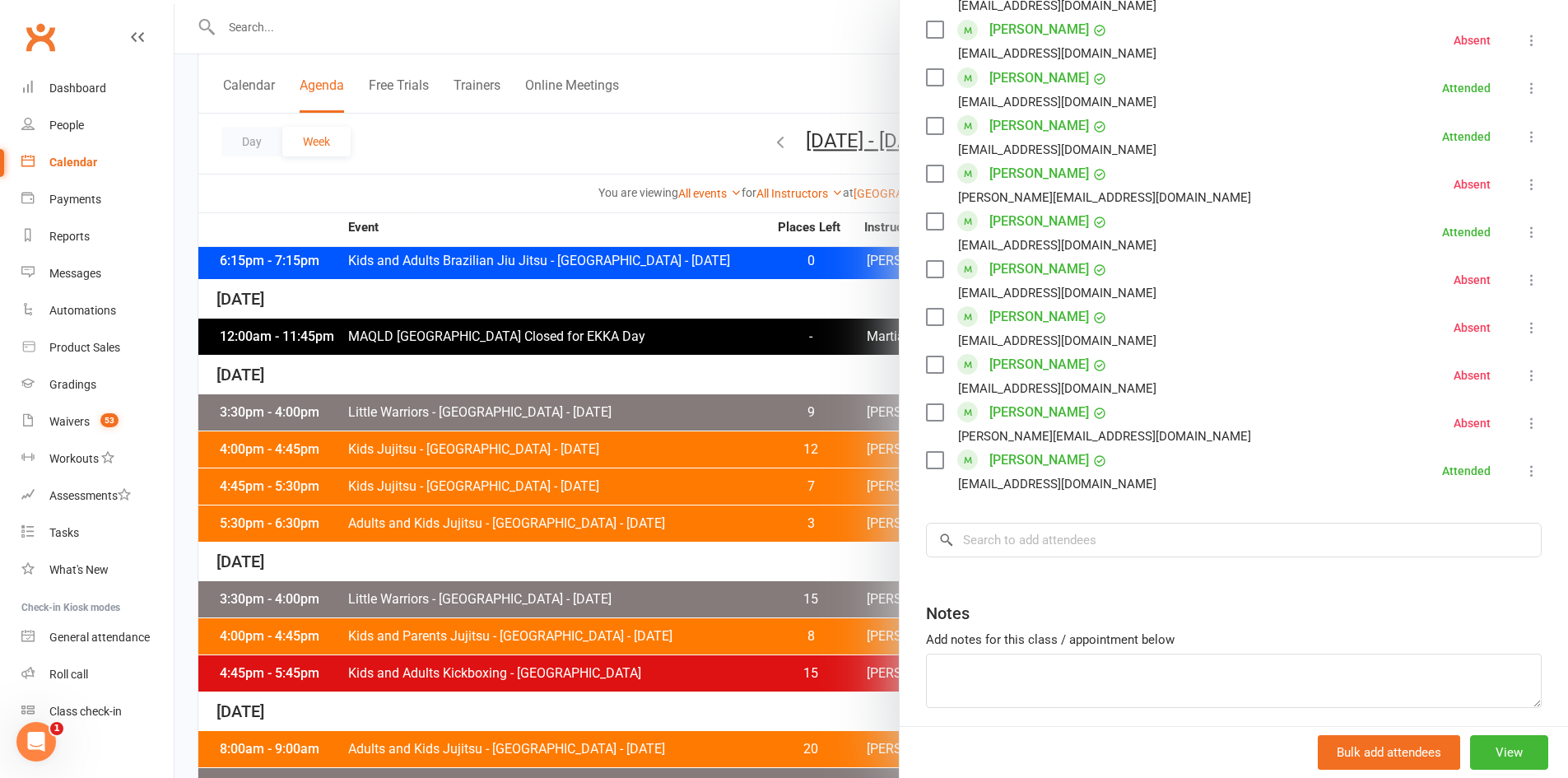
scroll to position [988, 0]
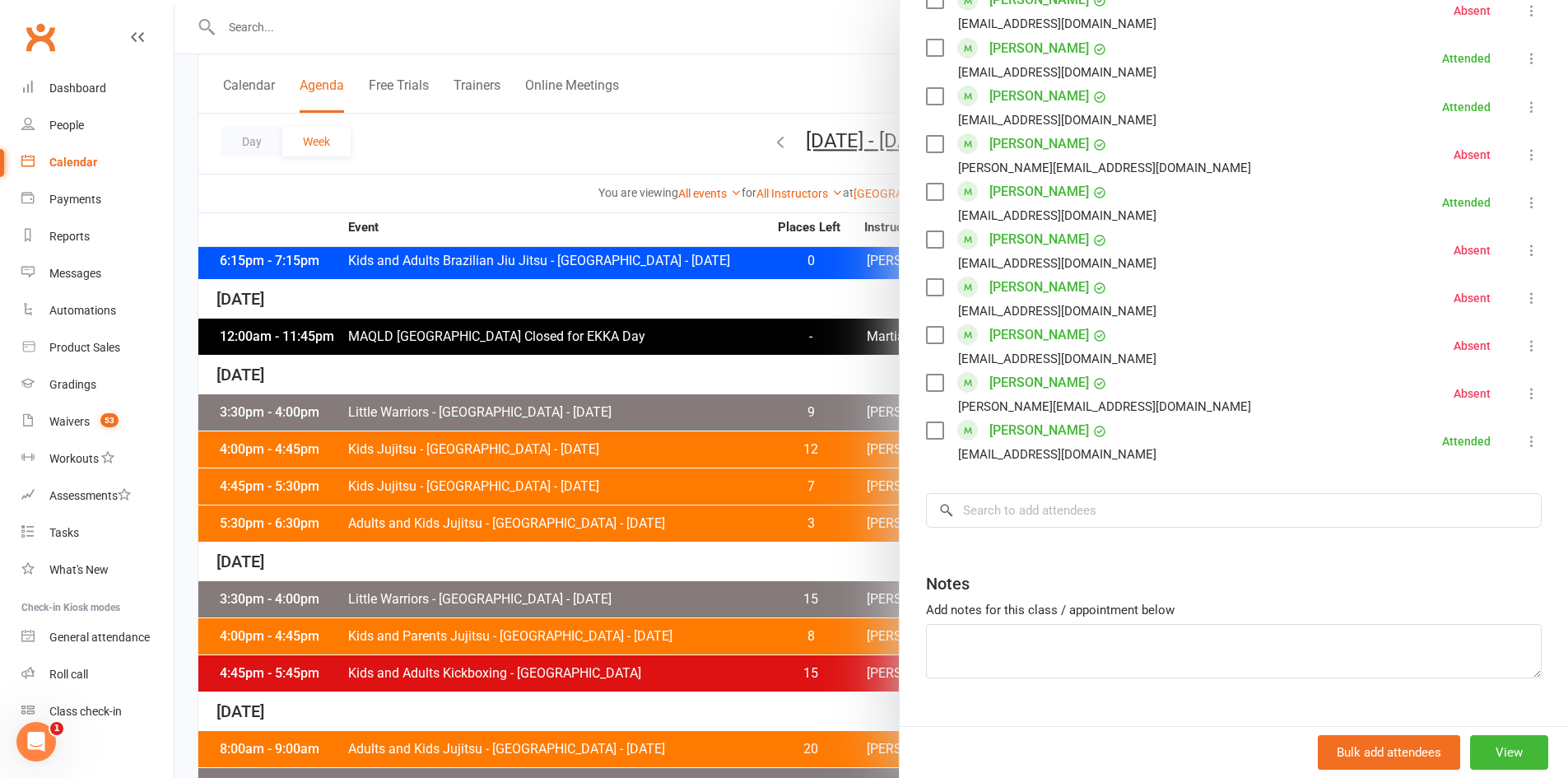
drag, startPoint x: 674, startPoint y: 438, endPoint x: 657, endPoint y: 440, distance: 17.1
click at [674, 438] on div at bounding box center [871, 389] width 1394 height 778
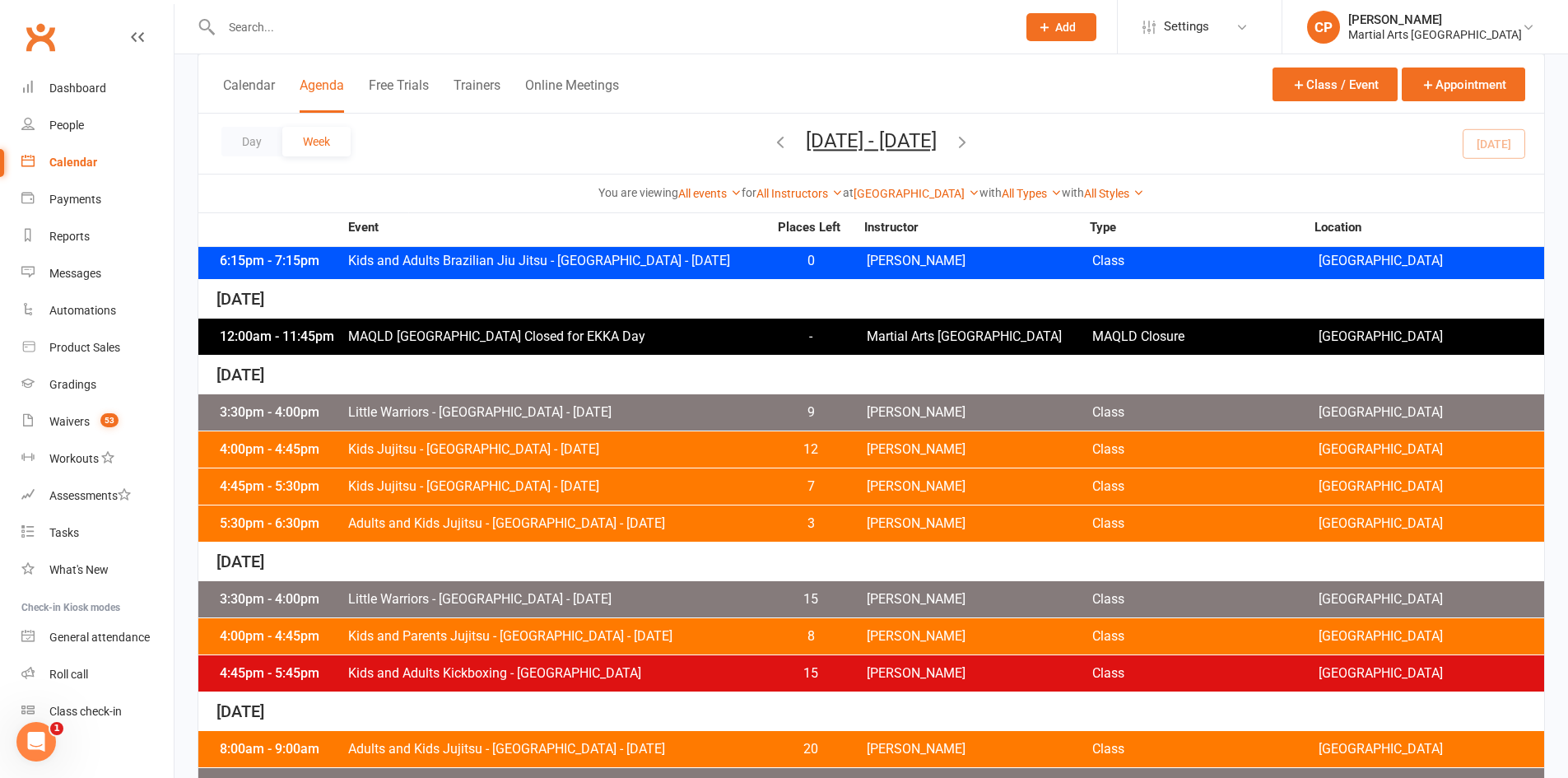
click at [571, 482] on span "Kids Jujitsu - Jamboree Heights - Thursday" at bounding box center [557, 487] width 421 height 13
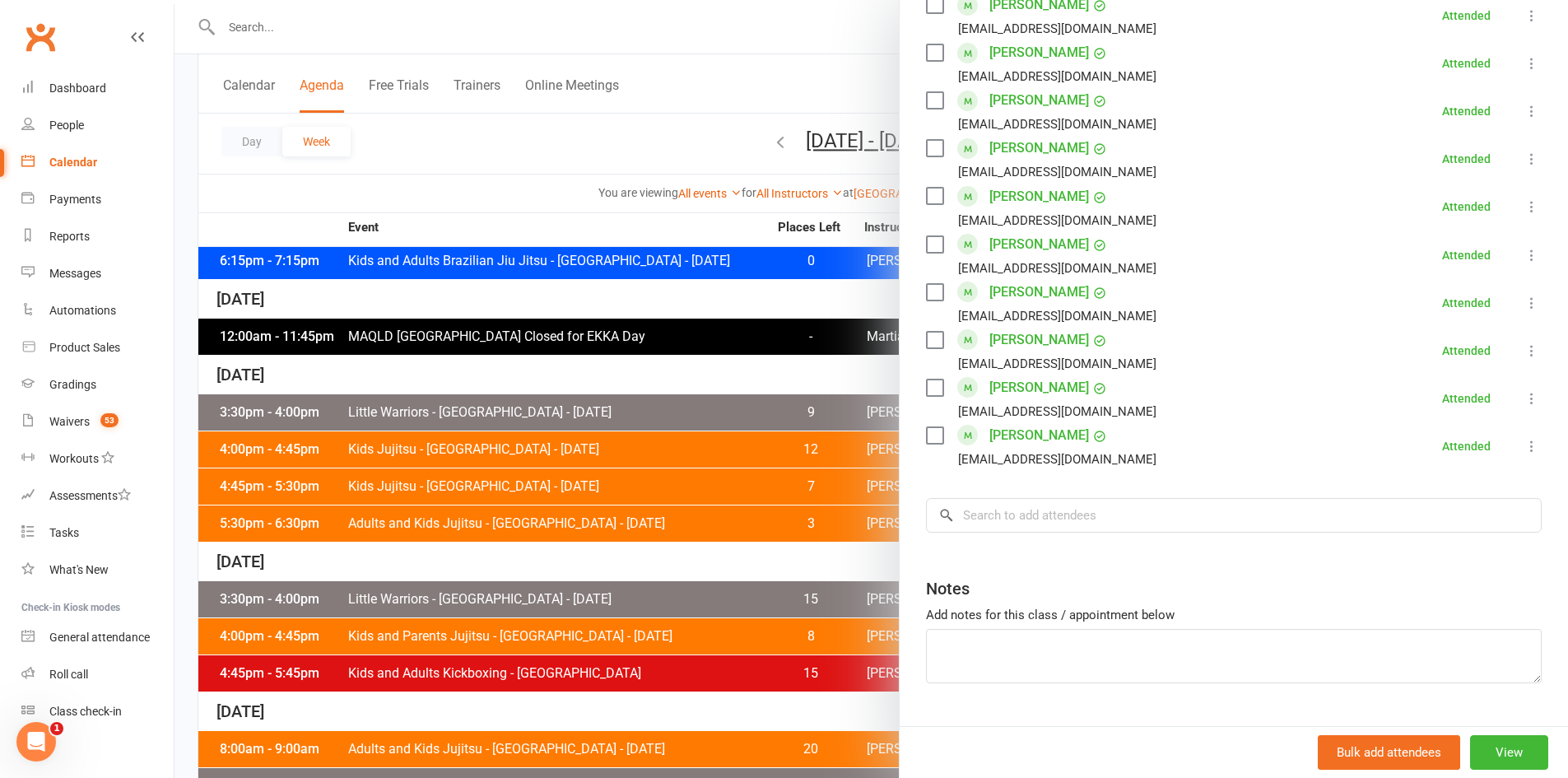
click at [721, 459] on div at bounding box center [871, 389] width 1394 height 778
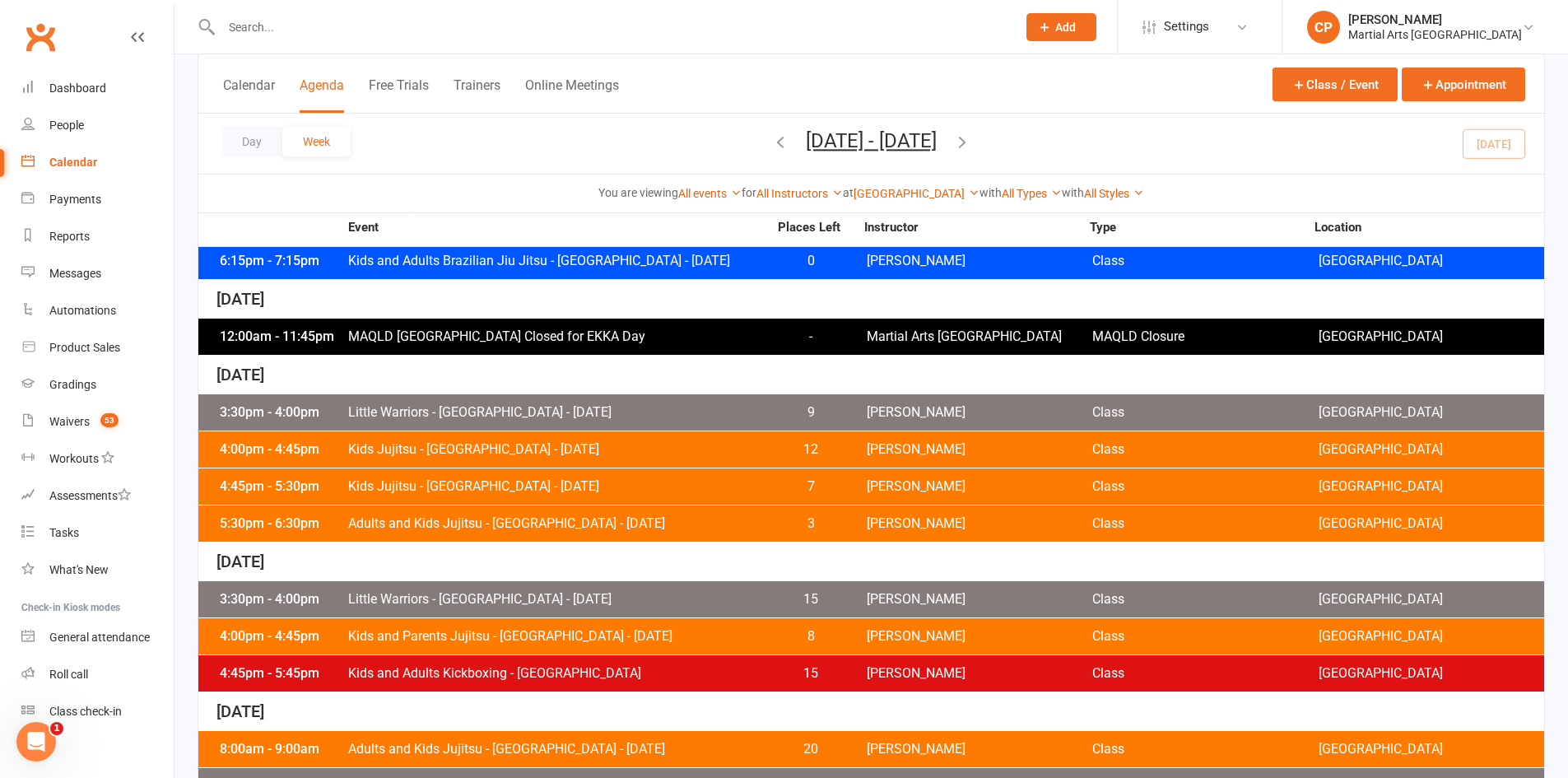
click at [627, 518] on span "Adults and Kids Jujitsu - Jamboree Heights - Thursday" at bounding box center [557, 524] width 421 height 13
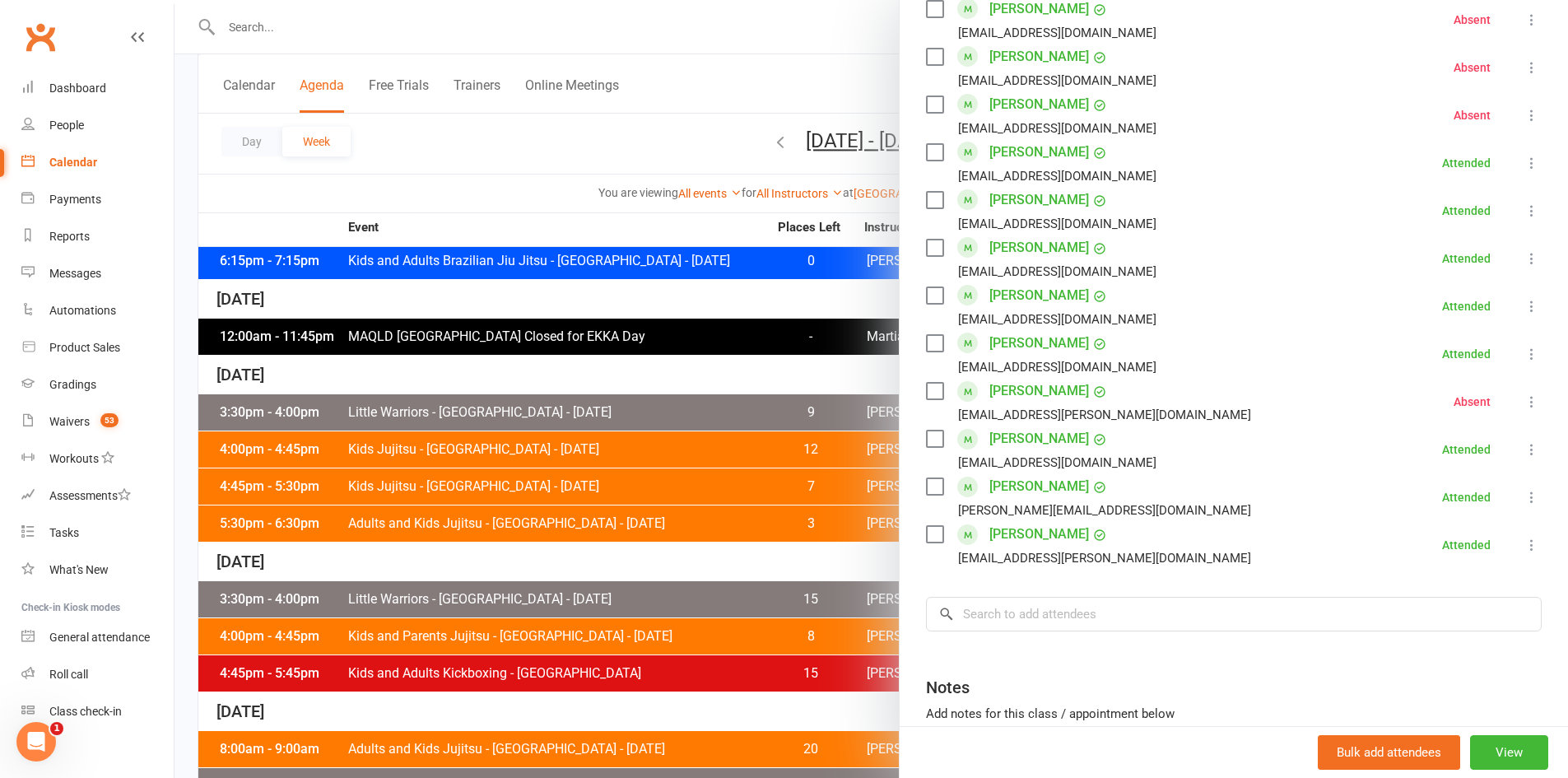
scroll to position [1482, 0]
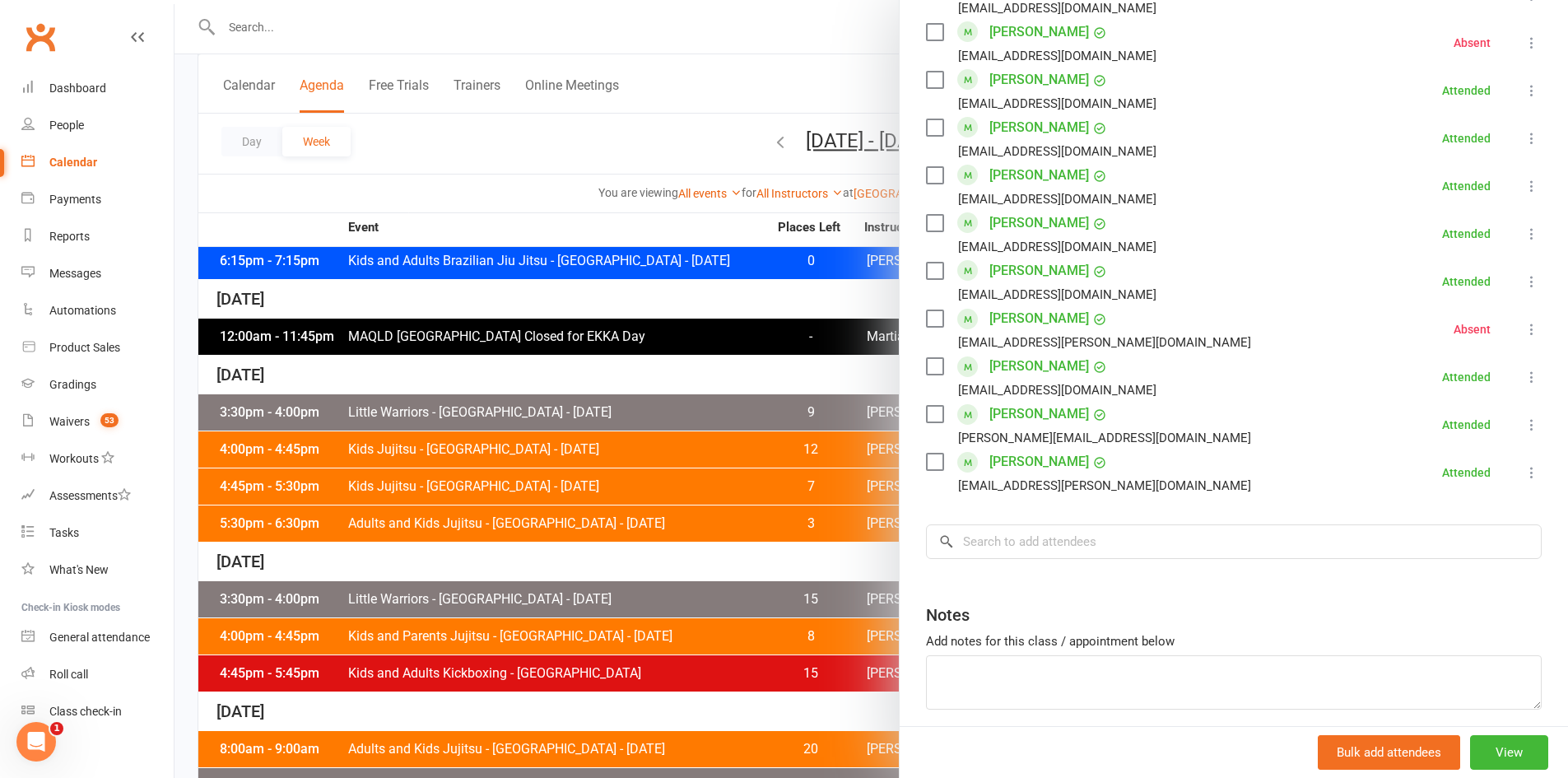
click at [651, 439] on div at bounding box center [871, 389] width 1394 height 778
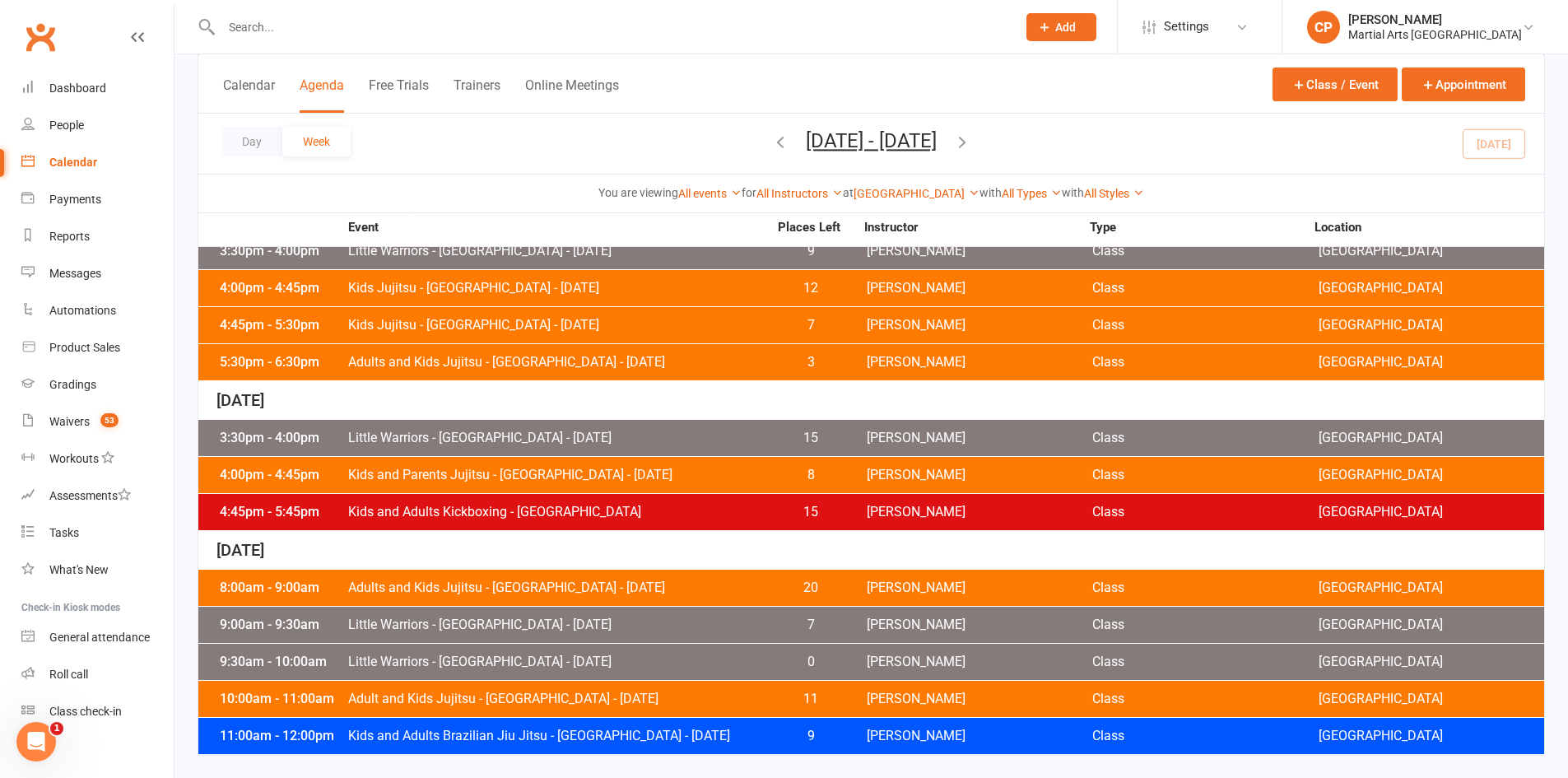
scroll to position [657, 0]
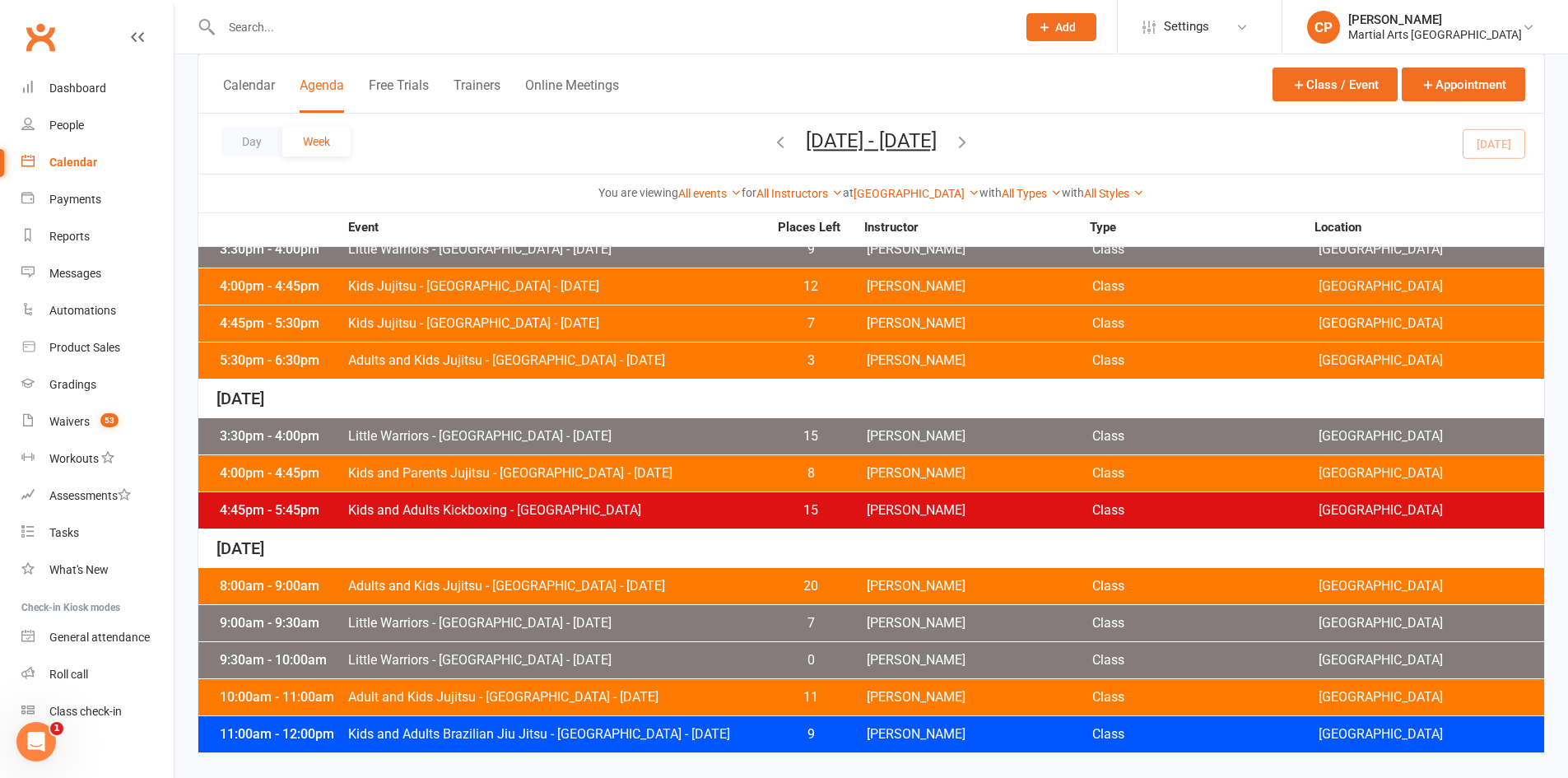
click at [612, 438] on span "Little Warriors - Jamboree Heights - Friday" at bounding box center [557, 437] width 421 height 13
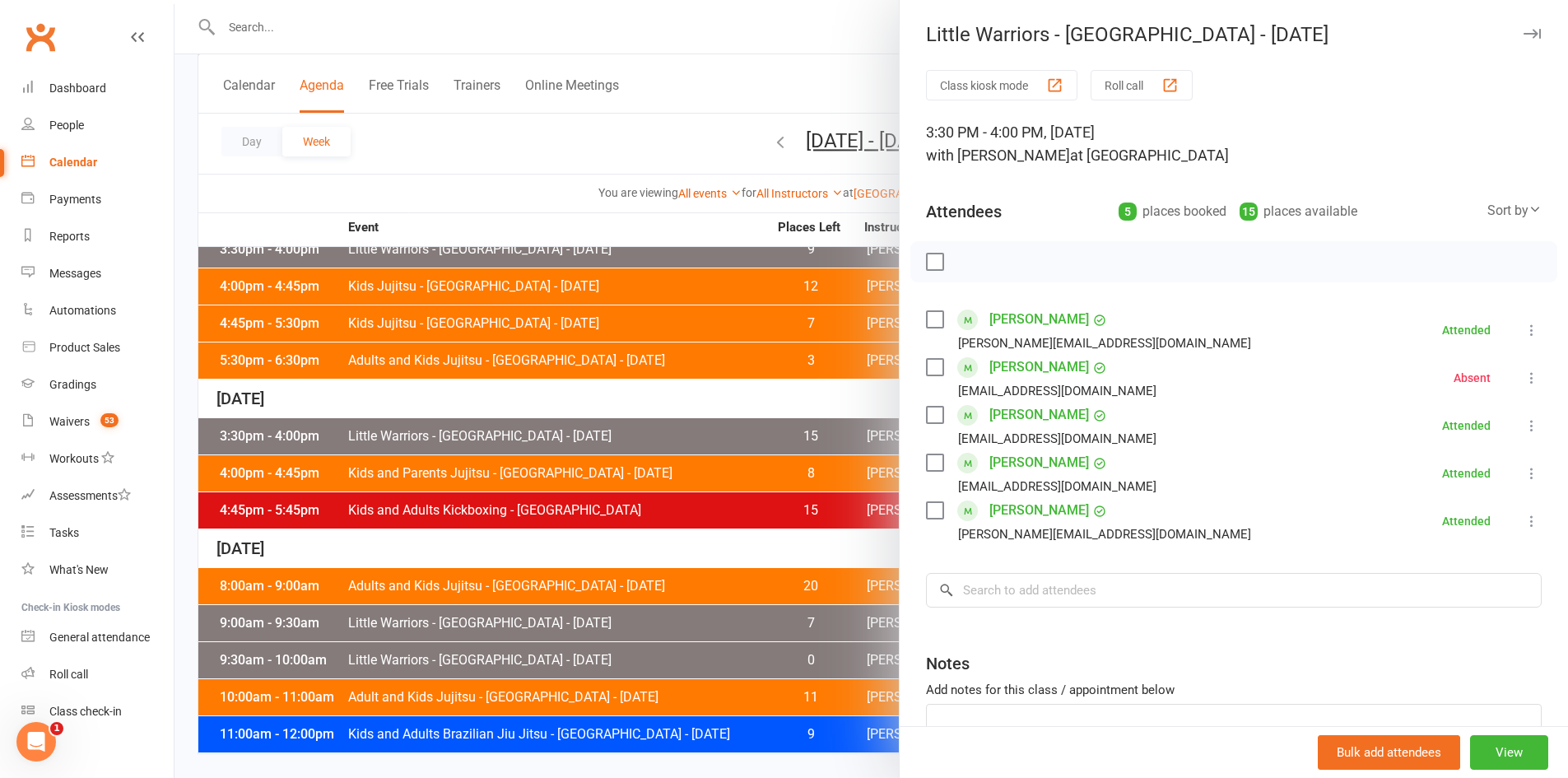
click at [520, 437] on div at bounding box center [871, 389] width 1394 height 778
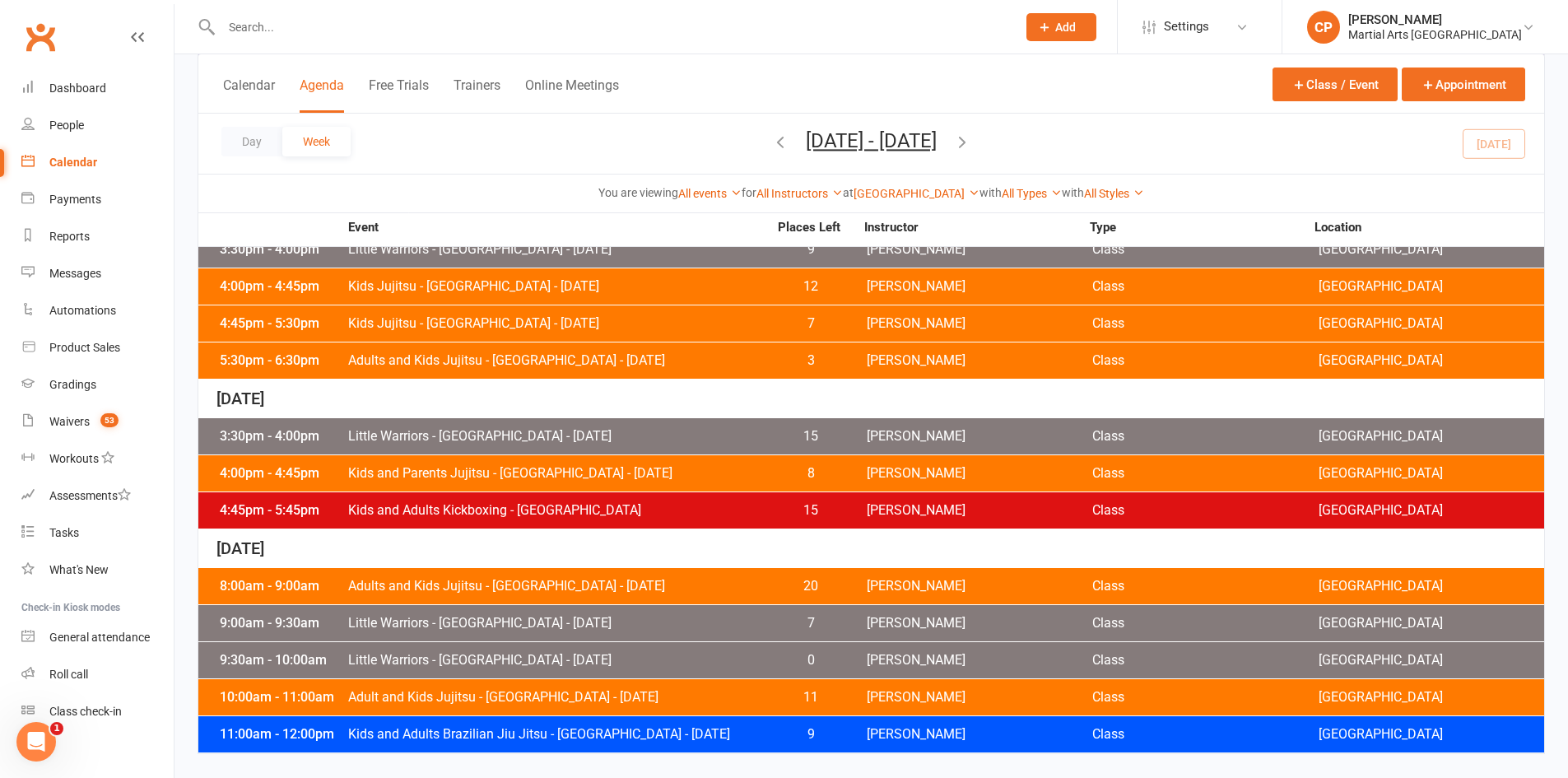
click at [457, 478] on span "Kids and Parents Jujitsu - Jamboree Heights - Friday" at bounding box center [557, 474] width 421 height 13
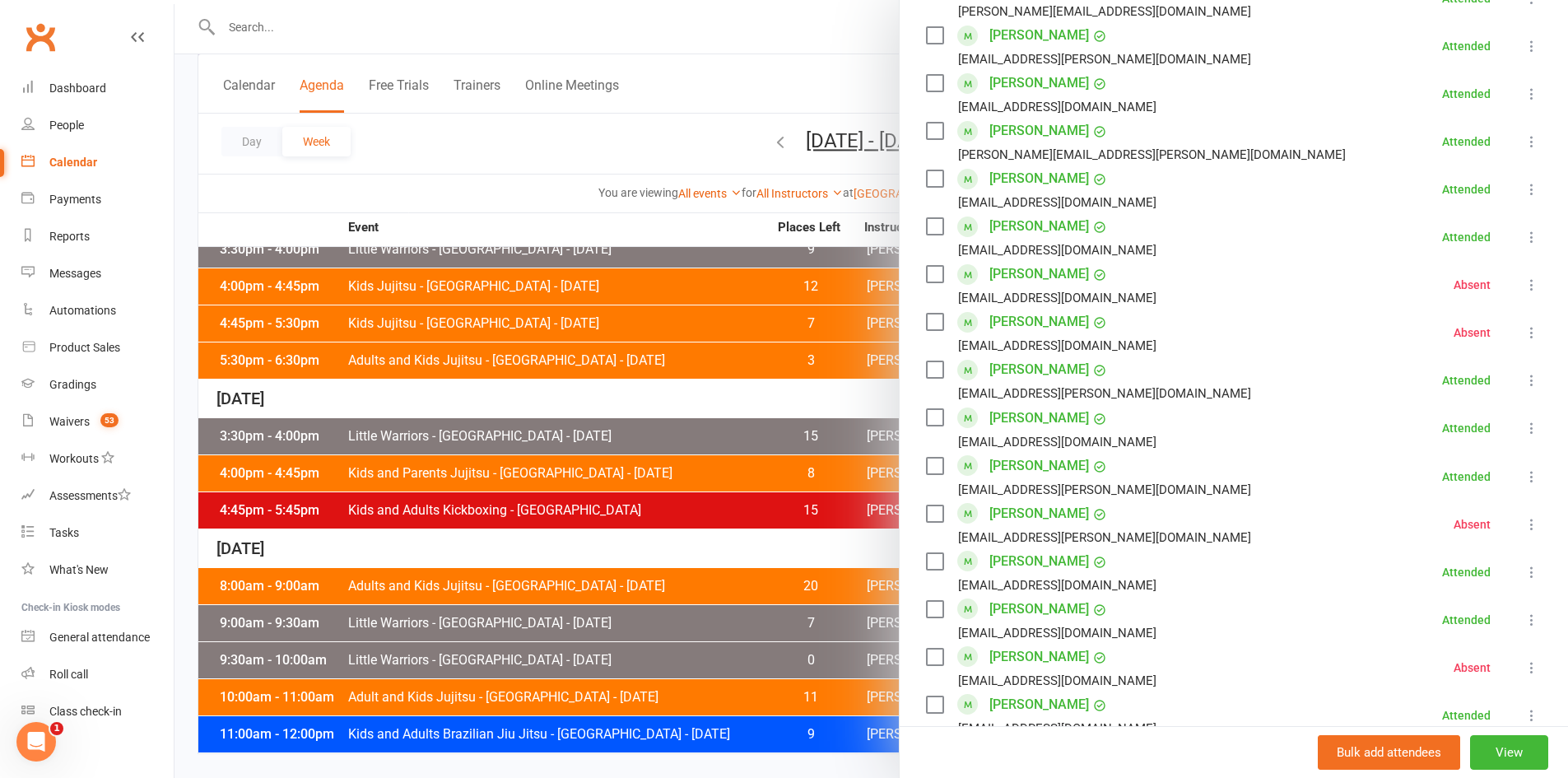
scroll to position [741, 0]
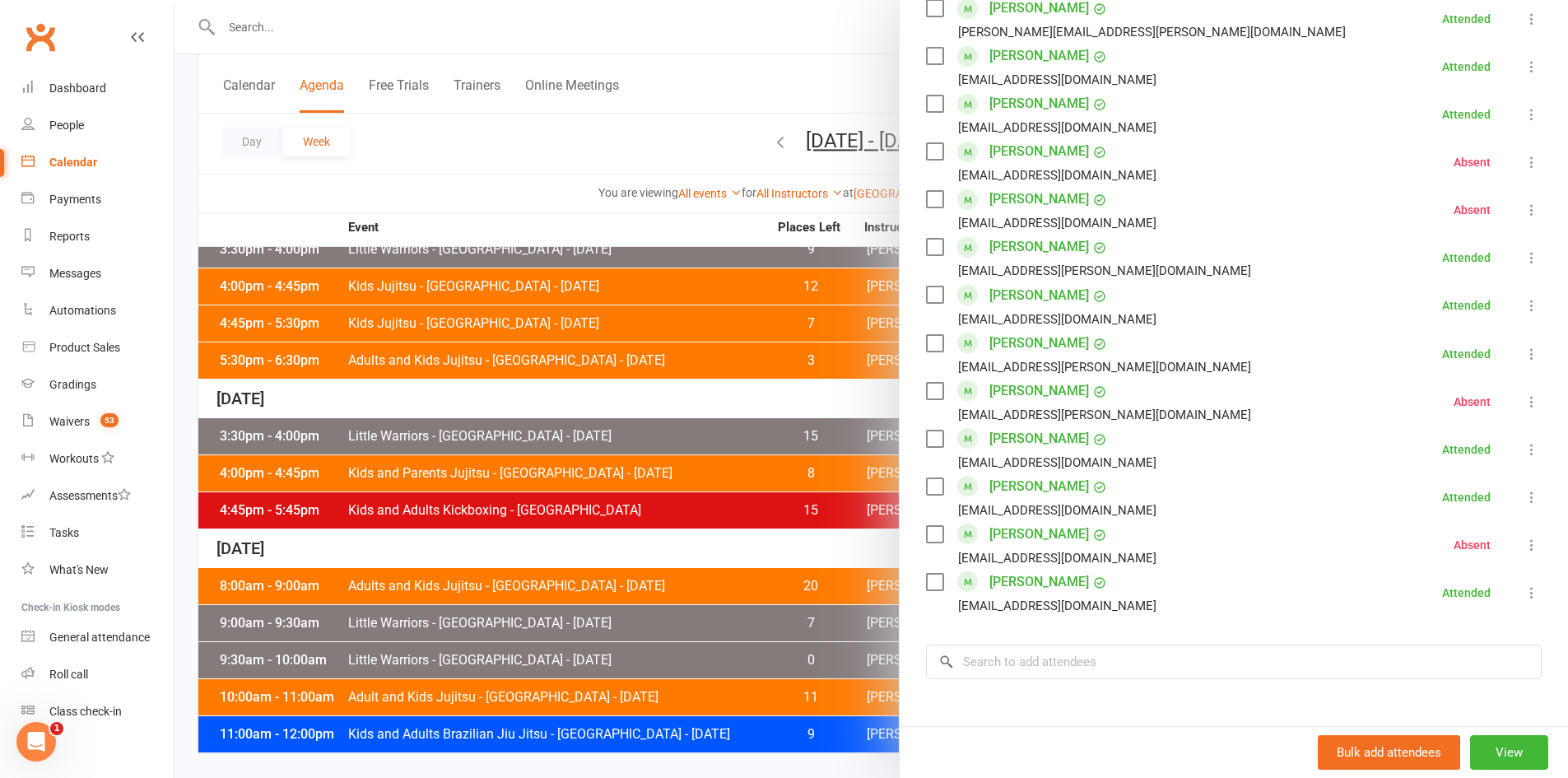
click at [725, 458] on div at bounding box center [871, 389] width 1394 height 778
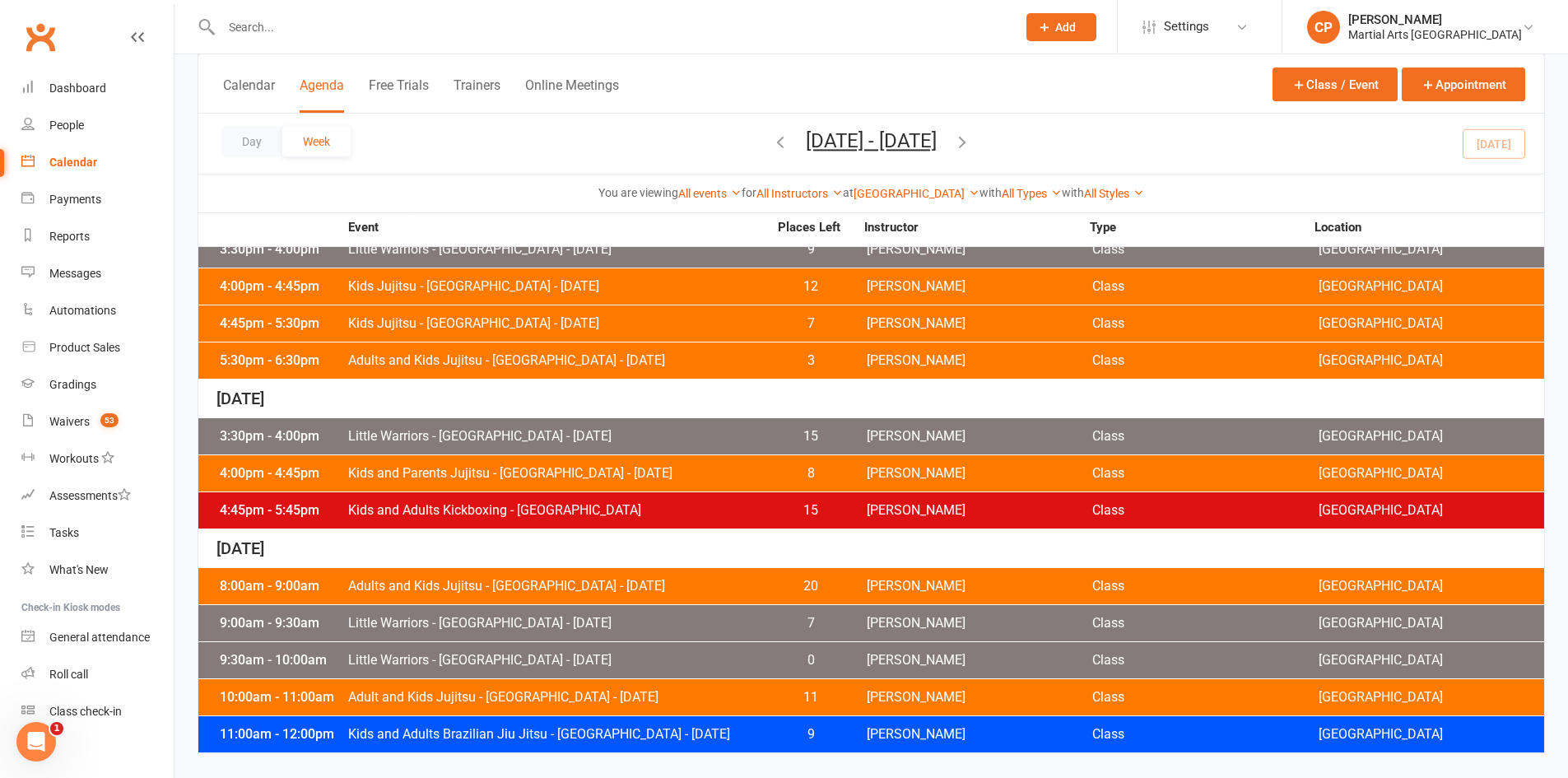
click at [570, 505] on span "Kids and Adults Kickboxing - Jamboree Heights" at bounding box center [557, 511] width 421 height 13
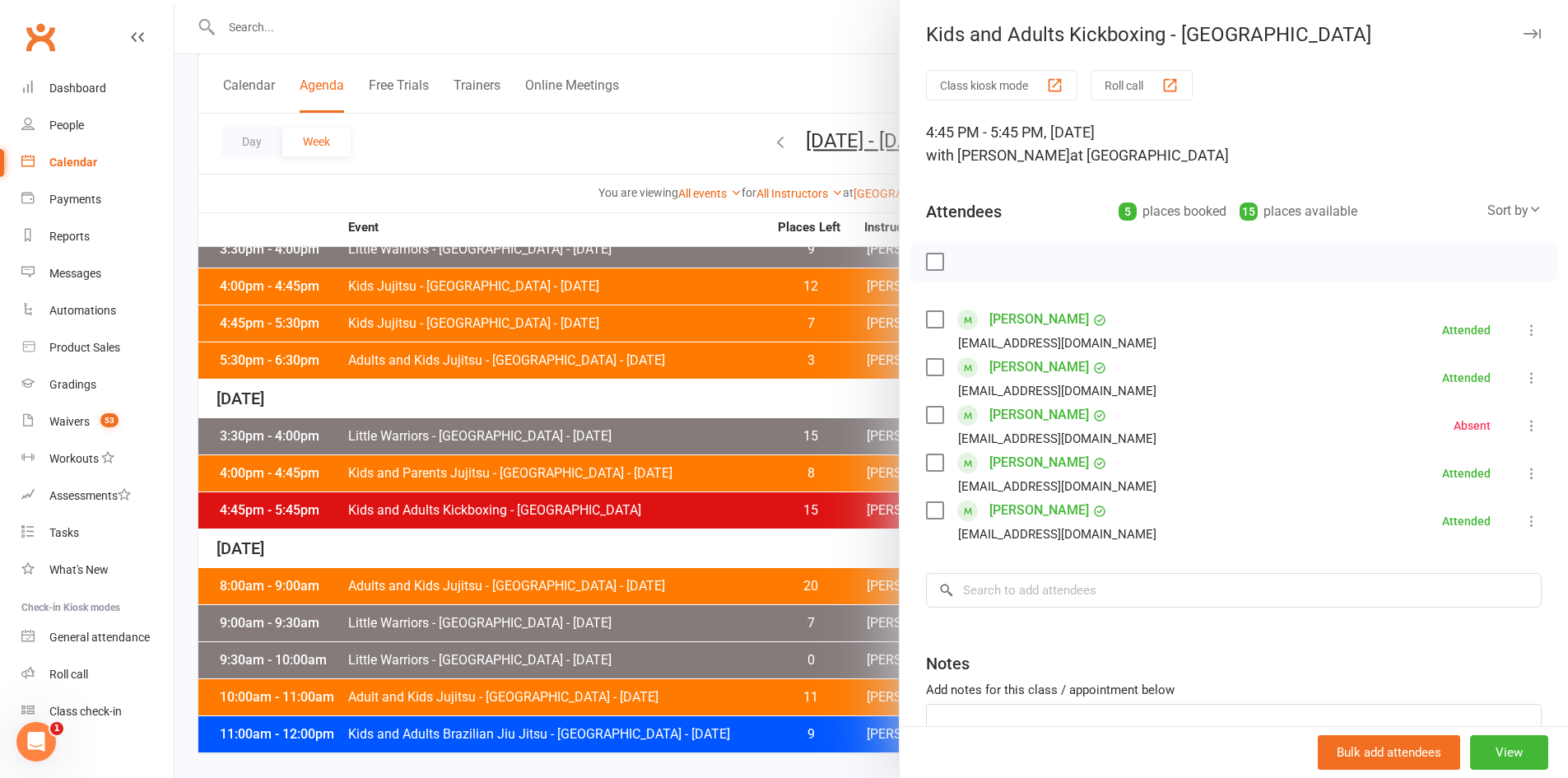
click at [571, 411] on div at bounding box center [871, 389] width 1394 height 778
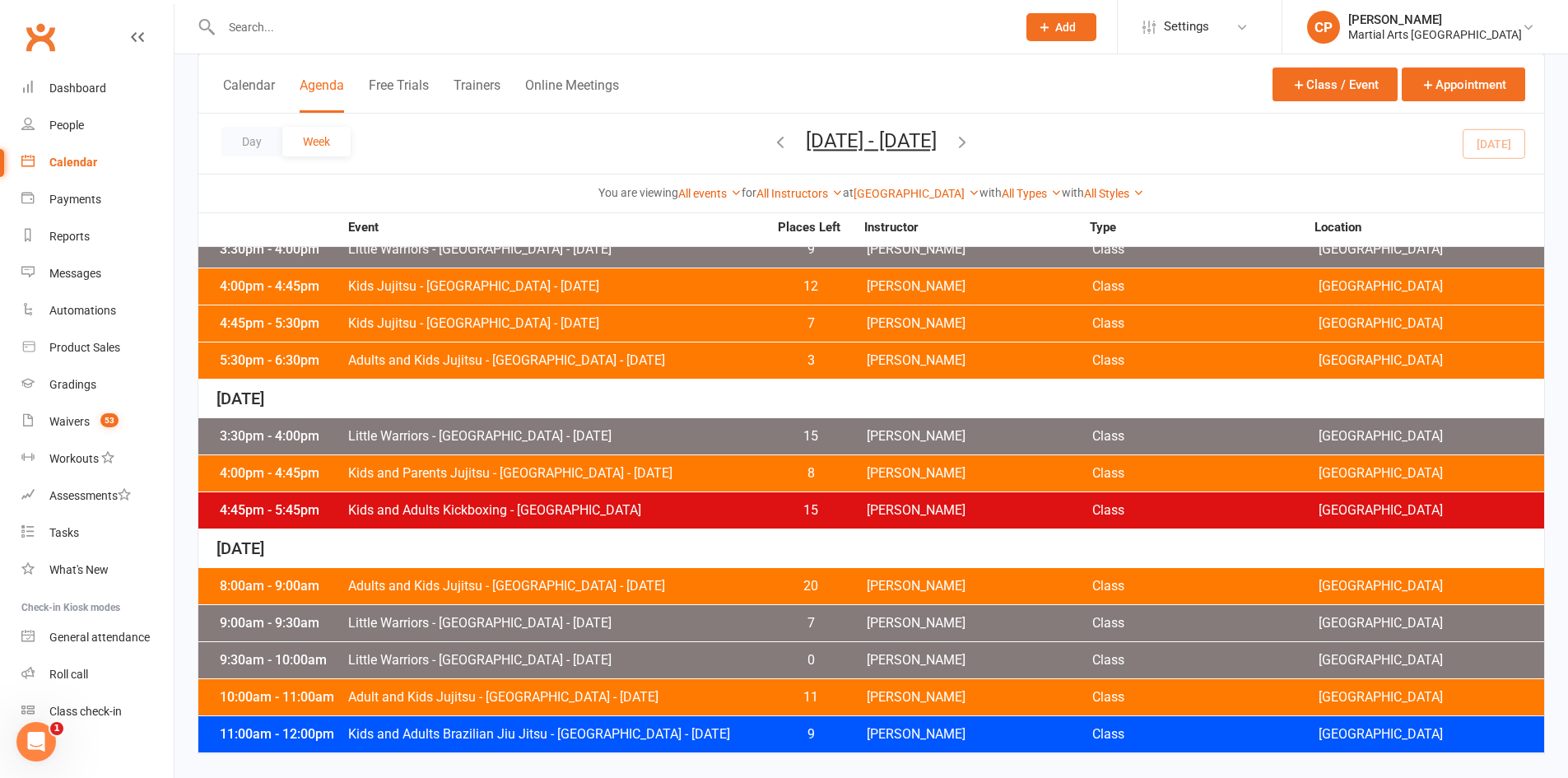
click at [541, 570] on div "8:00am - 9:00am Adults and Kids Jujitsu - Jamboree Heights - Saturday 20 Shane …" at bounding box center [872, 586] width 1346 height 36
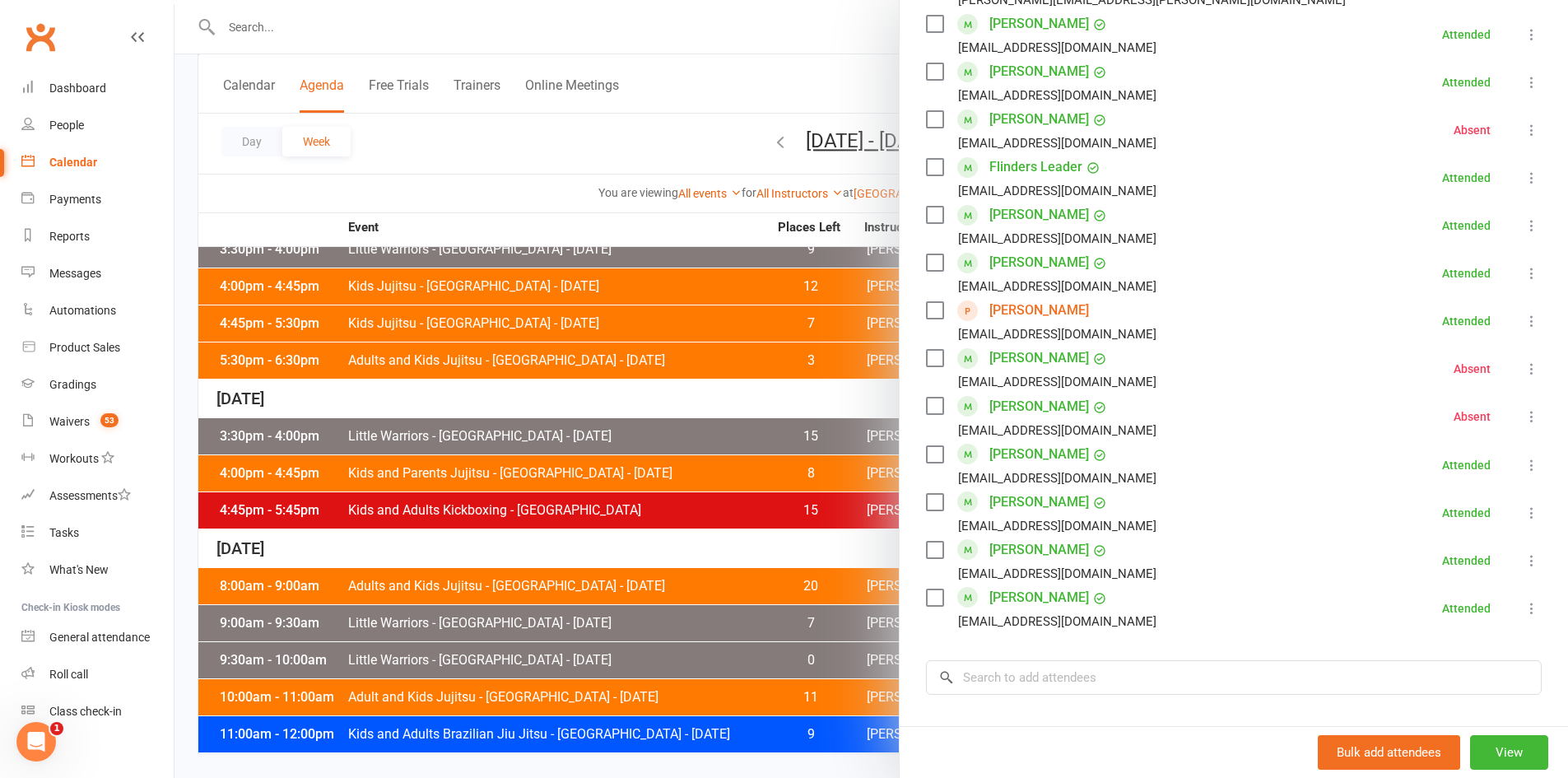
scroll to position [659, 0]
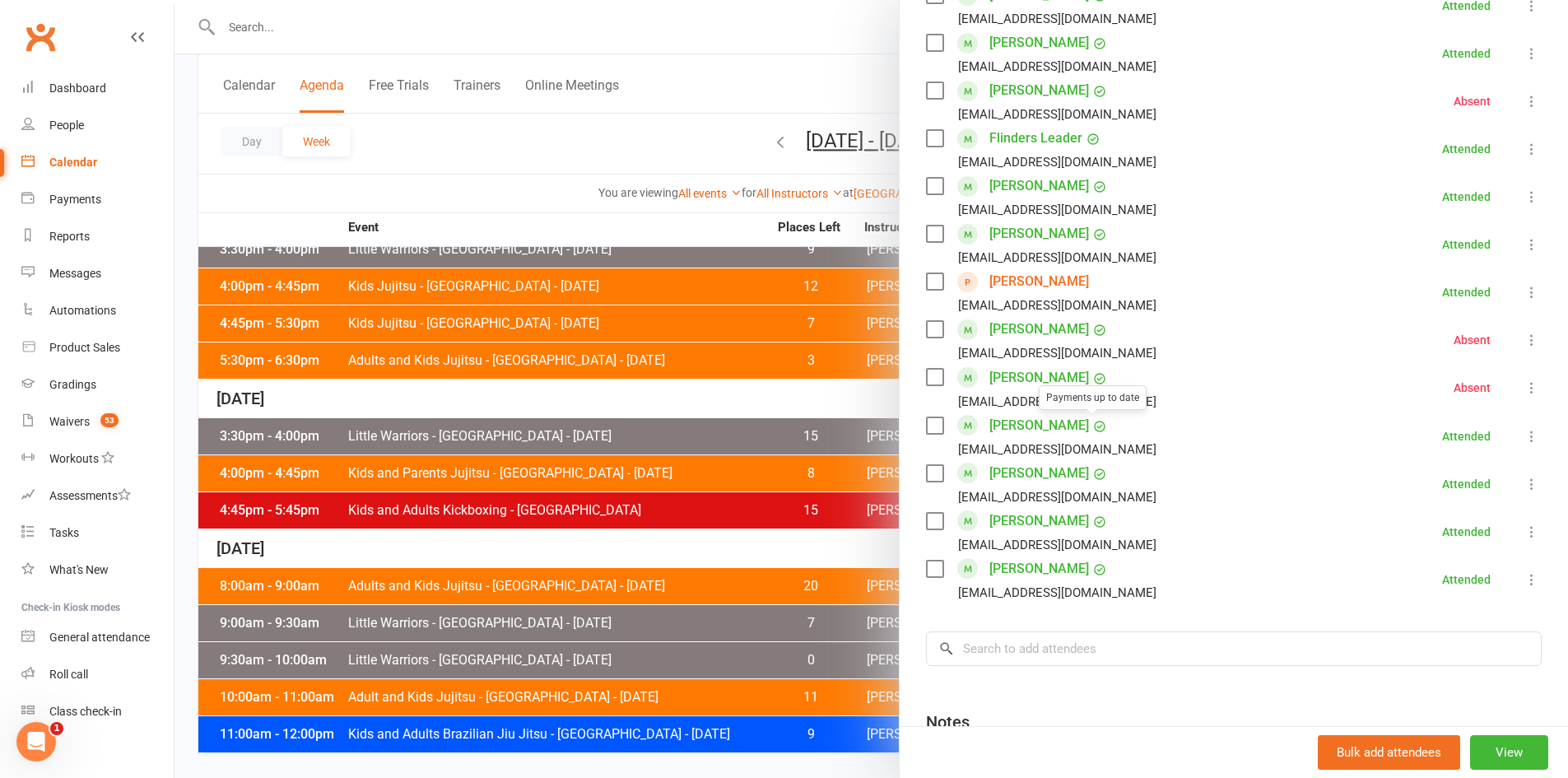
click at [696, 515] on div at bounding box center [871, 389] width 1394 height 778
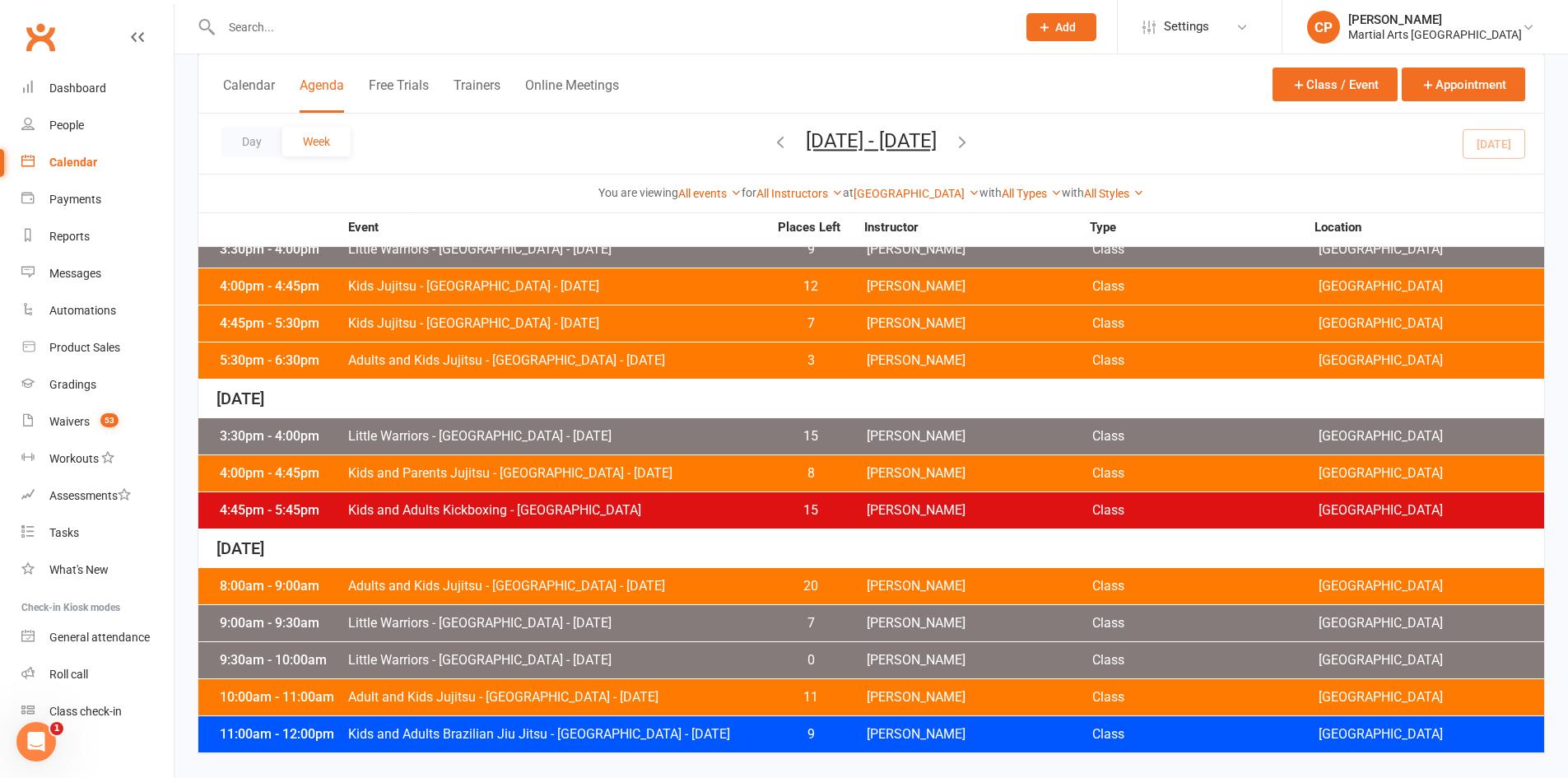
click at [609, 618] on span "Little Warriors - Jamboree Heights - Saturday" at bounding box center [557, 624] width 421 height 13
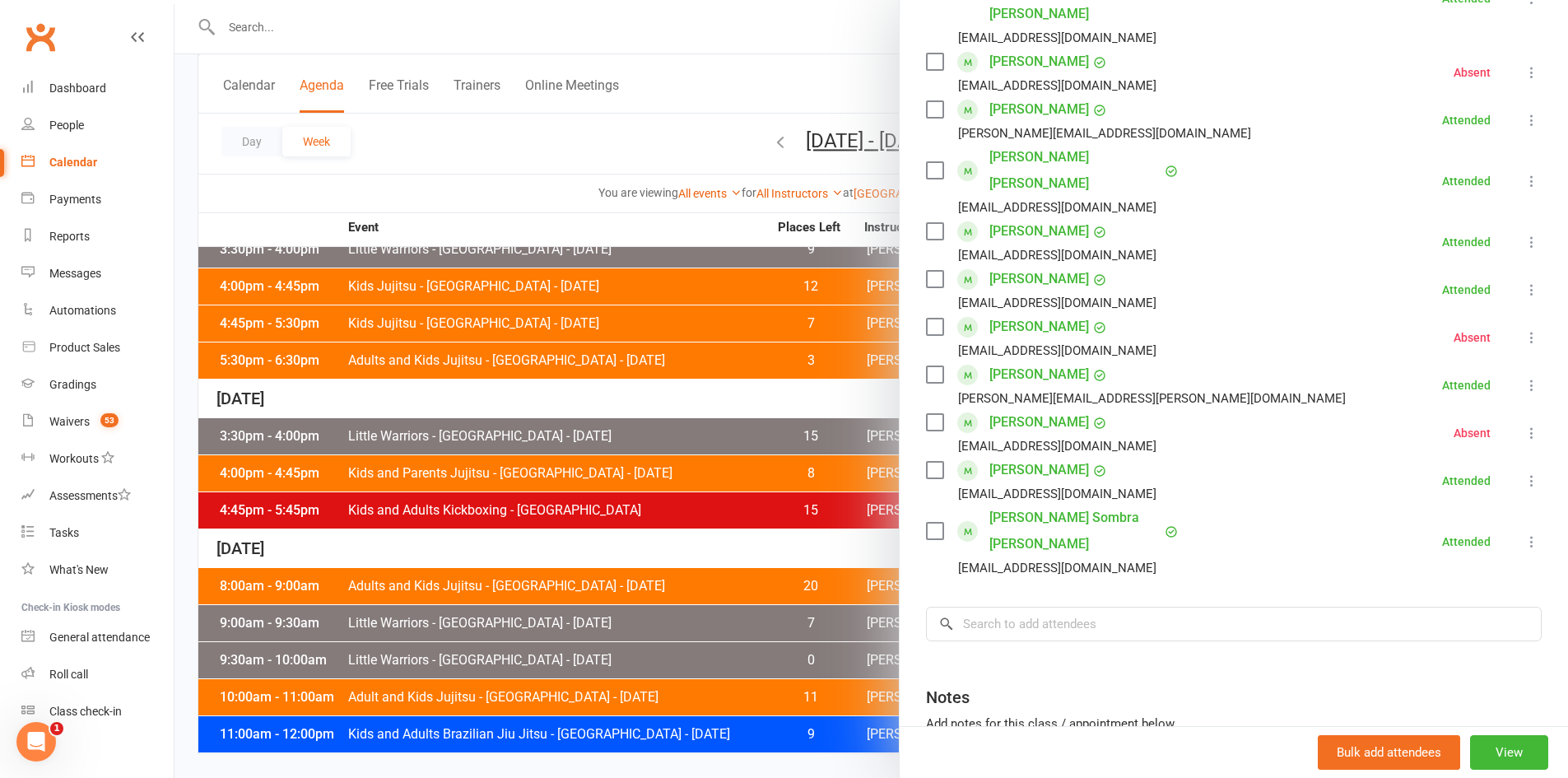
scroll to position [496, 0]
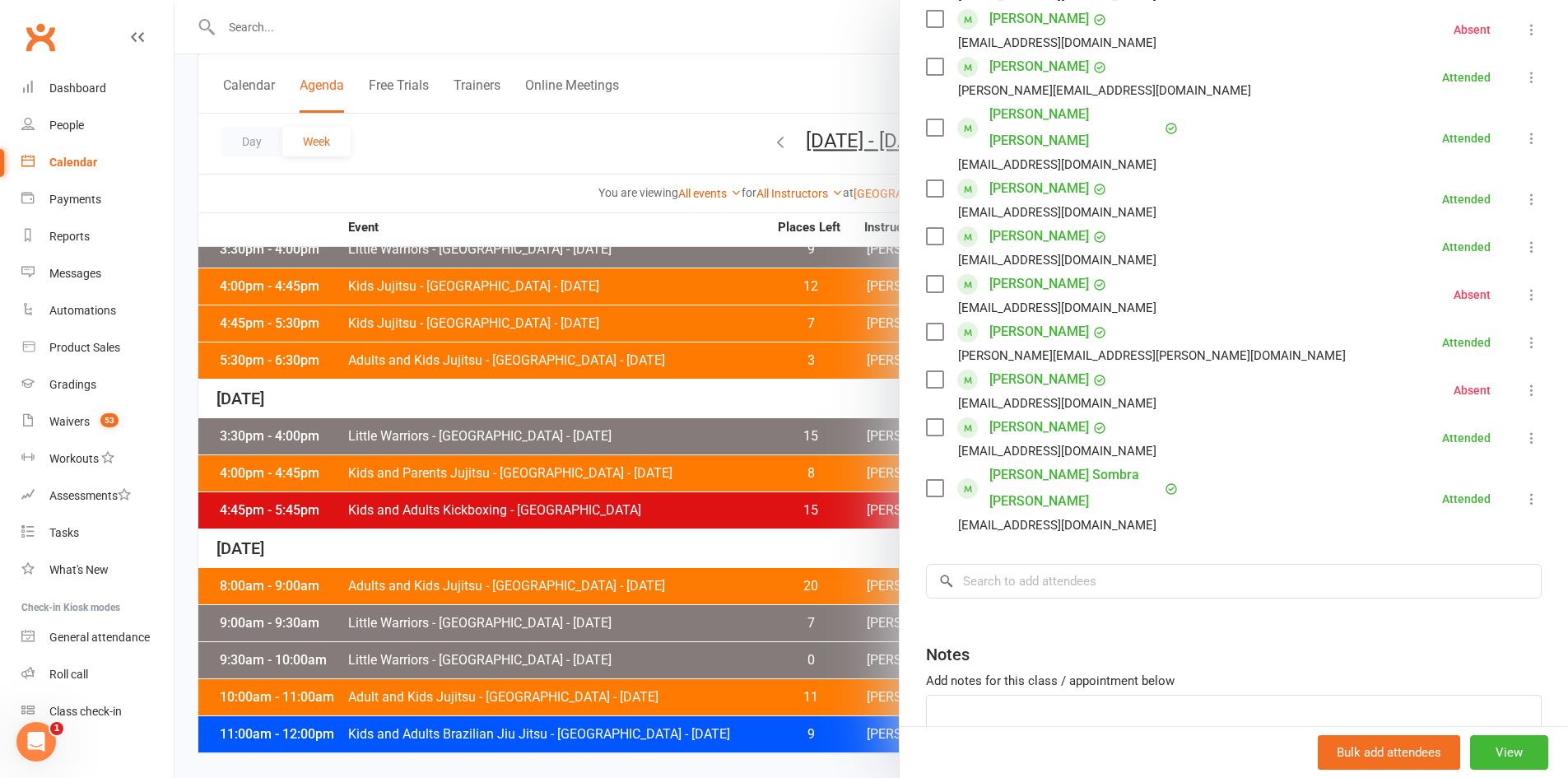
click at [587, 544] on div at bounding box center [871, 389] width 1394 height 778
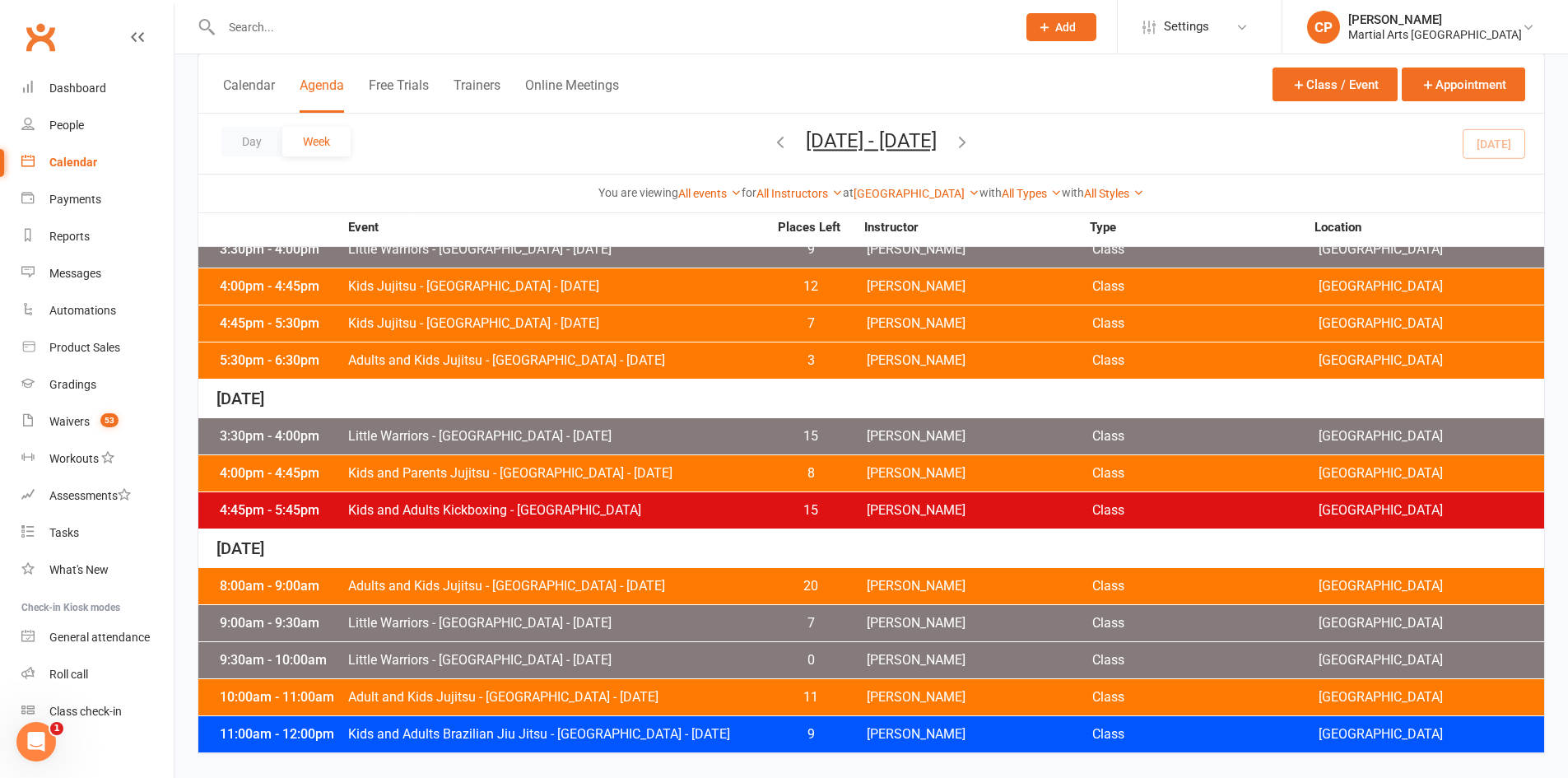
click at [592, 665] on span "Little Warriors - Jamboree Heights - Saturday" at bounding box center [557, 661] width 421 height 13
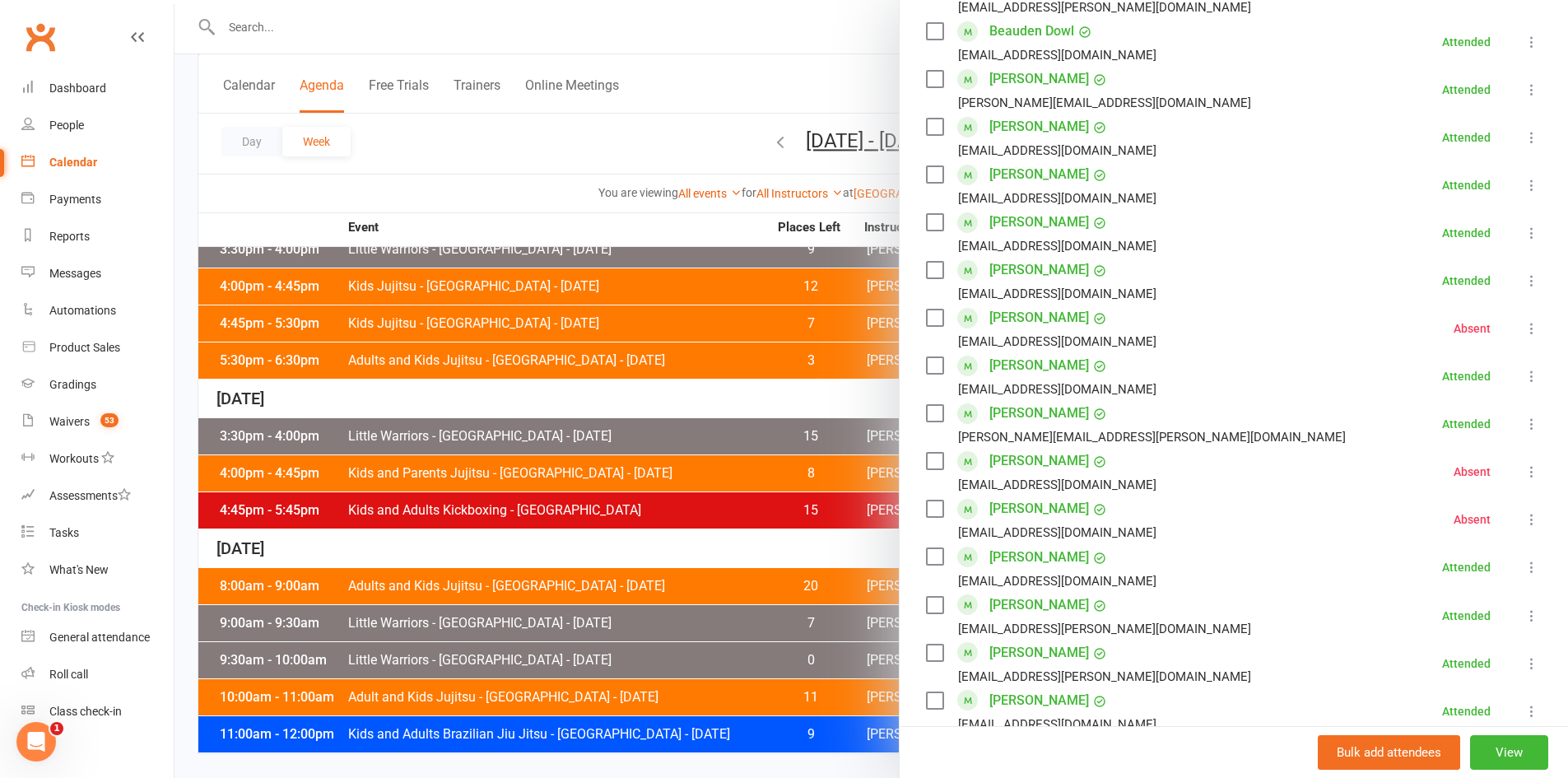
scroll to position [494, 0]
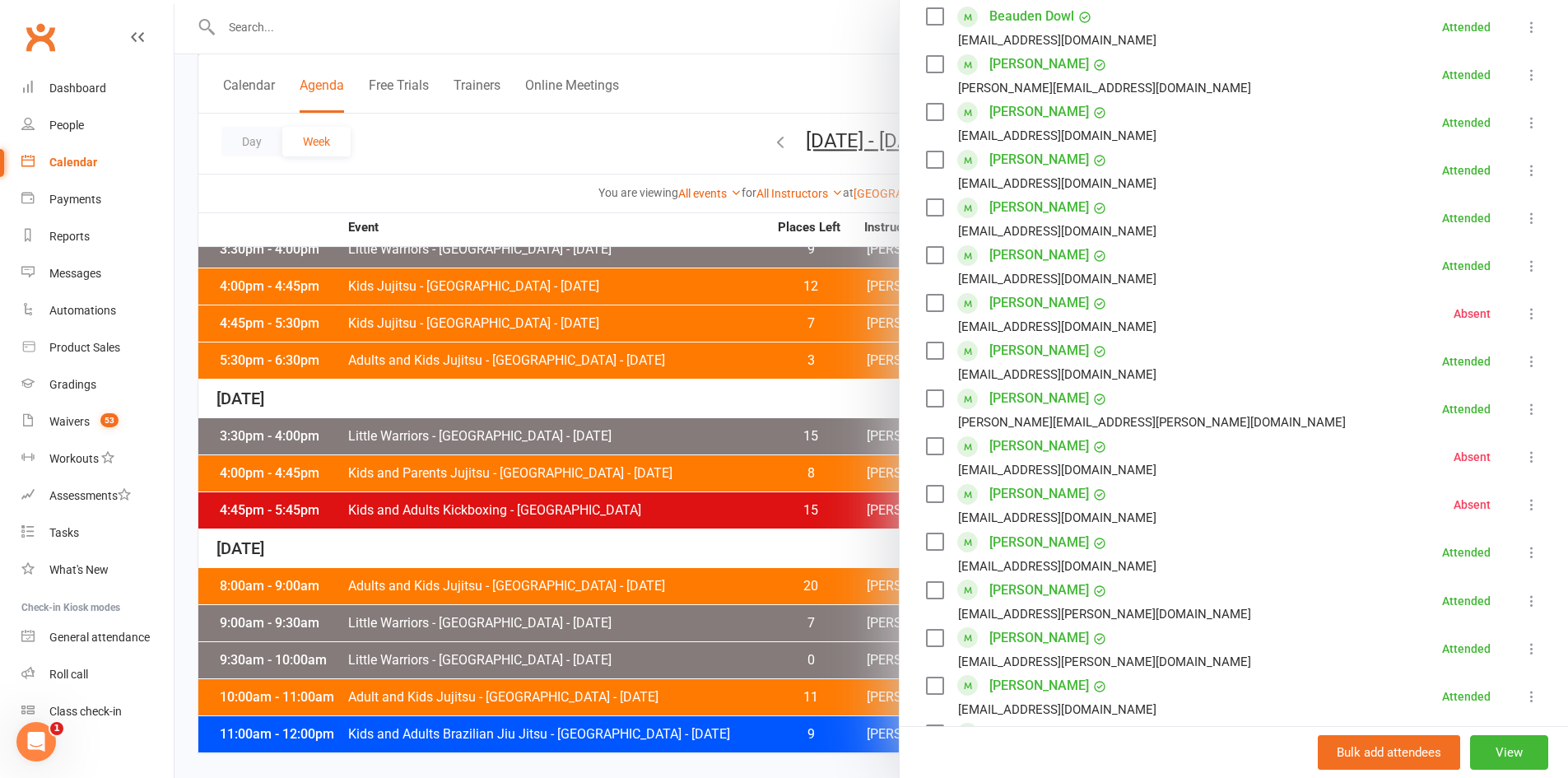
click at [649, 548] on div at bounding box center [871, 389] width 1394 height 778
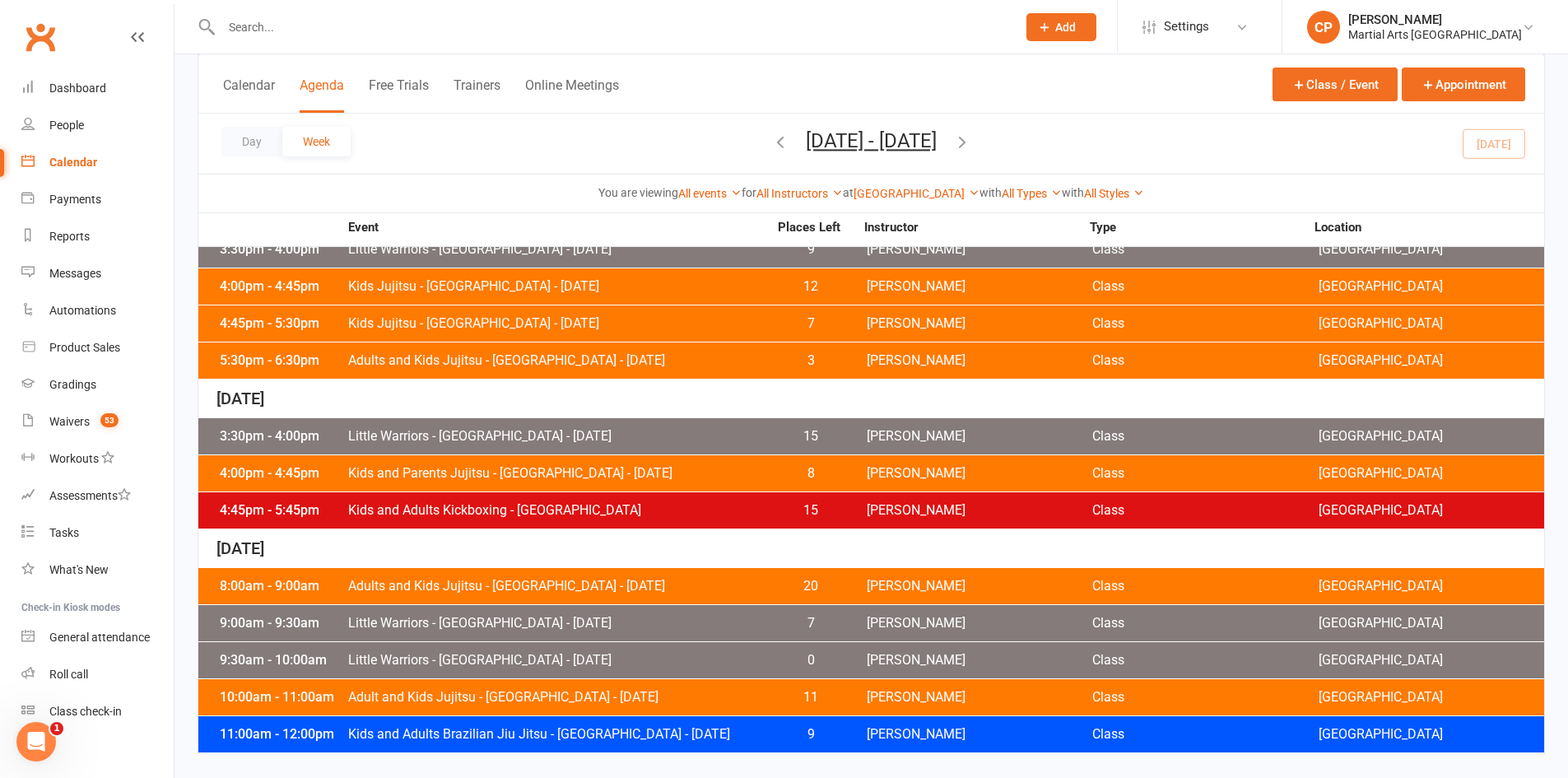
click at [610, 691] on span "Adult and Kids Jujitsu - Jamboree Heights - Saturday" at bounding box center [557, 698] width 421 height 13
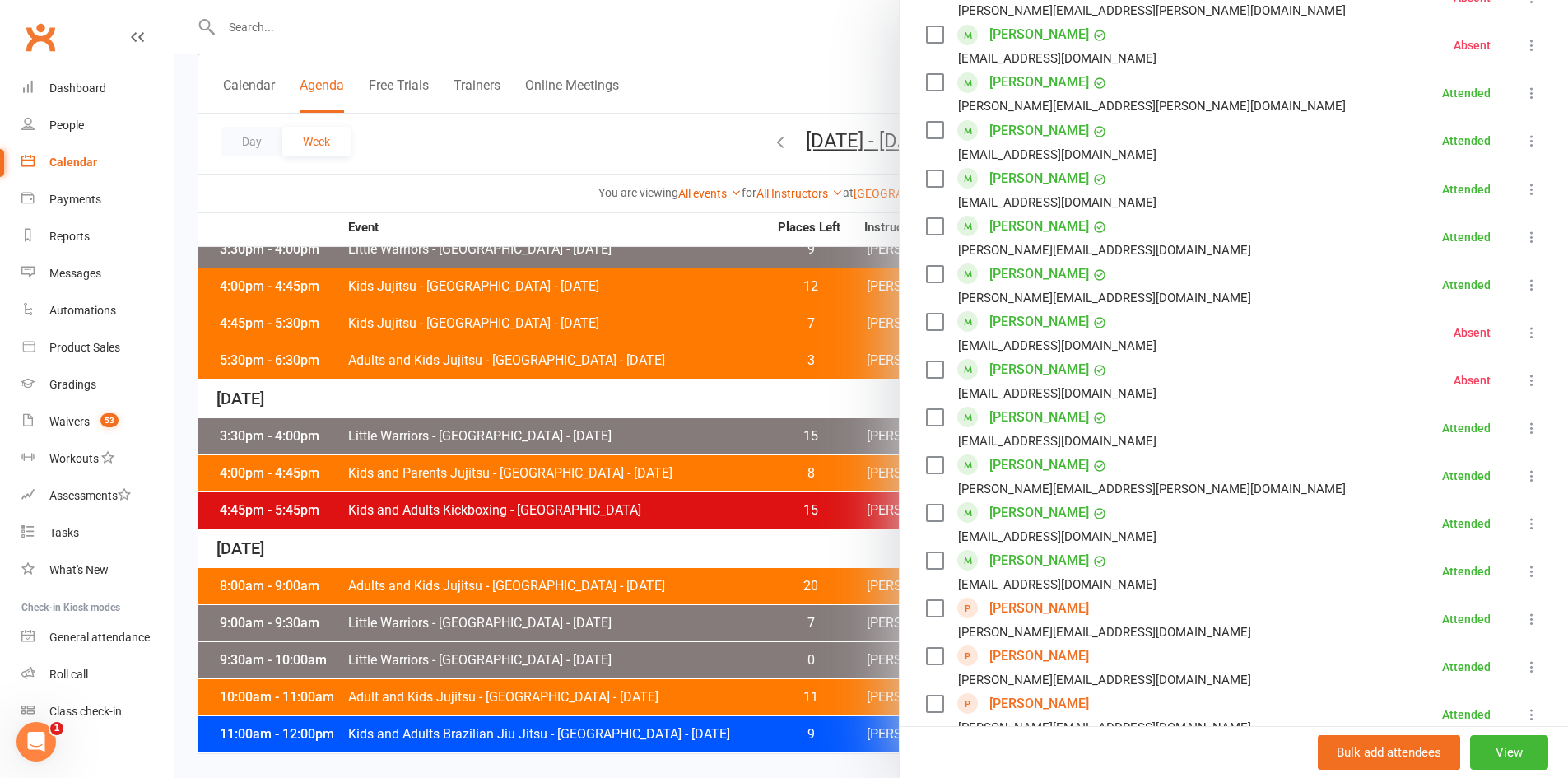
scroll to position [1153, 0]
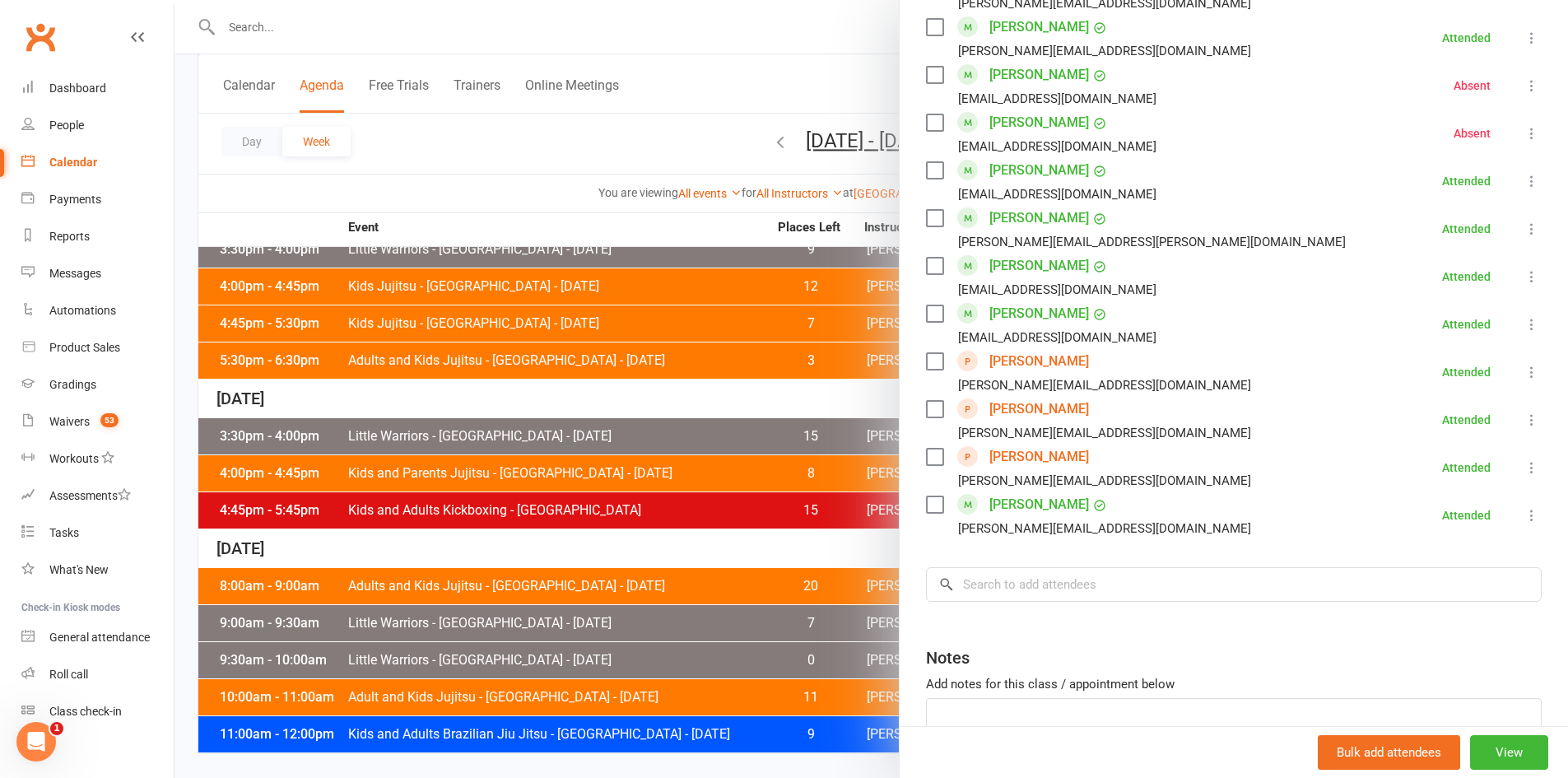
click at [536, 528] on div at bounding box center [871, 389] width 1394 height 778
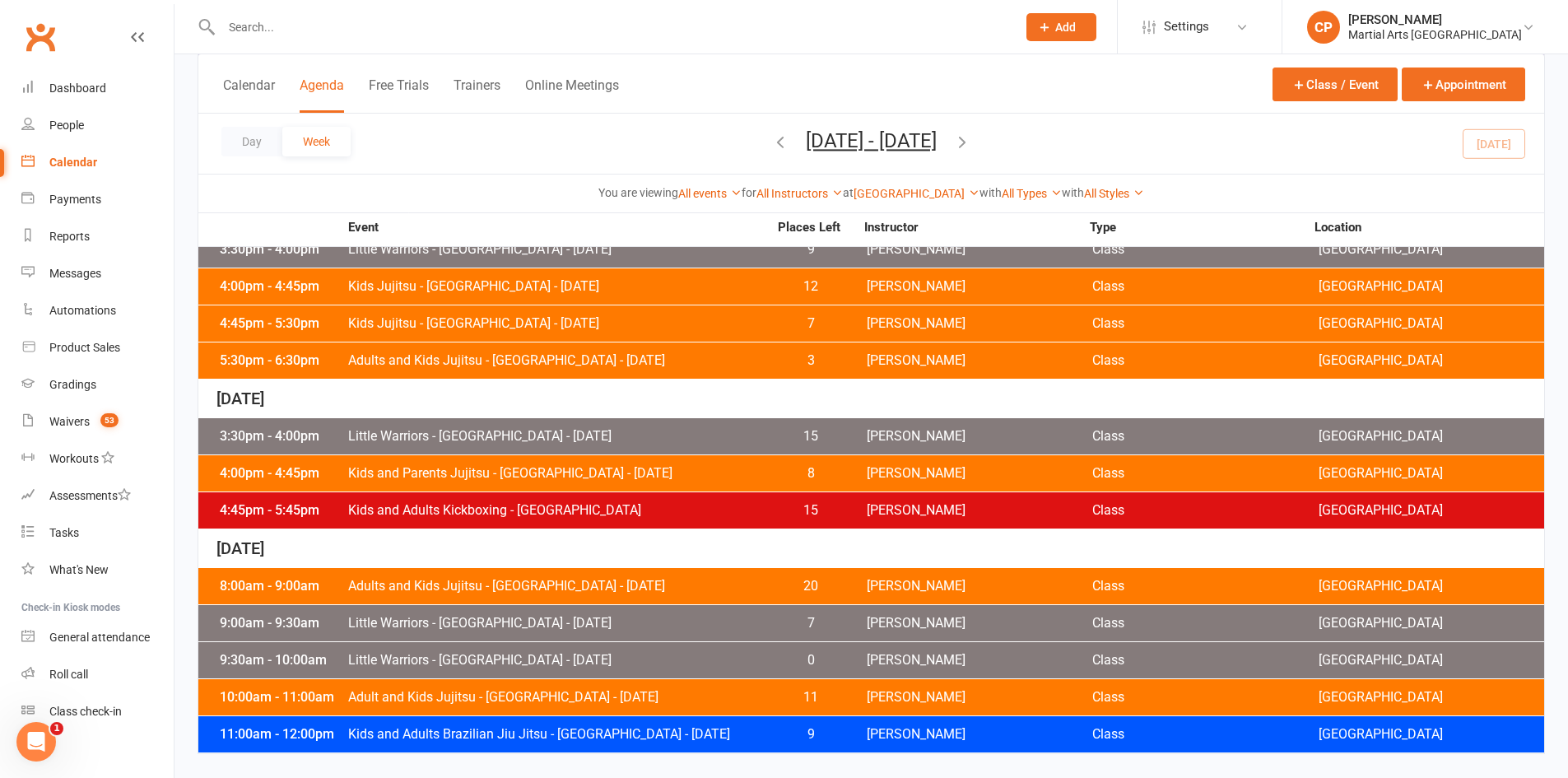
click at [480, 691] on span "Adult and Kids Jujitsu - Jamboree Heights - Saturday" at bounding box center [557, 698] width 421 height 13
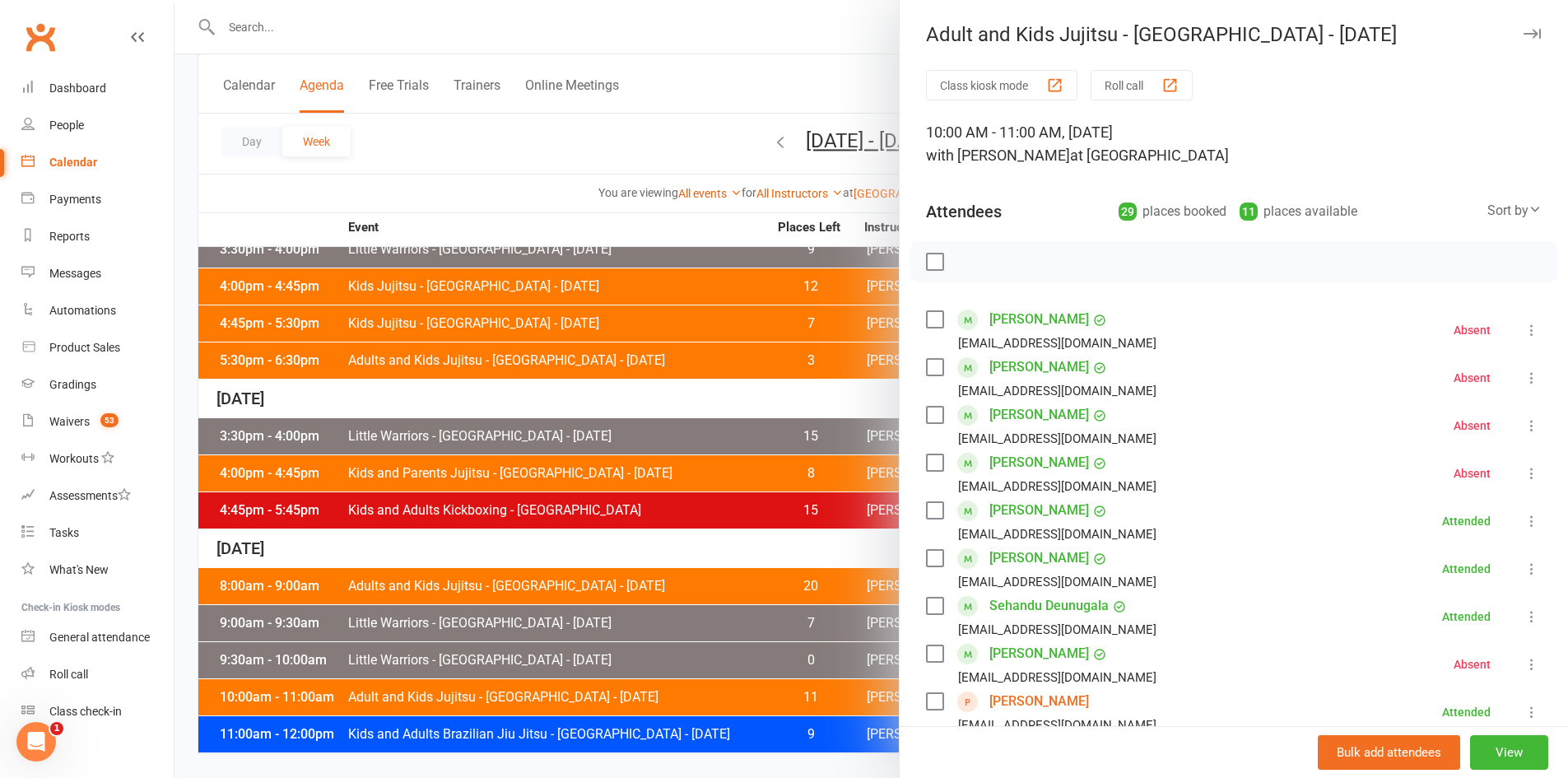
click at [354, 570] on div at bounding box center [871, 389] width 1394 height 778
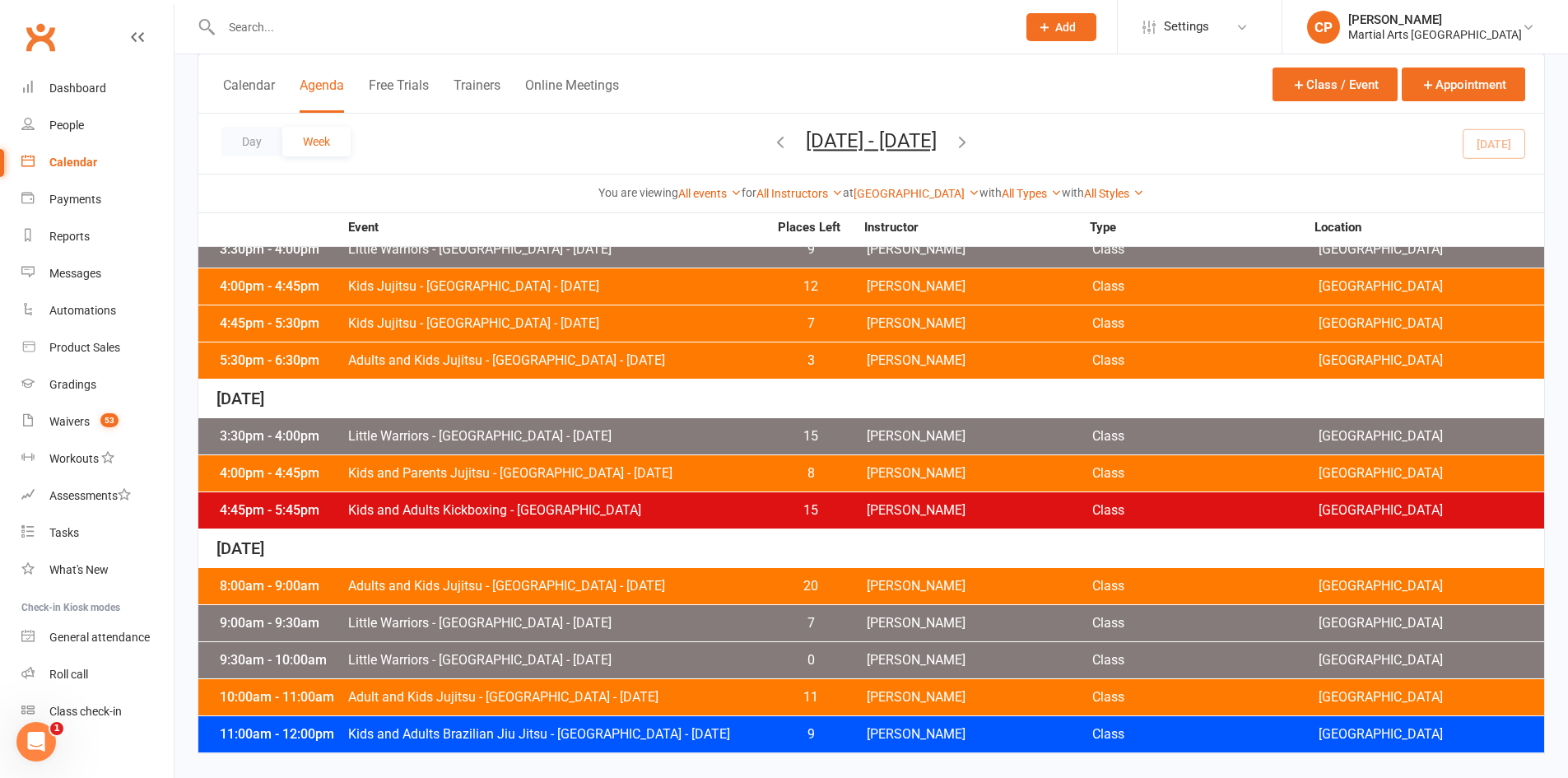
click at [422, 734] on span "Kids and Adults Brazilian Jiu Jitsu - [GEOGRAPHIC_DATA] - [DATE]" at bounding box center [557, 734] width 421 height 13
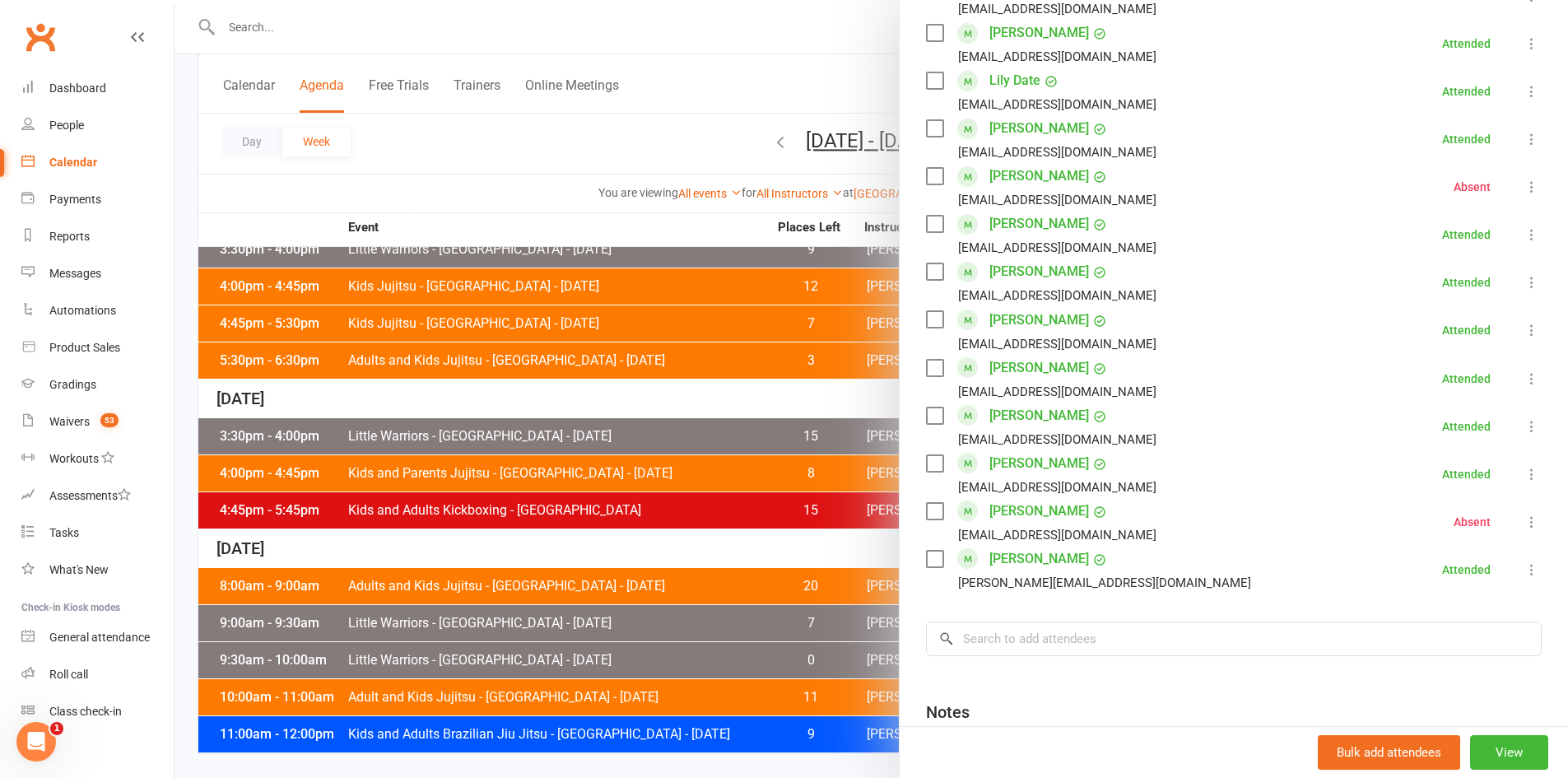
scroll to position [879, 0]
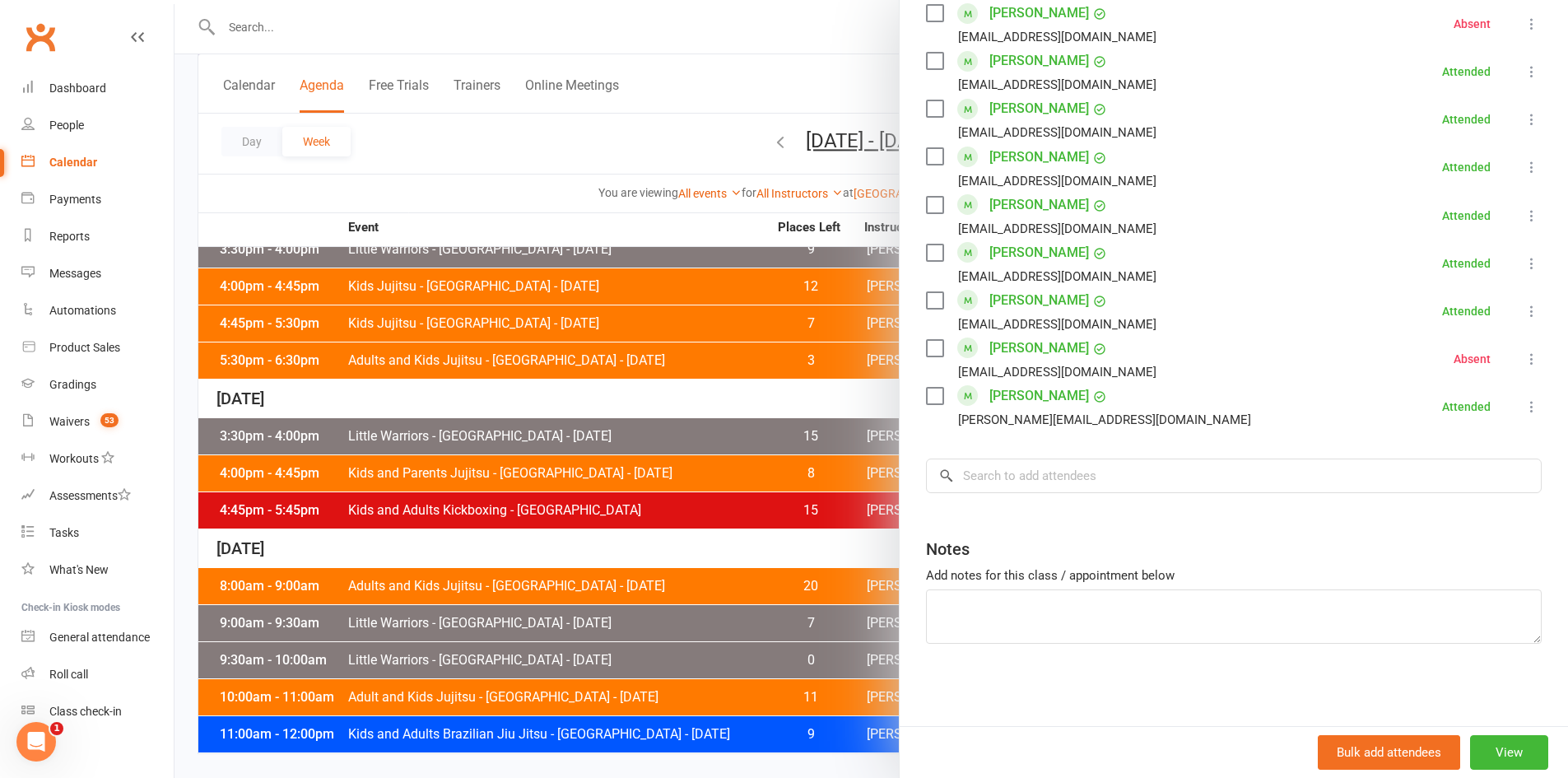
click at [576, 375] on div at bounding box center [871, 389] width 1394 height 778
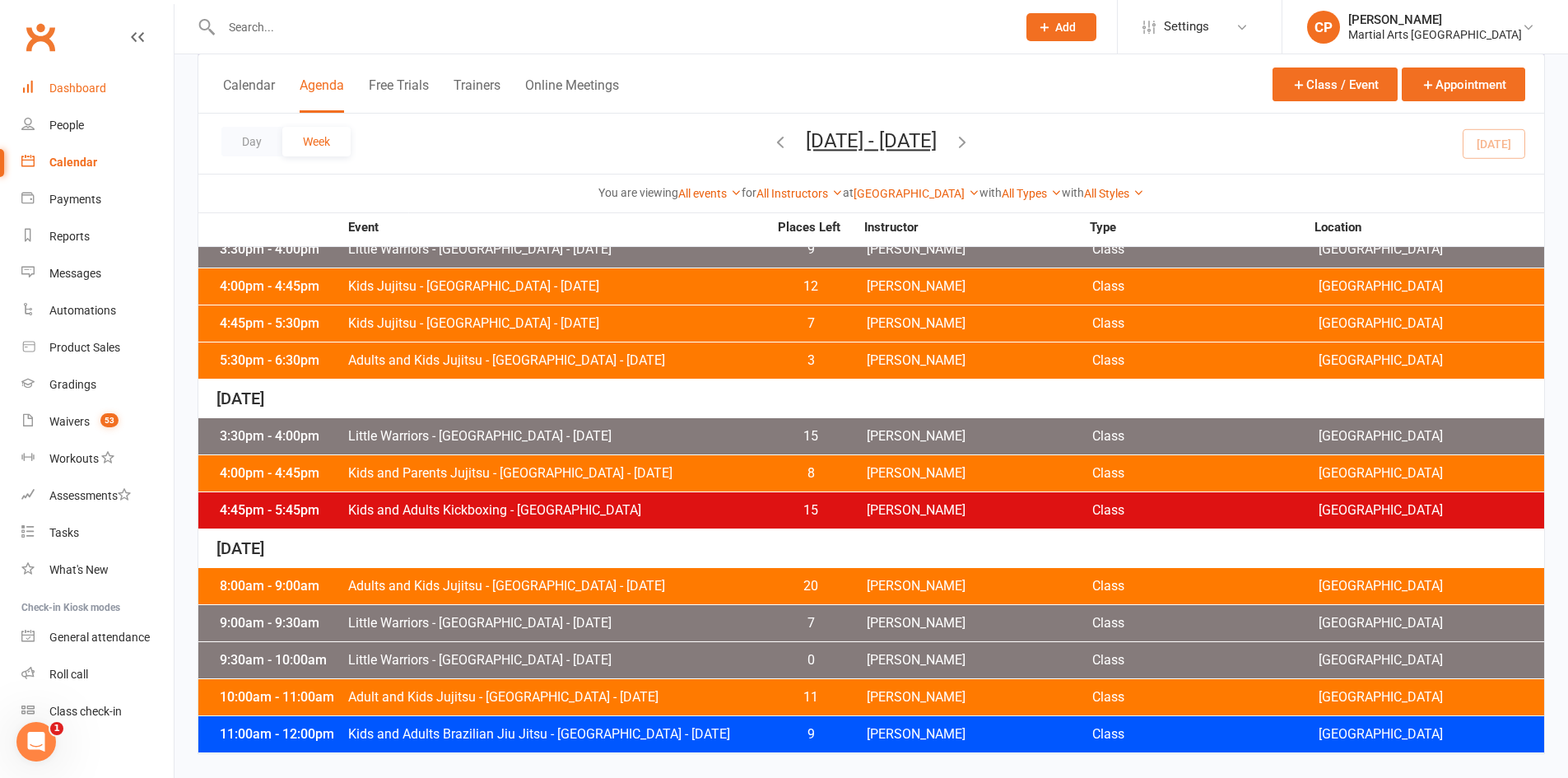
click at [80, 91] on div "Dashboard" at bounding box center [78, 88] width 57 height 13
click at [55, 93] on div "Dashboard" at bounding box center [78, 88] width 57 height 13
